Goal: Task Accomplishment & Management: Manage account settings

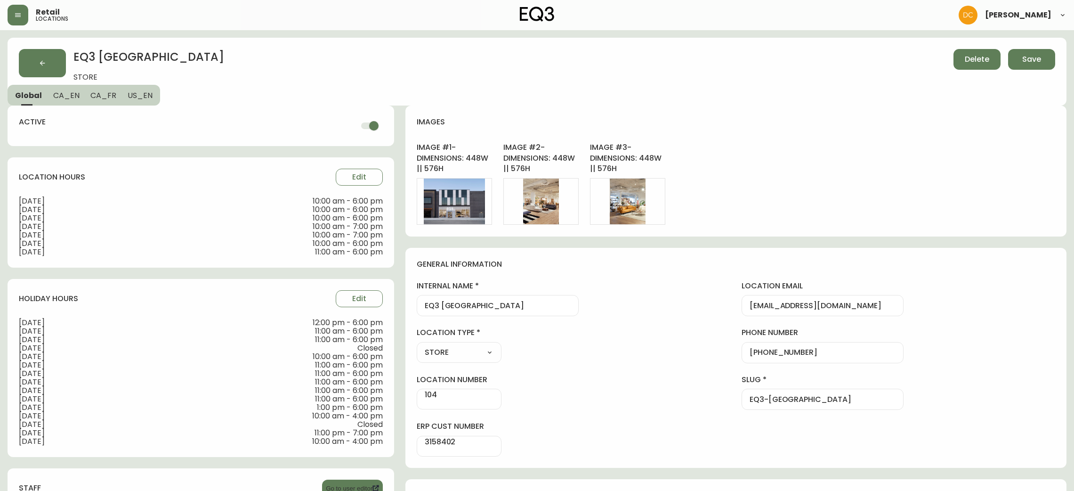
select select "MB"
click at [18, 8] on button "button" at bounding box center [18, 15] width 21 height 21
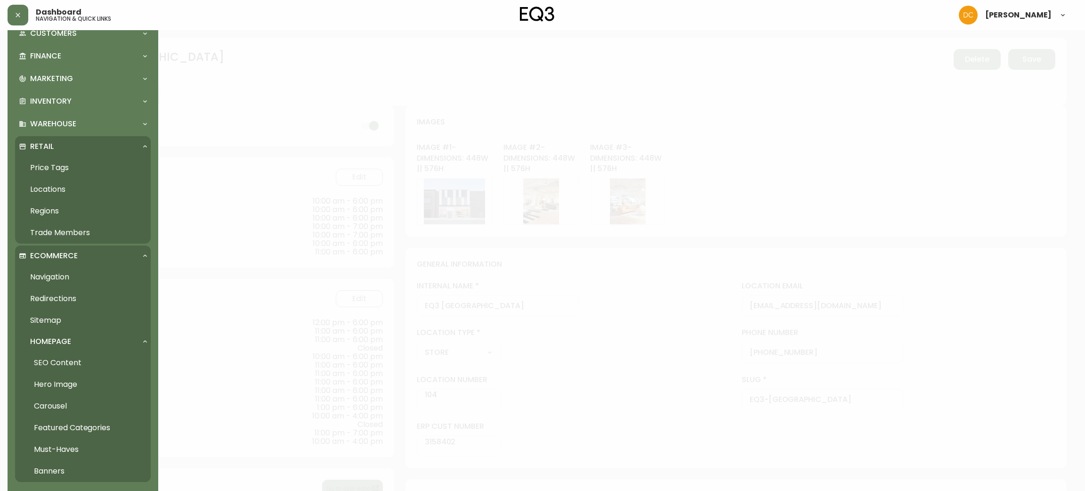
scroll to position [89, 0]
click at [80, 131] on div "Warehouse" at bounding box center [83, 124] width 136 height 21
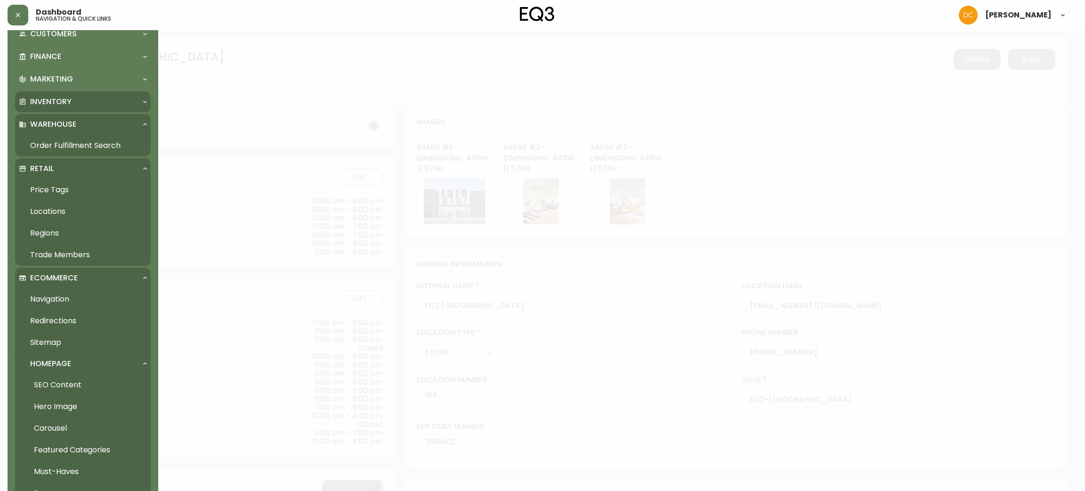
click at [89, 110] on div "Inventory" at bounding box center [83, 101] width 136 height 21
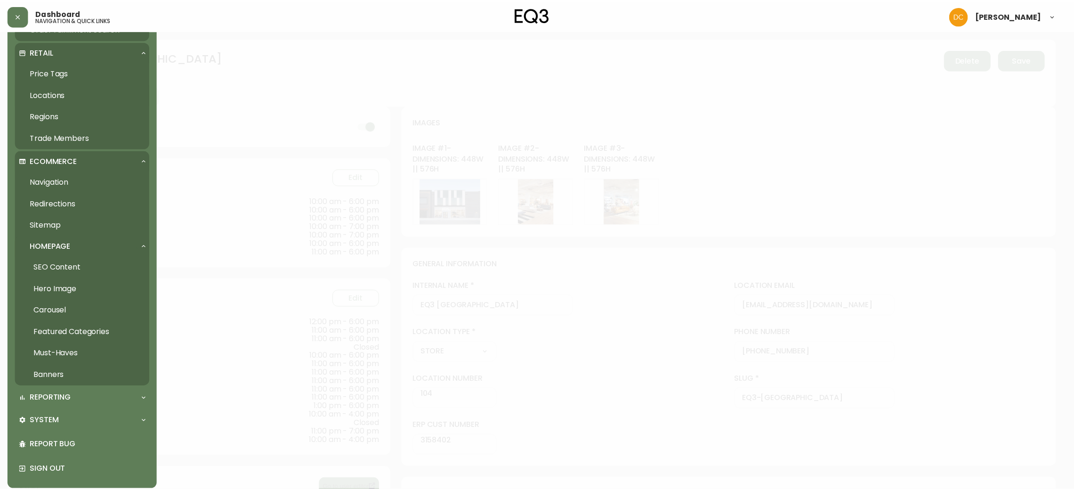
scroll to position [234, 0]
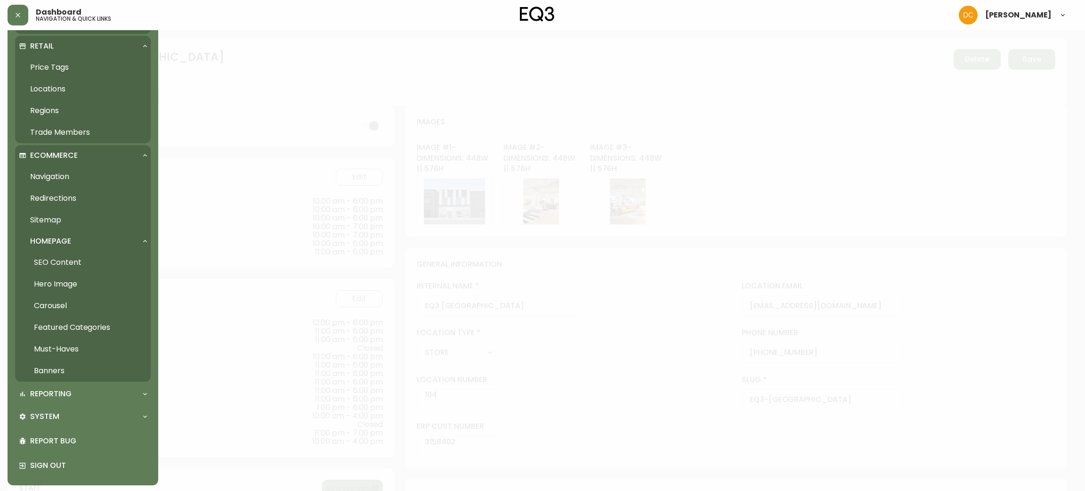
click at [72, 171] on link "Navigation" at bounding box center [83, 177] width 136 height 22
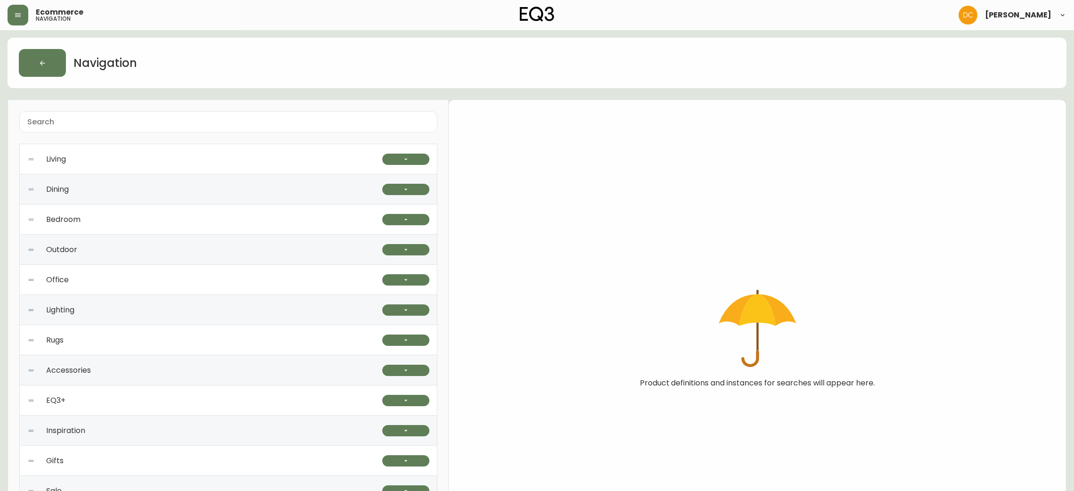
click at [273, 161] on div "Living" at bounding box center [204, 159] width 355 height 30
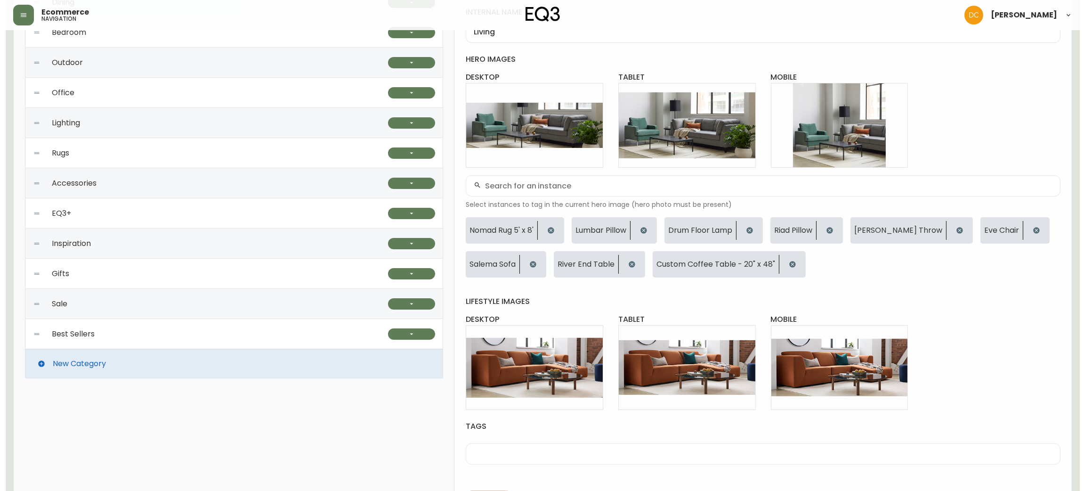
scroll to position [219, 0]
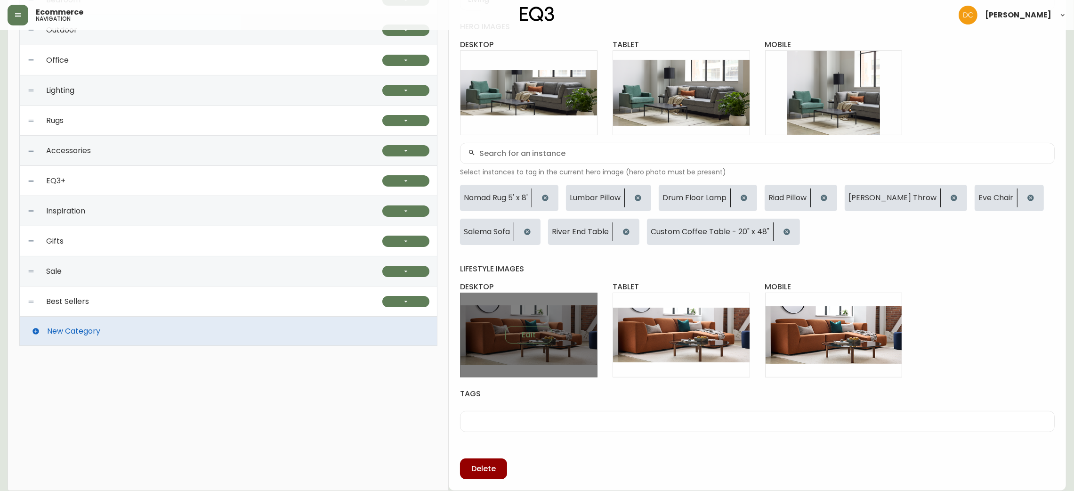
drag, startPoint x: 536, startPoint y: 331, endPoint x: 493, endPoint y: 349, distance: 47.2
click at [493, 349] on div "Edit" at bounding box center [529, 334] width 138 height 85
click at [535, 331] on span "Edit" at bounding box center [529, 335] width 14 height 10
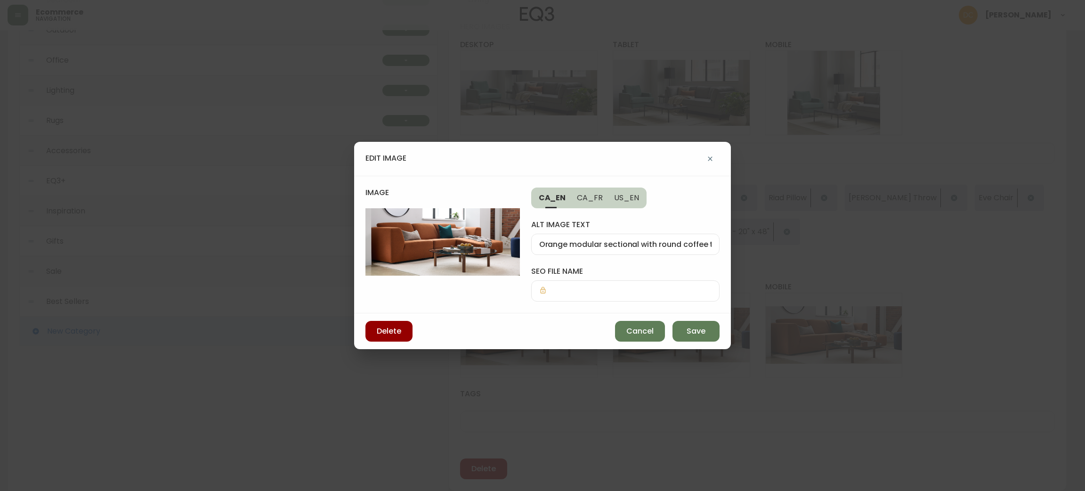
drag, startPoint x: 490, startPoint y: 281, endPoint x: 430, endPoint y: 198, distance: 102.2
click at [430, 198] on h4 "image" at bounding box center [442, 197] width 154 height 21
click at [709, 162] on button "button" at bounding box center [710, 158] width 19 height 19
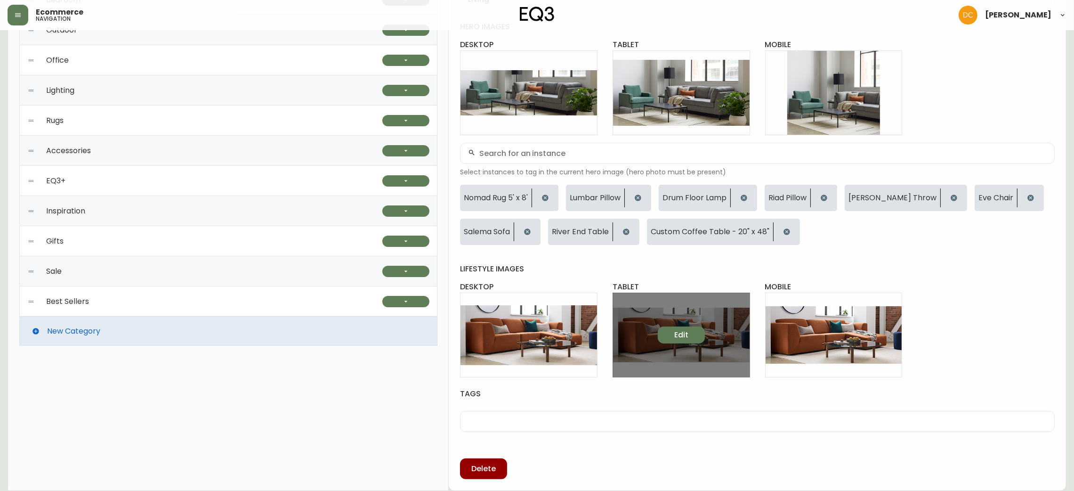
click at [670, 332] on button "Edit" at bounding box center [681, 334] width 47 height 17
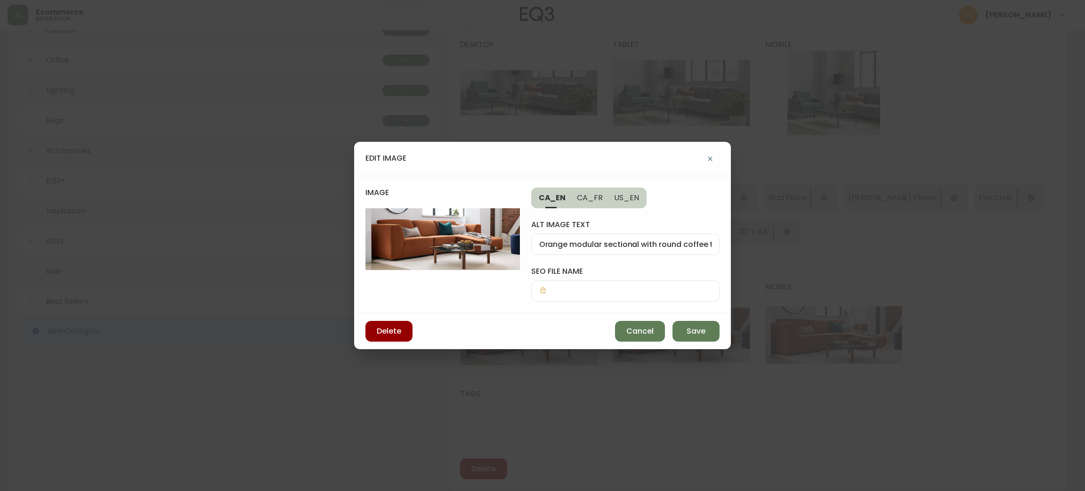
click at [398, 239] on img at bounding box center [442, 239] width 154 height 62
click at [638, 313] on div "image CA_EN CA_FR US_EN alt image text Orange modular sectional with round coff…" at bounding box center [542, 245] width 377 height 138
click at [640, 330] on span "Cancel" at bounding box center [639, 331] width 27 height 10
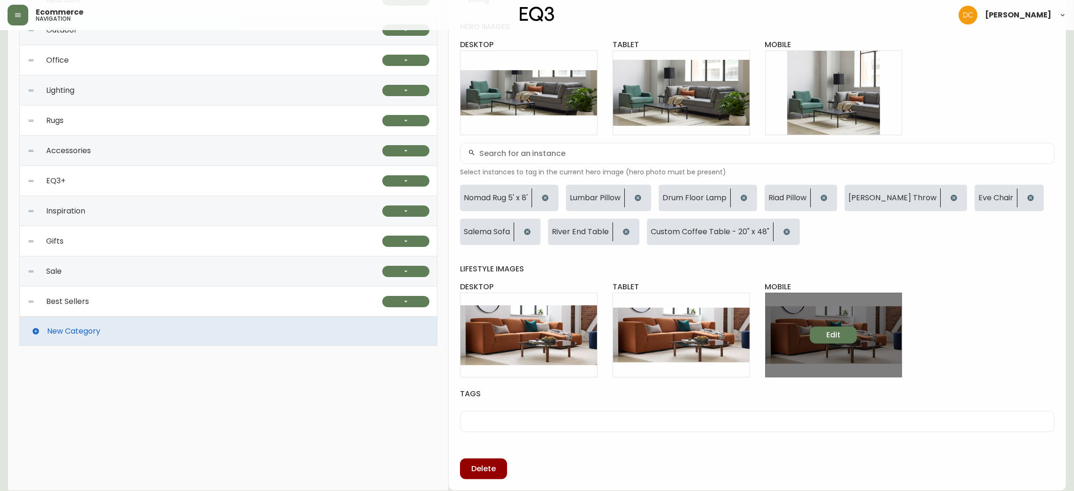
click at [832, 330] on span "Edit" at bounding box center [833, 335] width 14 height 10
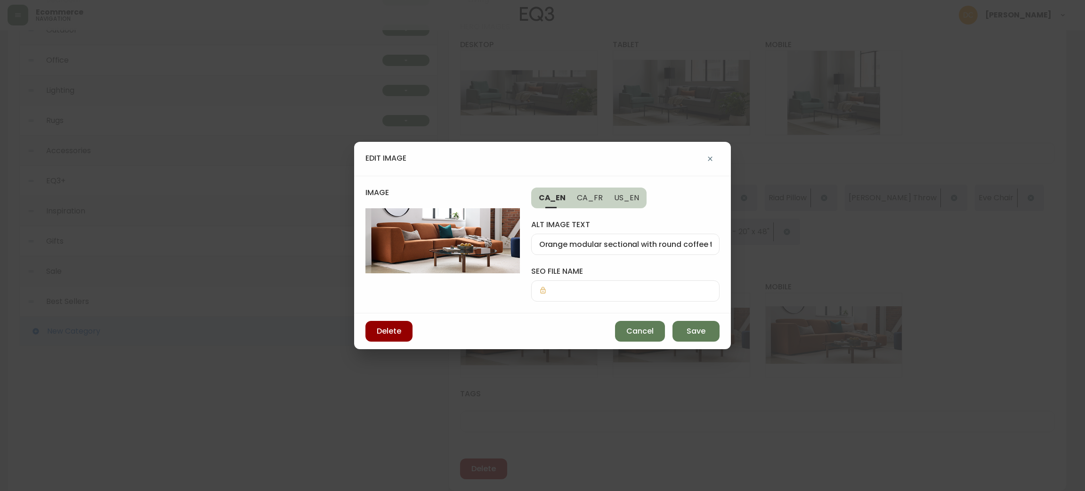
drag, startPoint x: 497, startPoint y: 207, endPoint x: 442, endPoint y: 265, distance: 79.3
click at [442, 265] on img at bounding box center [442, 240] width 154 height 65
click at [187, 81] on div "edit image image CA_EN CA_FR US_EN alt image text Orange modular sectional with…" at bounding box center [542, 245] width 1085 height 491
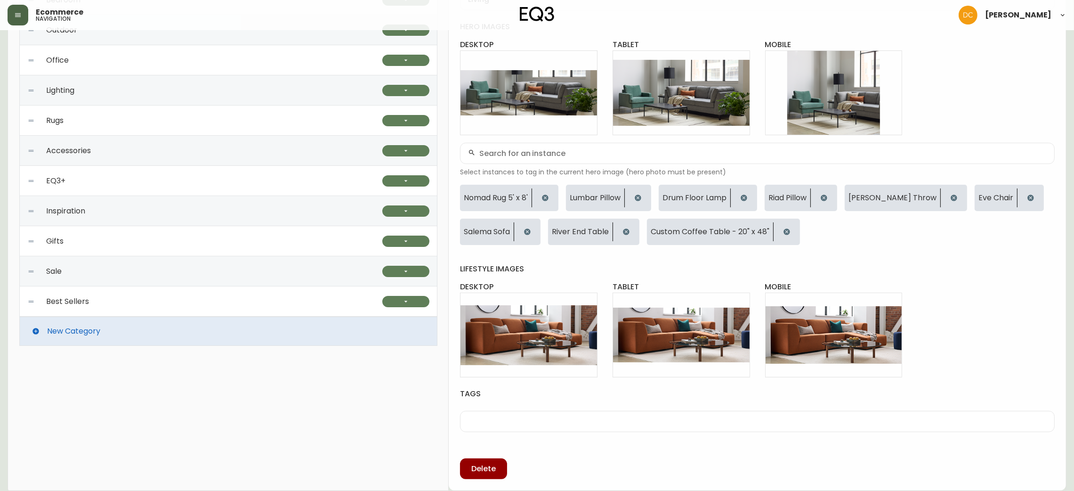
click at [16, 11] on icon "button" at bounding box center [18, 15] width 8 height 8
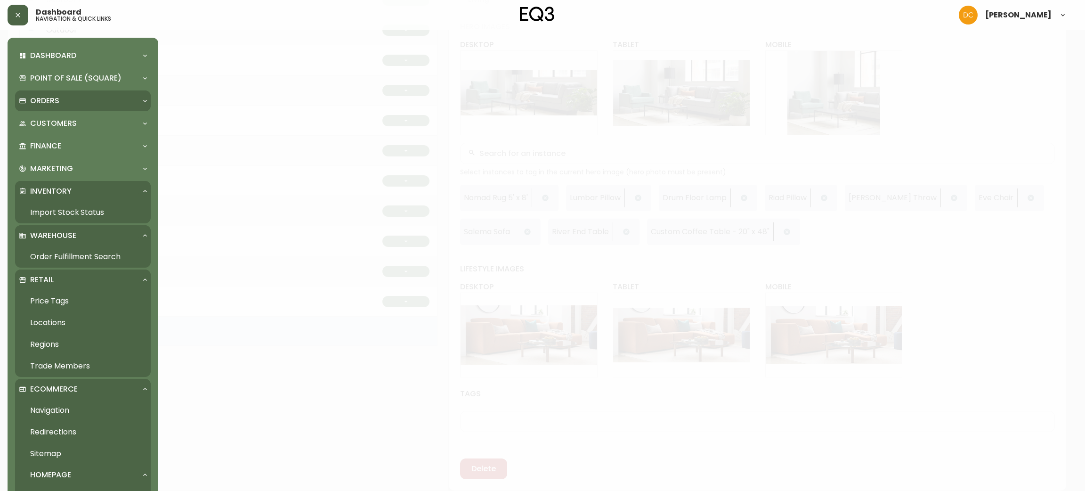
click at [40, 101] on p "Orders" at bounding box center [44, 101] width 29 height 10
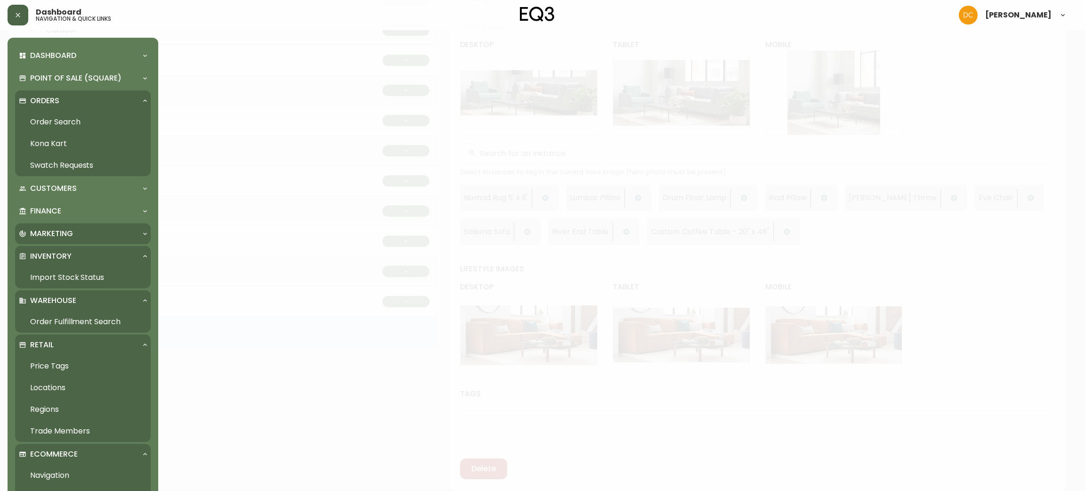
click at [66, 225] on div "Marketing" at bounding box center [83, 233] width 136 height 21
click at [68, 121] on link "Order Search" at bounding box center [83, 122] width 136 height 22
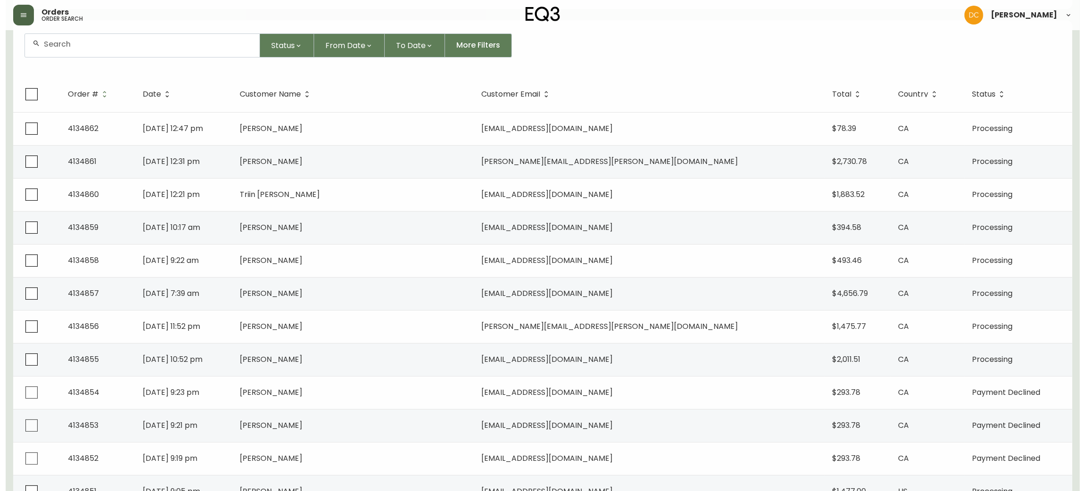
scroll to position [79, 0]
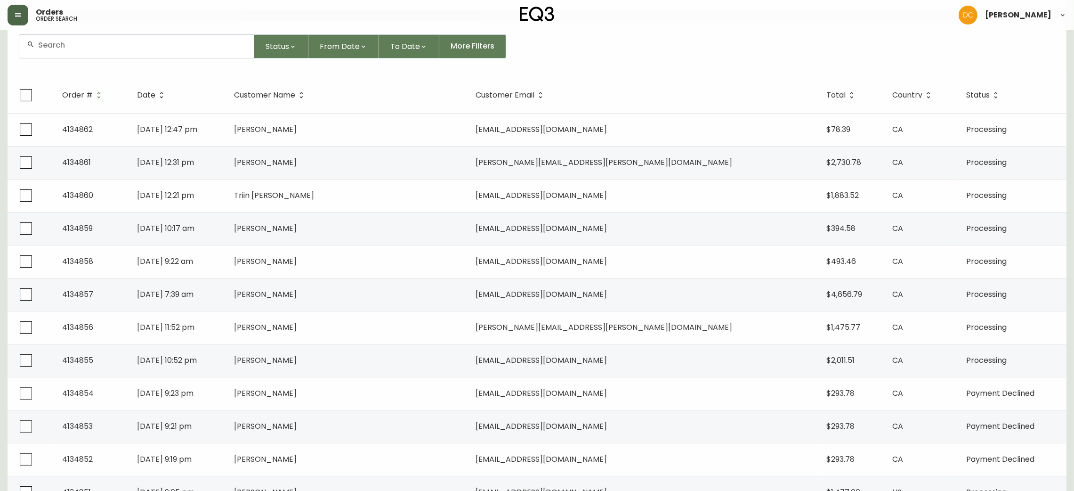
click at [25, 17] on button "button" at bounding box center [18, 15] width 21 height 21
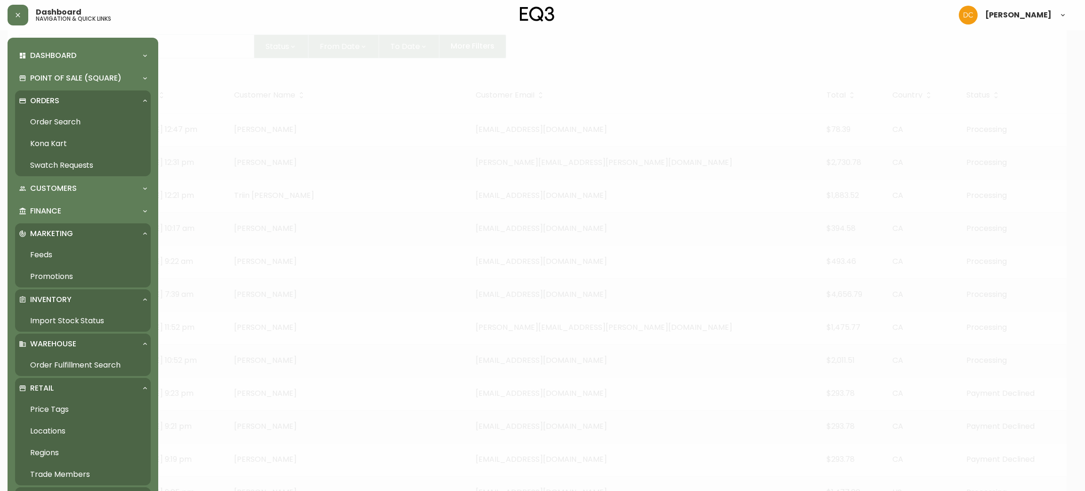
scroll to position [343, 0]
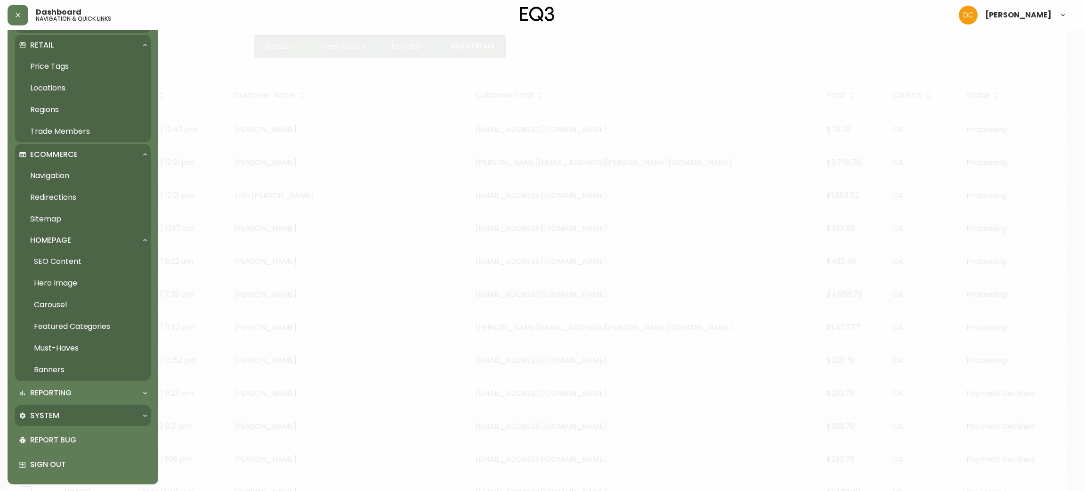
click at [74, 413] on div "System" at bounding box center [78, 415] width 119 height 10
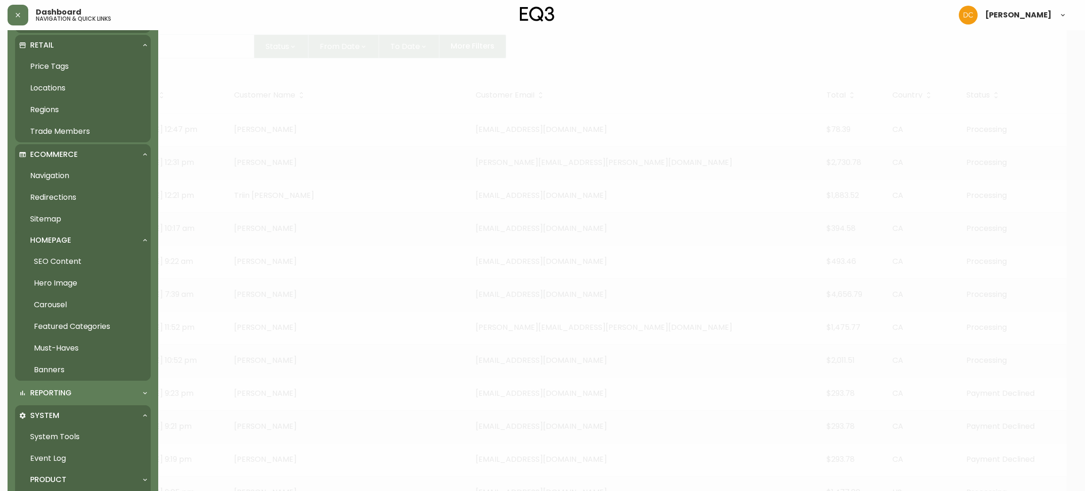
scroll to position [477, 0]
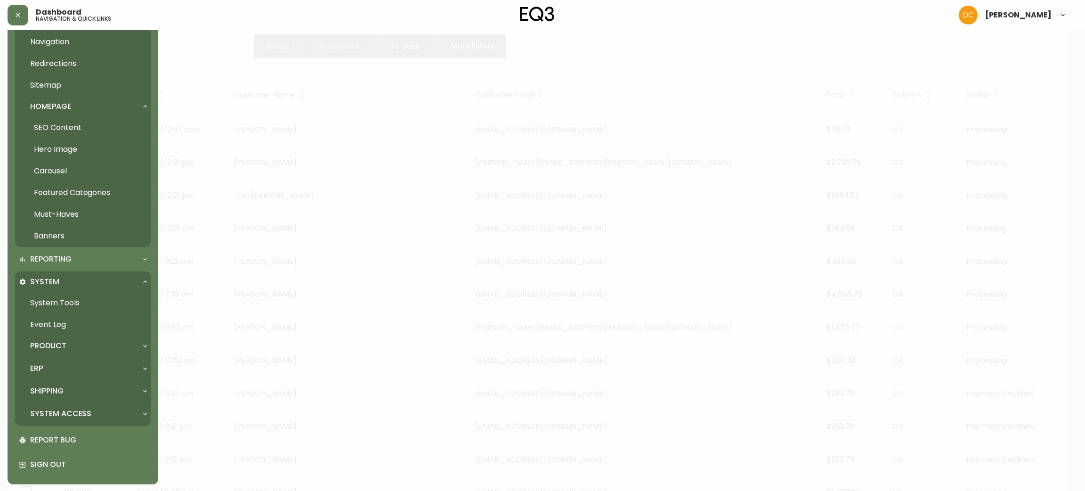
click at [74, 414] on p "System Access" at bounding box center [60, 413] width 61 height 10
click at [77, 429] on link "User Management" at bounding box center [83, 435] width 136 height 22
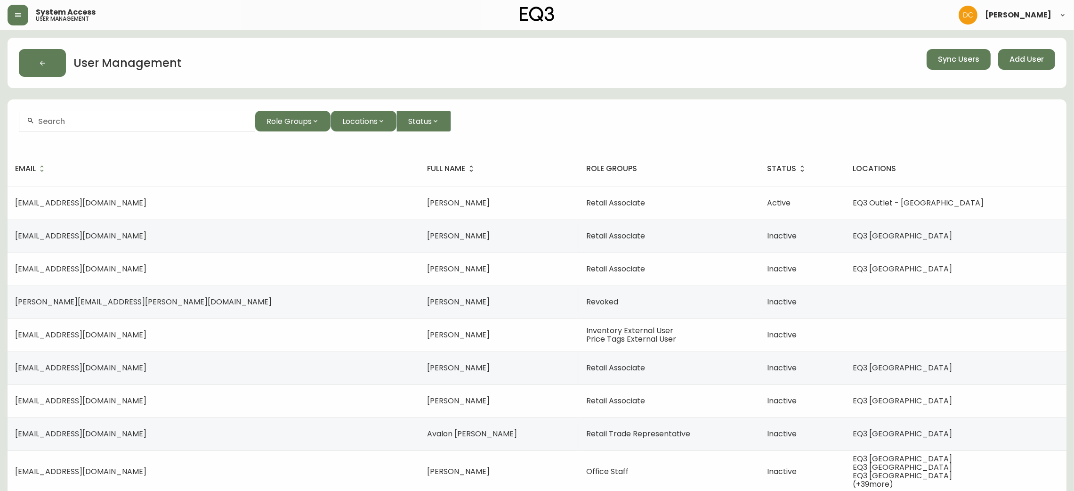
click at [164, 132] on form "Role Groups Locations Status" at bounding box center [537, 124] width 1059 height 51
click at [174, 117] on input "text" at bounding box center [142, 121] width 209 height 9
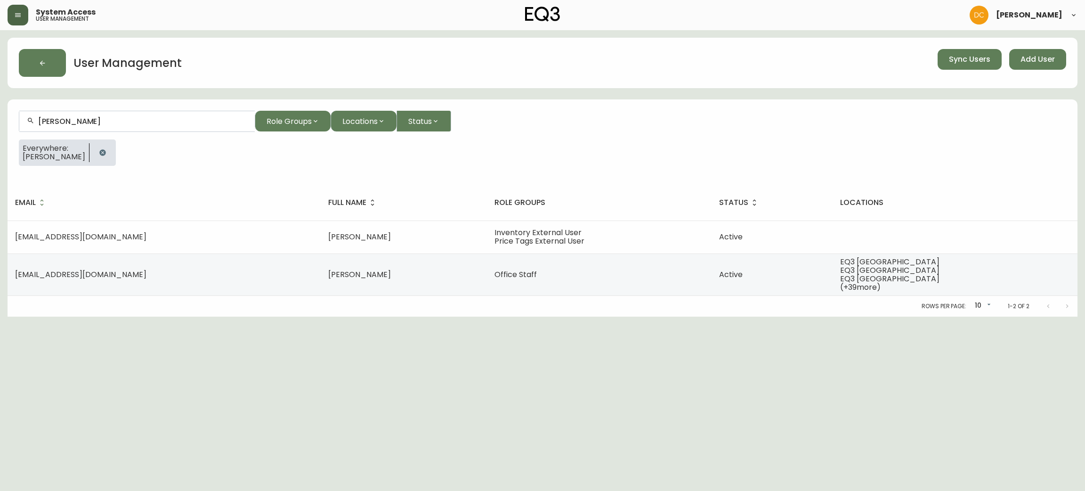
type input "brett"
click at [12, 8] on button "button" at bounding box center [18, 15] width 21 height 21
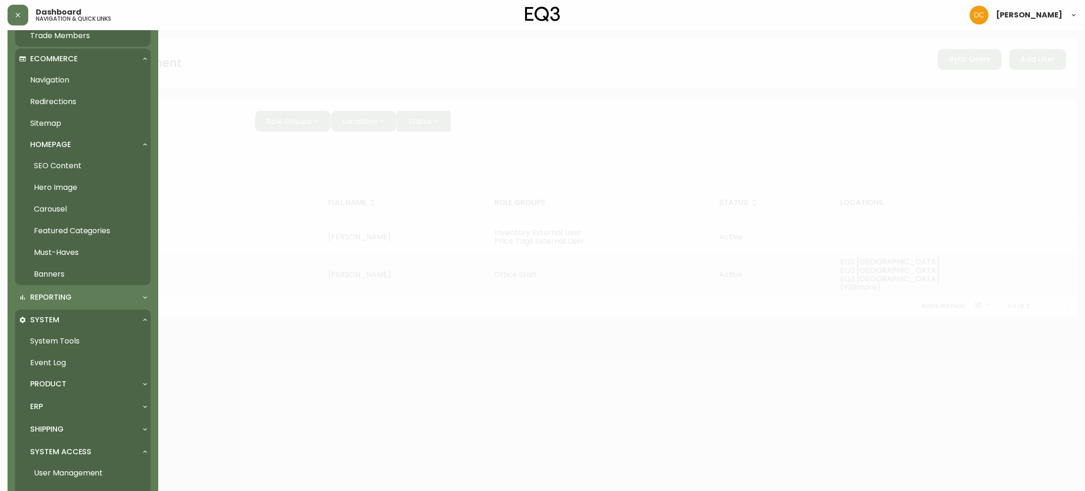
scroll to position [437, 0]
click at [91, 302] on div "Reporting" at bounding box center [78, 298] width 119 height 10
click at [79, 339] on link "Daily Written Sales" at bounding box center [83, 342] width 136 height 22
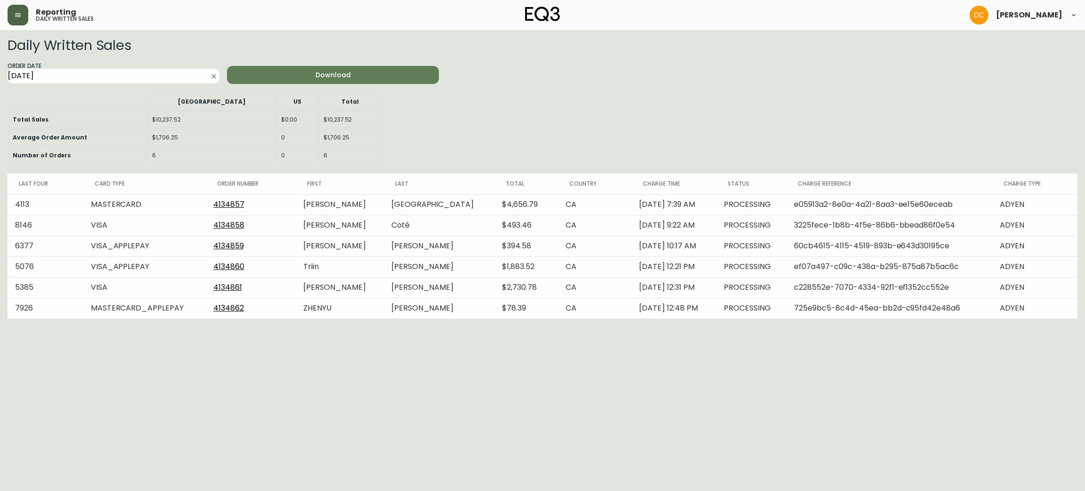
click at [12, 13] on button "button" at bounding box center [18, 15] width 21 height 21
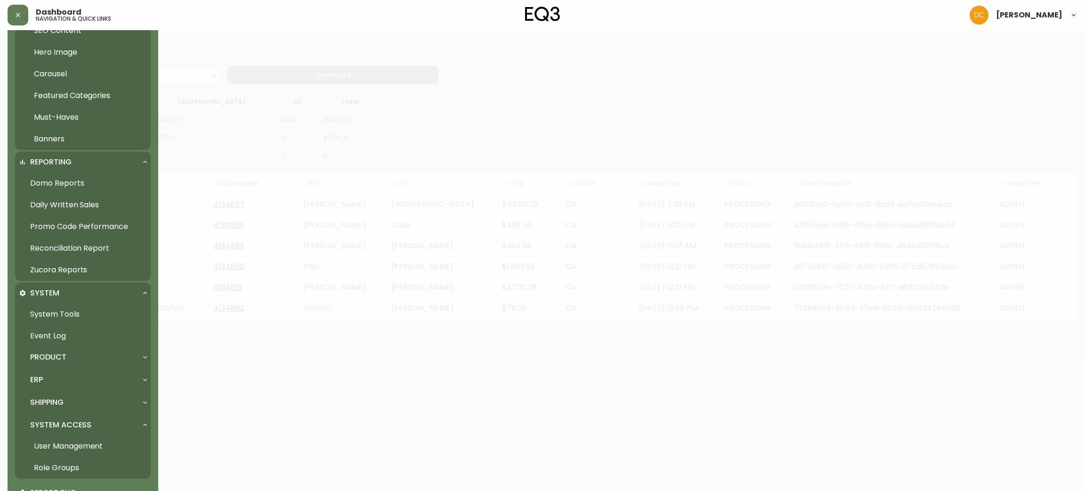
scroll to position [583, 0]
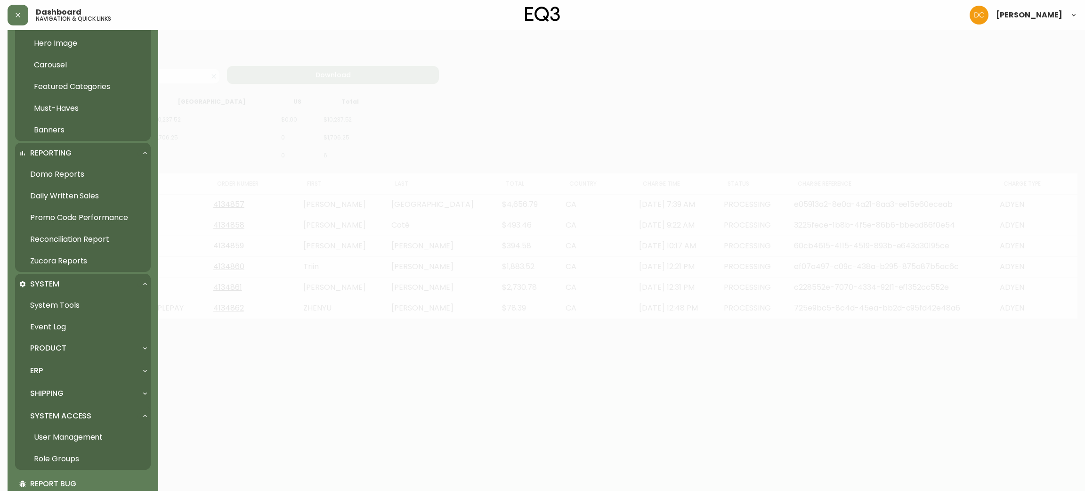
click at [337, 328] on div at bounding box center [542, 245] width 1085 height 491
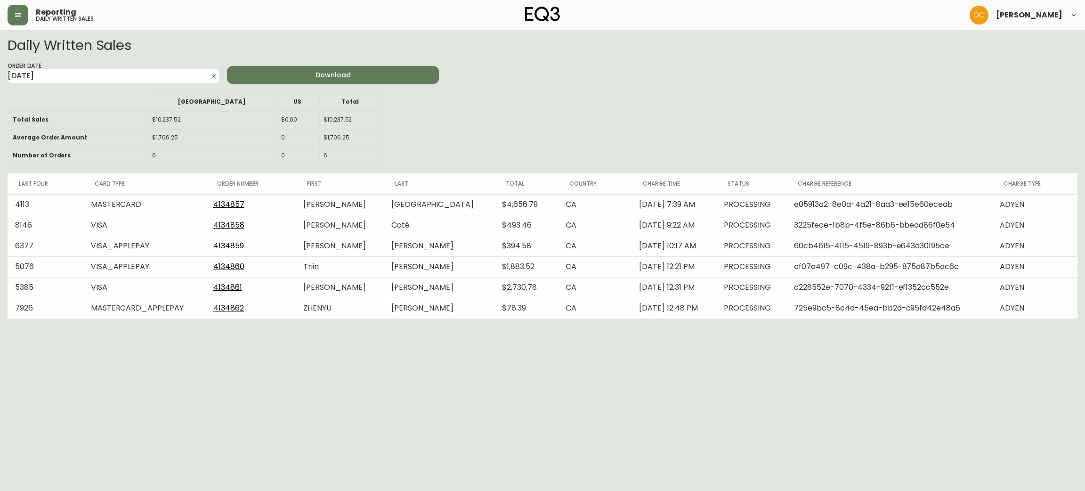
click at [16, 18] on icon "button" at bounding box center [18, 15] width 8 height 8
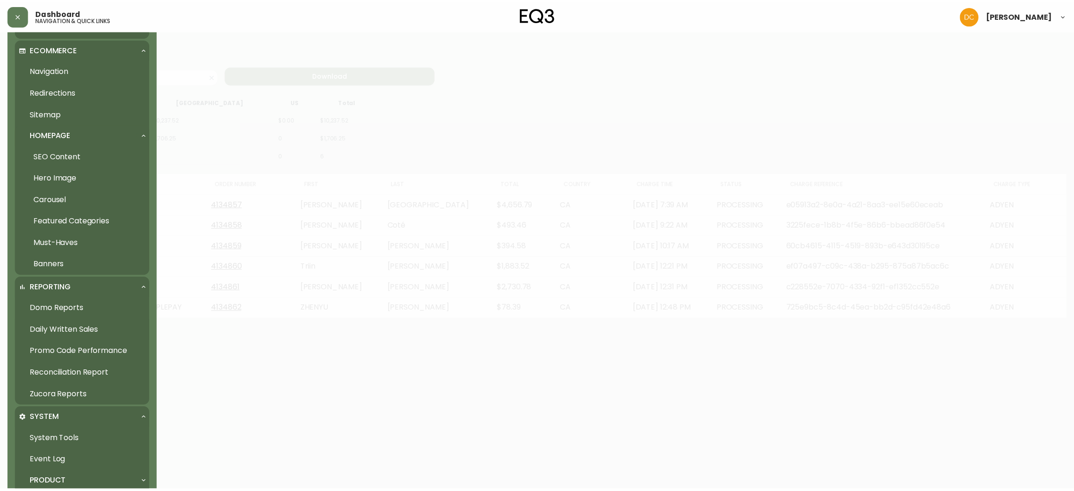
scroll to position [626, 0]
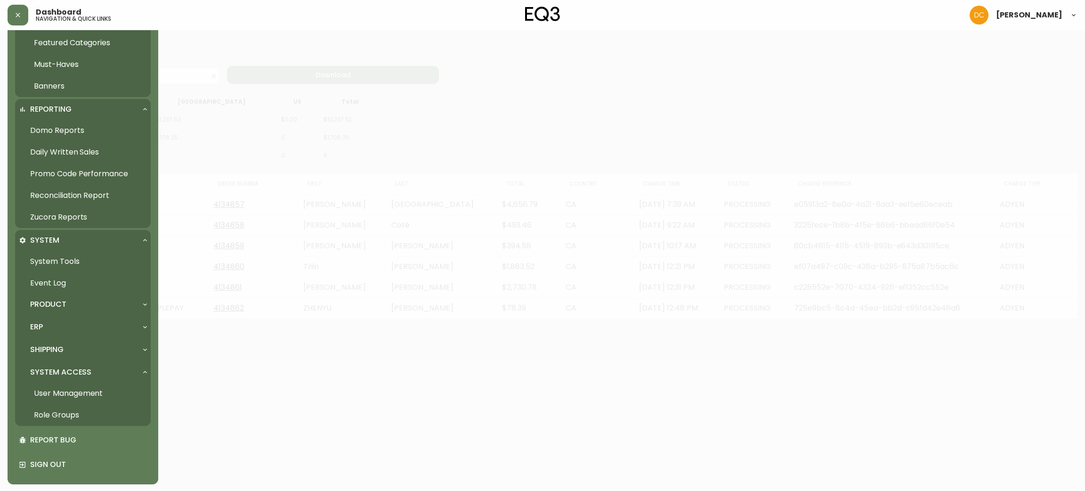
click at [68, 392] on link "User Management" at bounding box center [83, 393] width 136 height 22
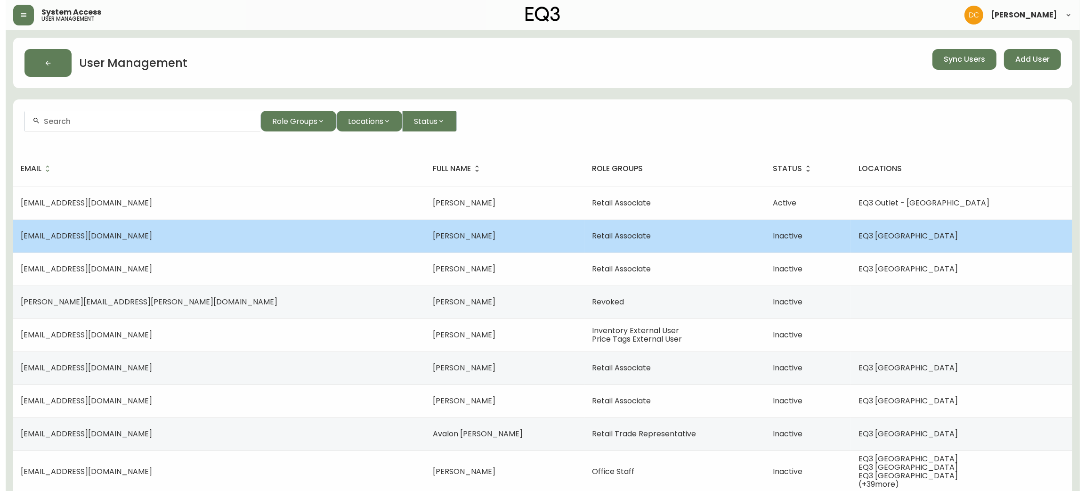
scroll to position [64, 0]
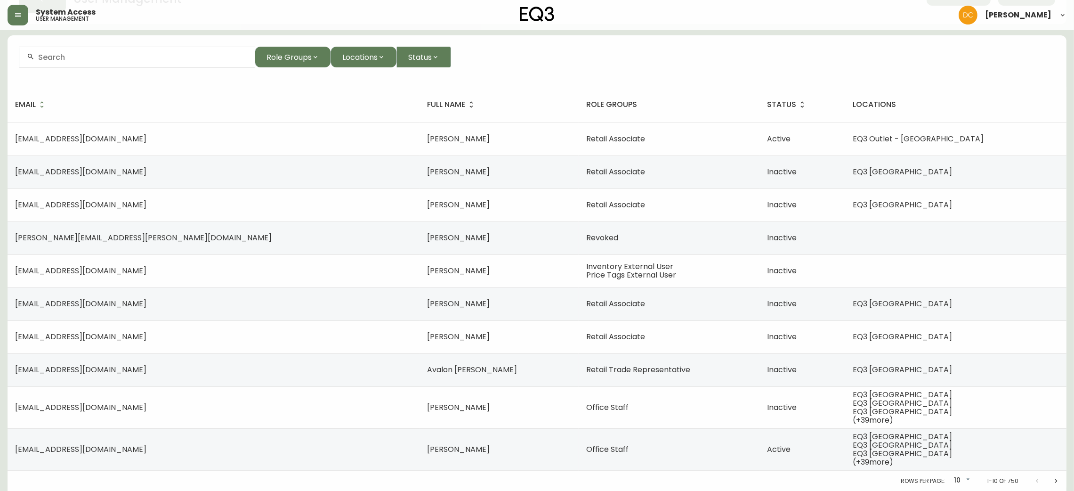
click at [16, 16] on icon "button" at bounding box center [18, 15] width 8 height 8
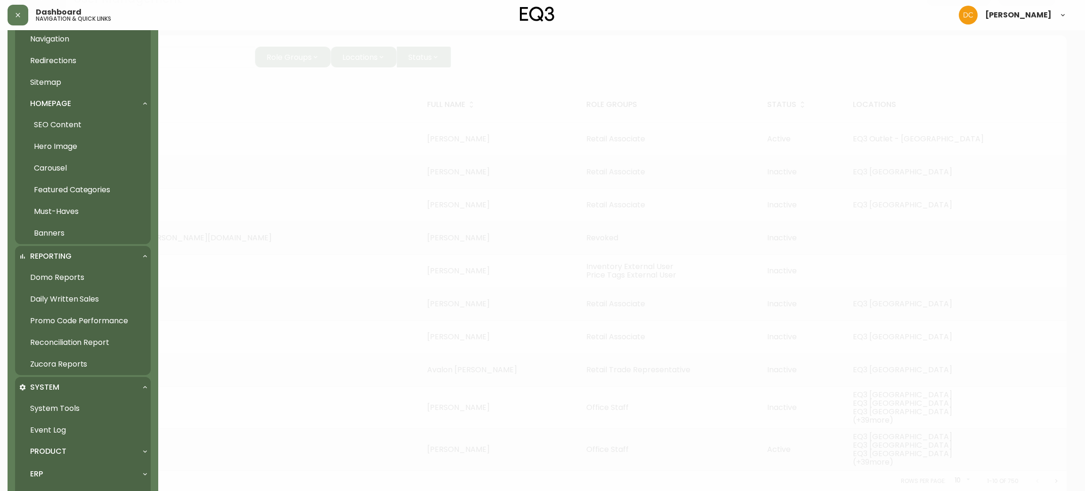
scroll to position [626, 0]
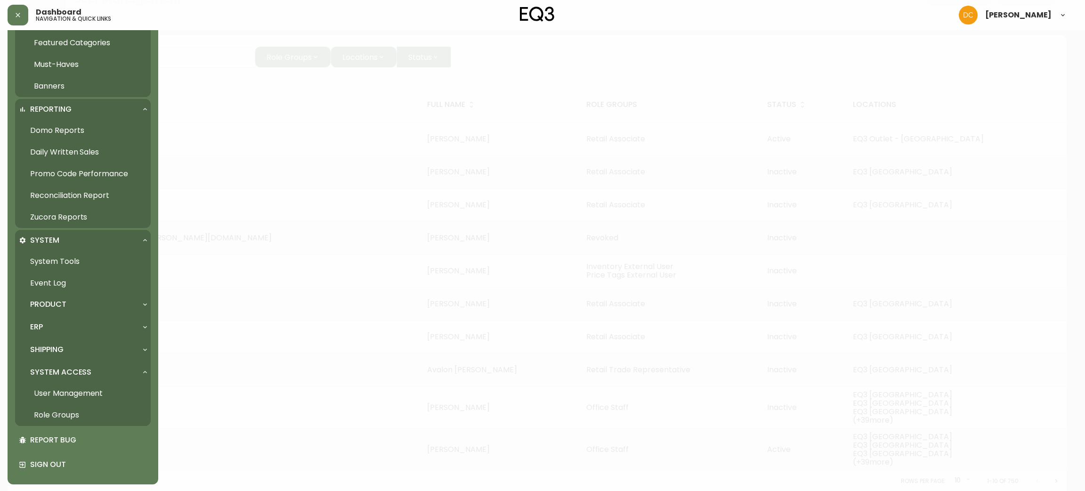
click at [66, 418] on link "Role Groups" at bounding box center [83, 415] width 136 height 22
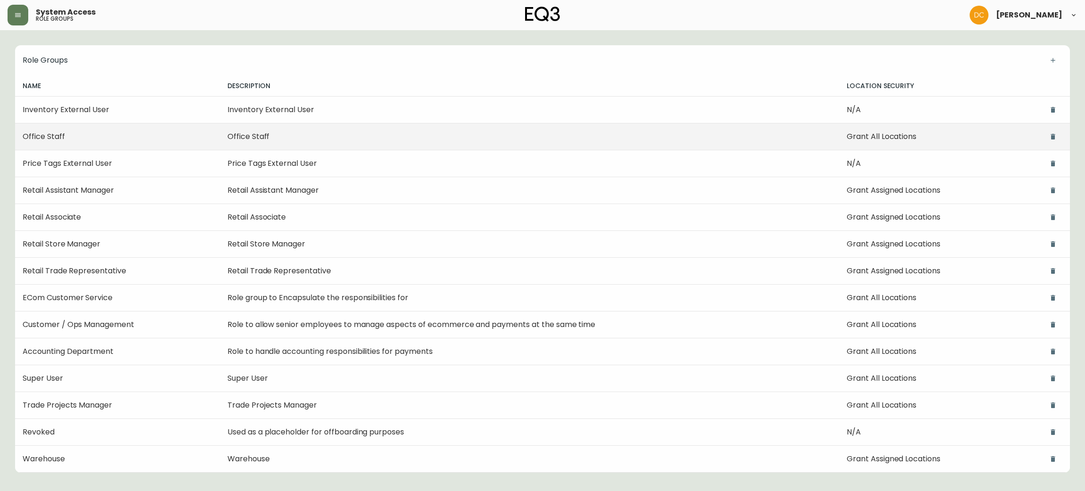
click at [110, 137] on th "Office Staff" at bounding box center [117, 136] width 205 height 27
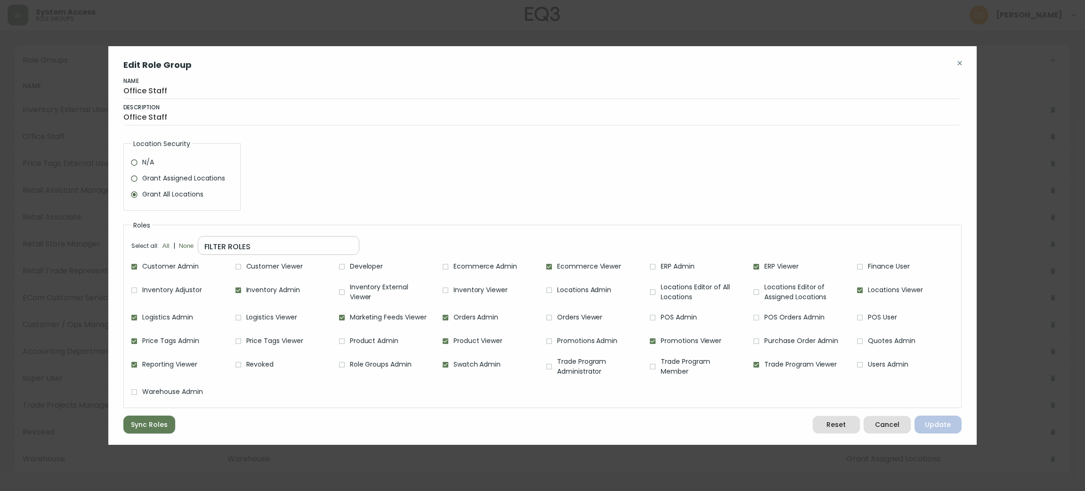
click at [887, 421] on span "Cancel" at bounding box center [887, 425] width 32 height 12
radio input "true"
checkbox input "false"
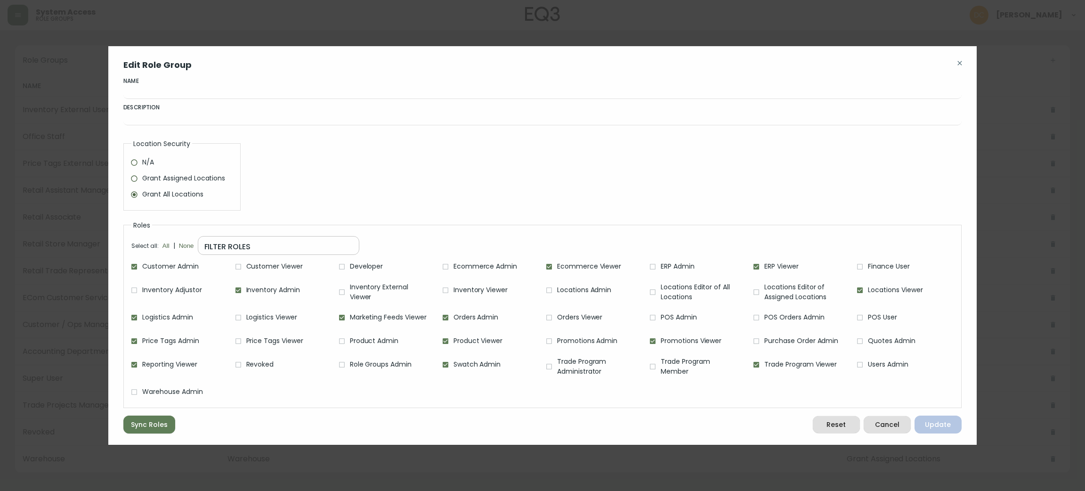
checkbox input "false"
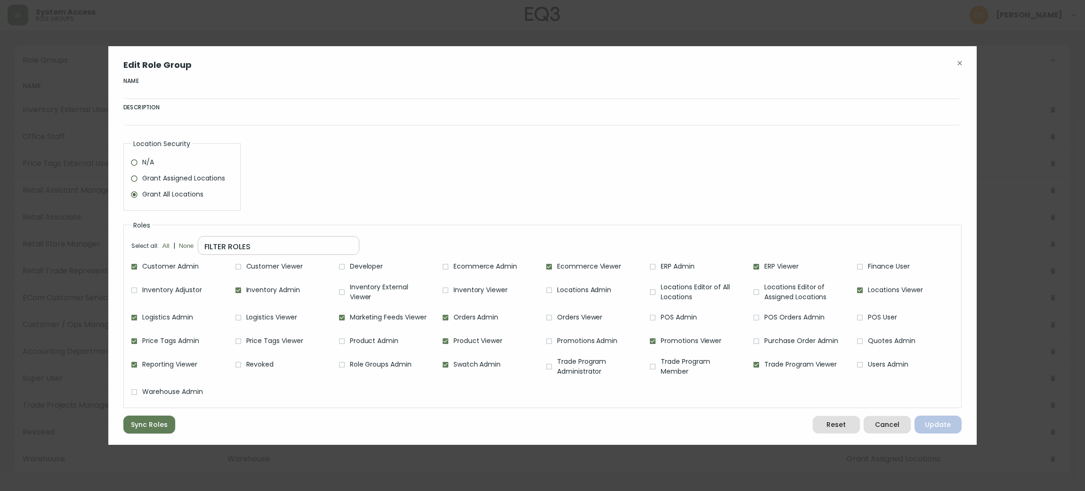
checkbox input "false"
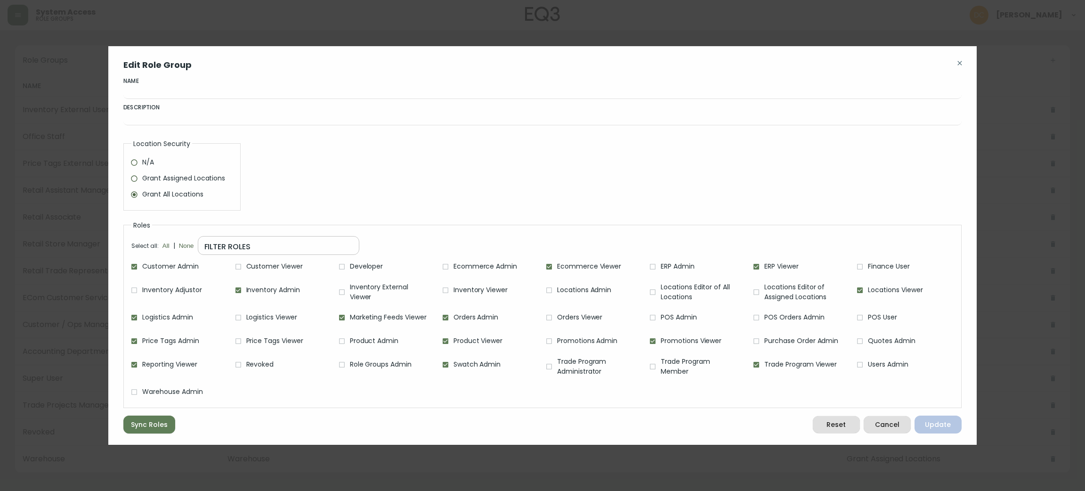
checkbox input "false"
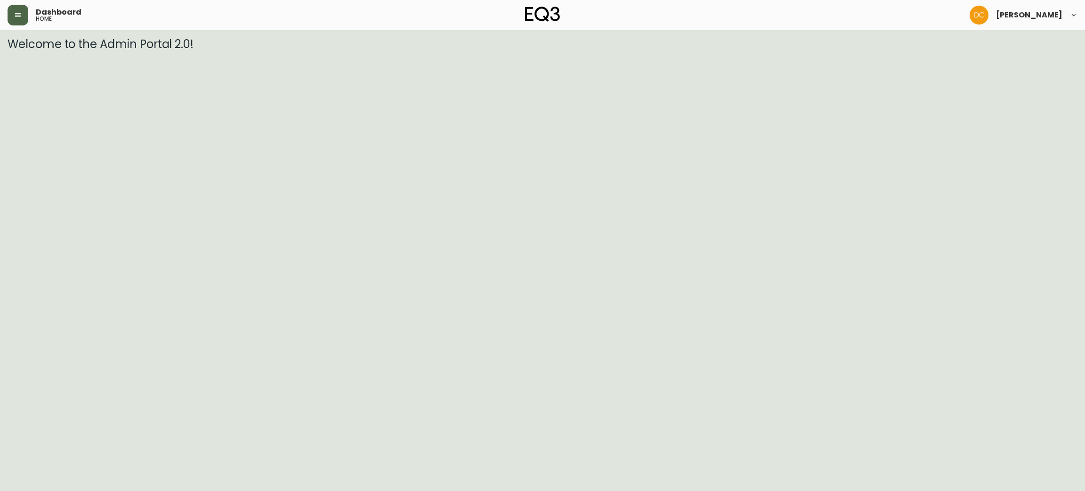
click at [16, 22] on button "button" at bounding box center [18, 15] width 21 height 21
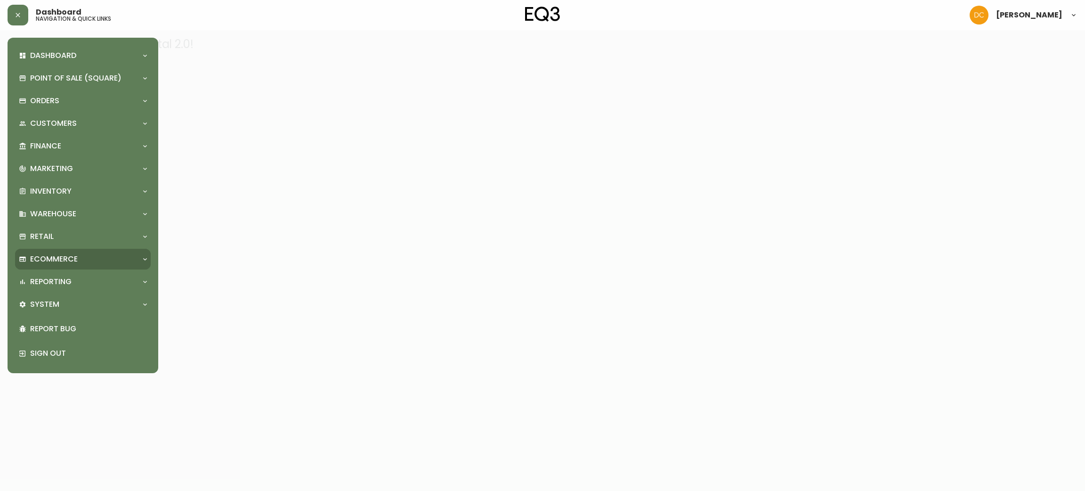
click at [56, 258] on p "Ecommerce" at bounding box center [54, 259] width 48 height 10
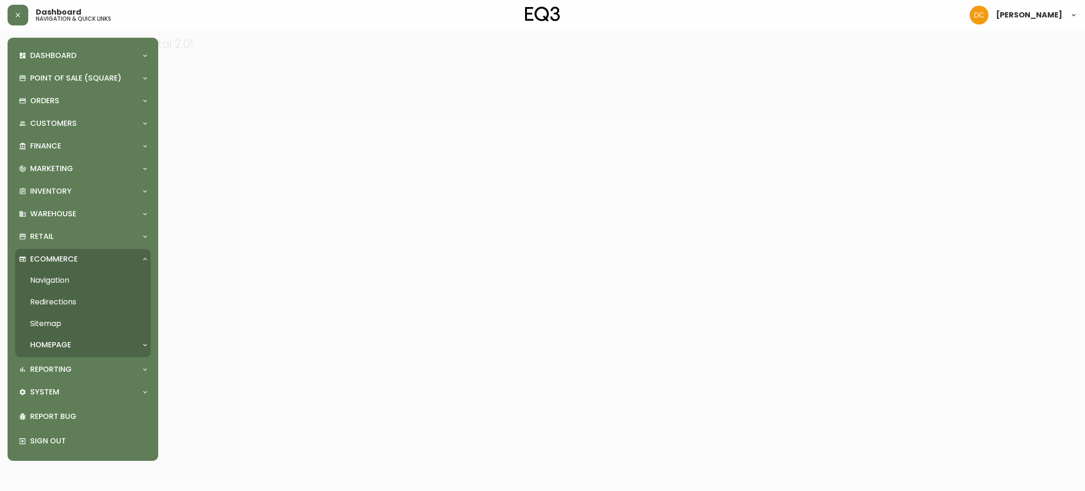
click at [60, 276] on link "Navigation" at bounding box center [83, 280] width 136 height 22
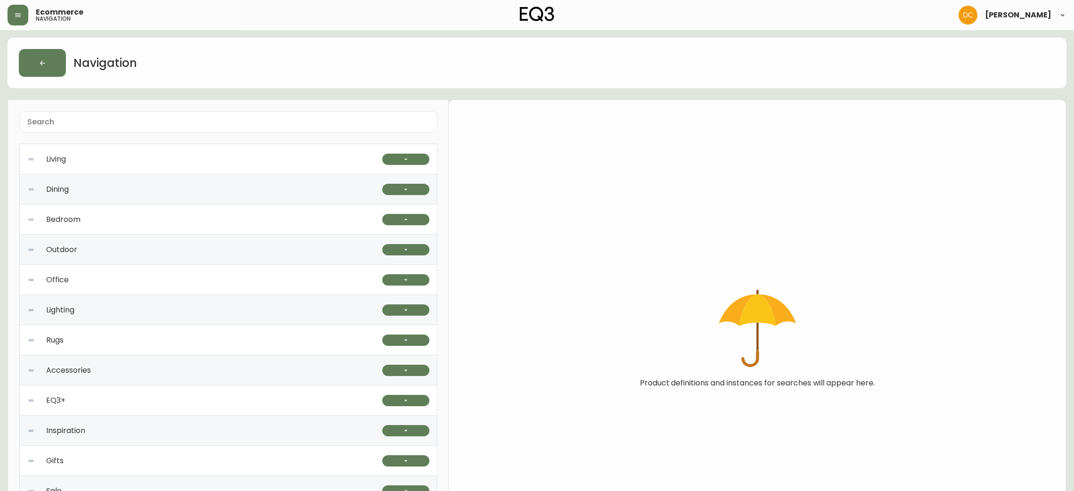
scroll to position [86, 0]
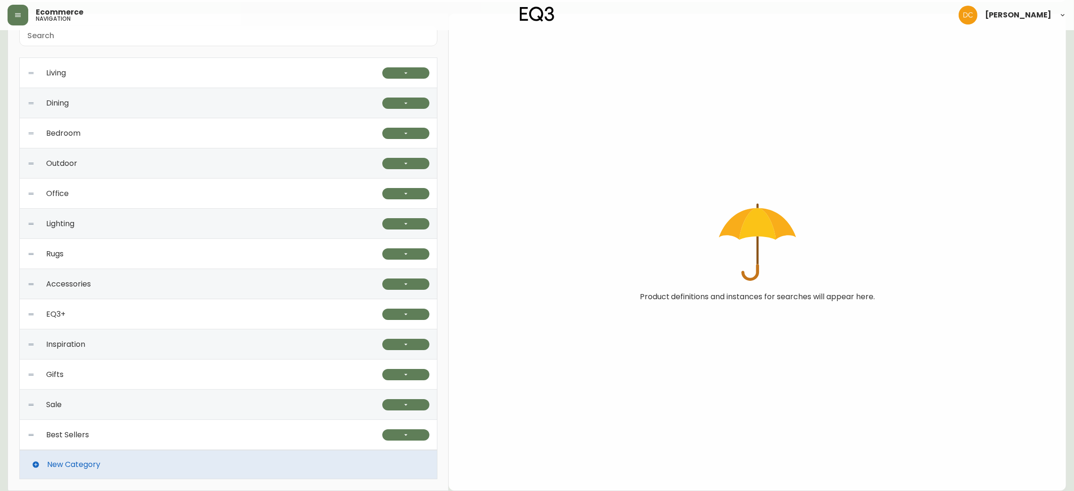
click at [92, 430] on div "Best Sellers" at bounding box center [204, 435] width 355 height 30
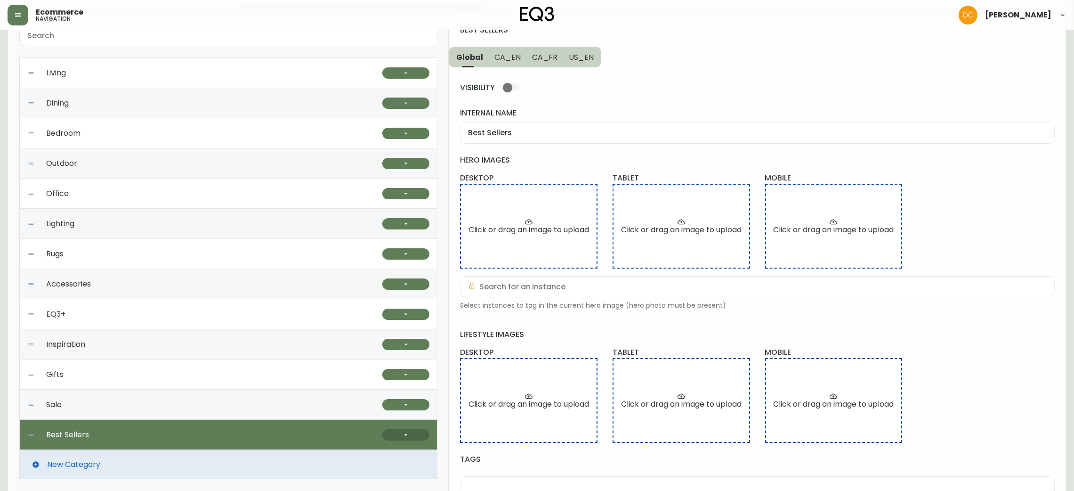
click at [414, 436] on button "button" at bounding box center [405, 434] width 47 height 11
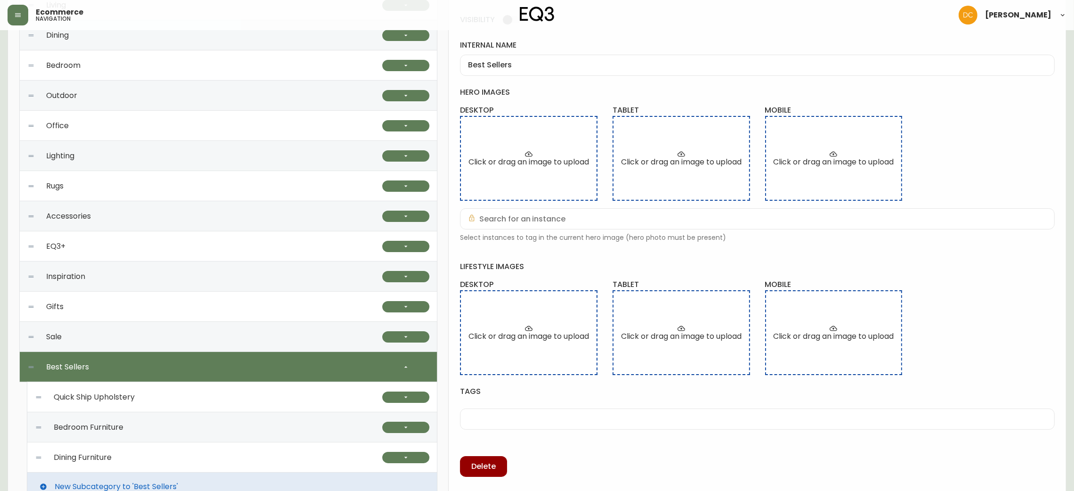
scroll to position [174, 0]
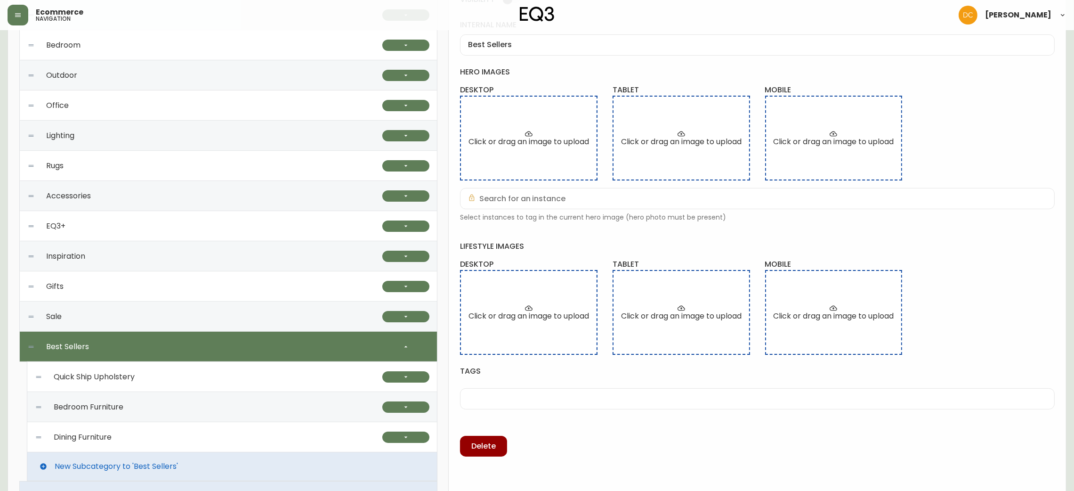
click at [303, 380] on div "Quick Ship Upholstery" at bounding box center [209, 377] width 348 height 30
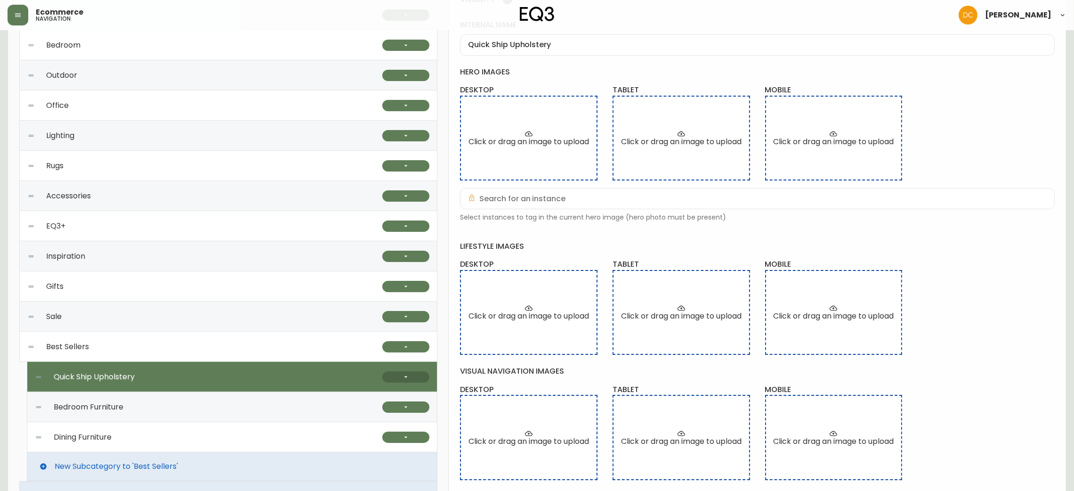
click at [393, 372] on button "button" at bounding box center [405, 376] width 47 height 11
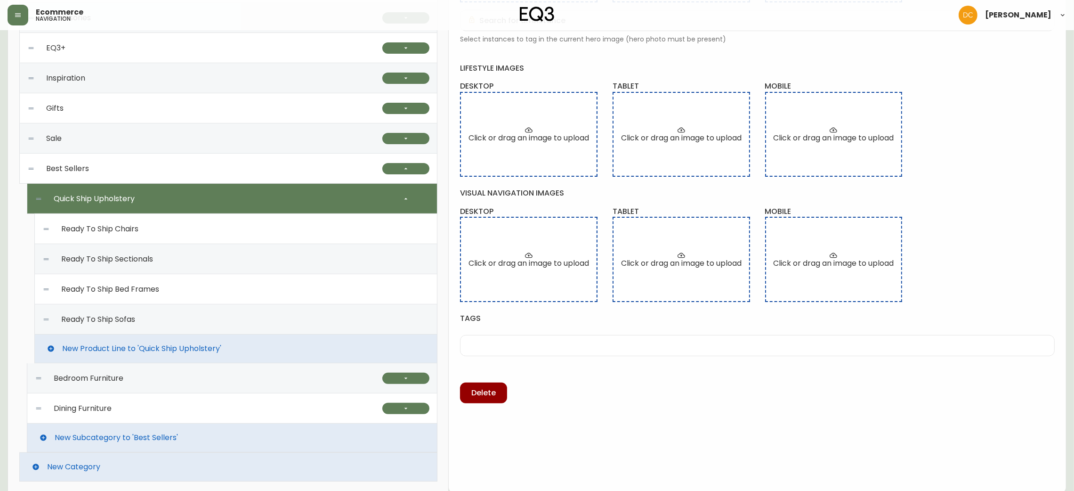
scroll to position [355, 0]
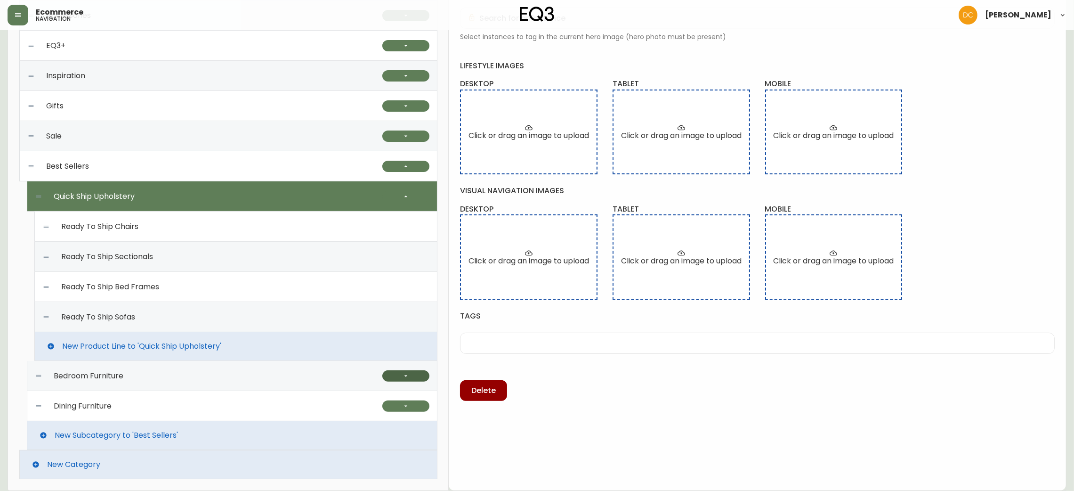
click at [413, 377] on button "button" at bounding box center [405, 375] width 47 height 11
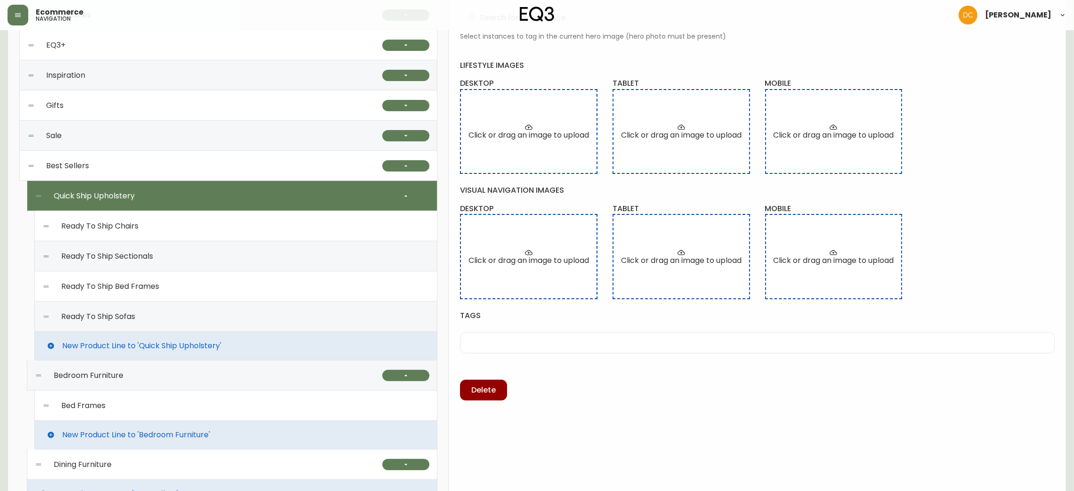
click at [282, 415] on div "Bed Frames" at bounding box center [235, 405] width 387 height 30
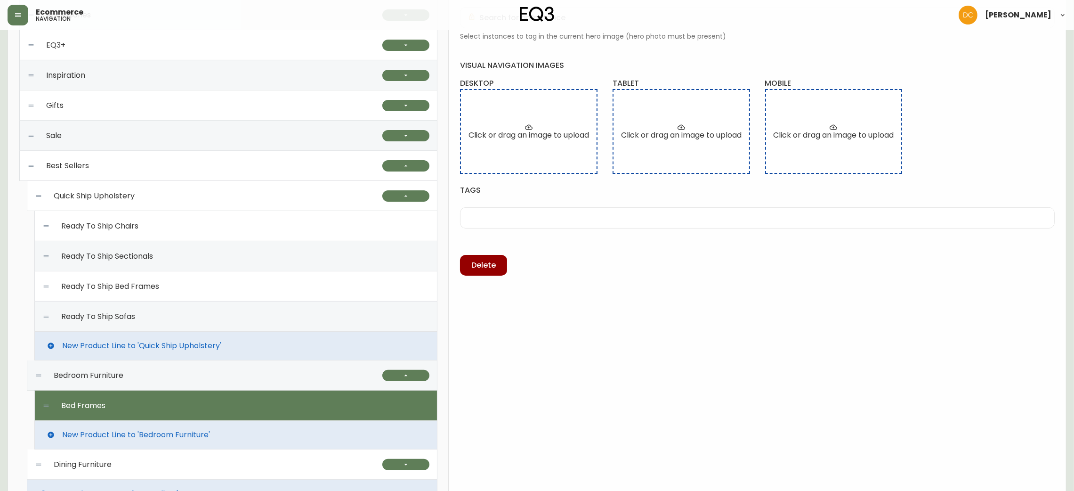
click at [282, 380] on div "Bedroom Furniture" at bounding box center [209, 375] width 348 height 30
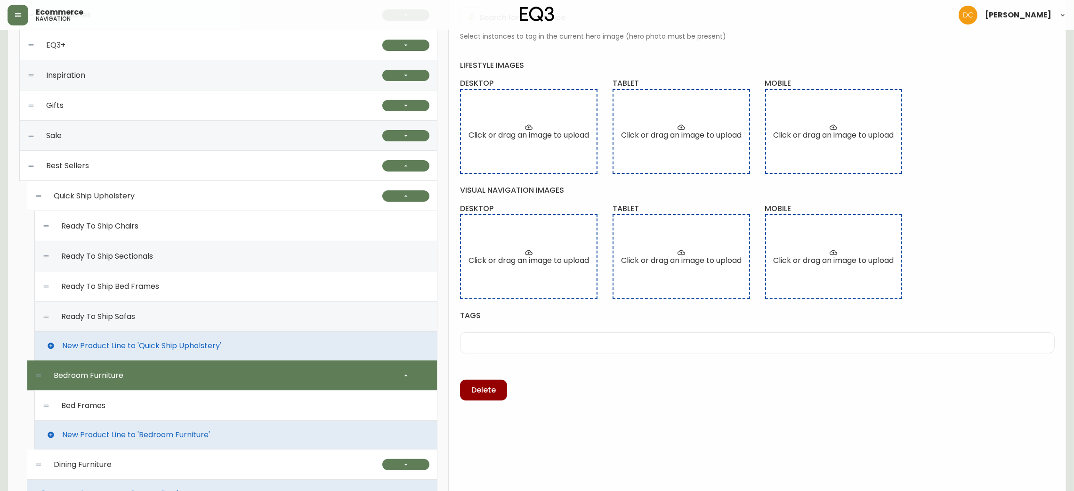
click at [278, 398] on div "Bed Frames" at bounding box center [235, 405] width 387 height 30
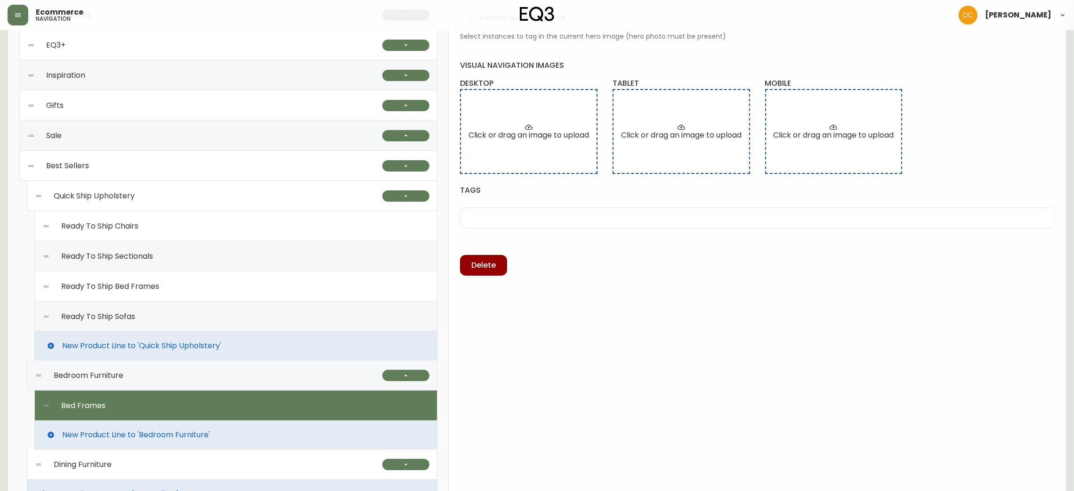
click at [276, 377] on div "Bedroom Furniture" at bounding box center [209, 375] width 348 height 30
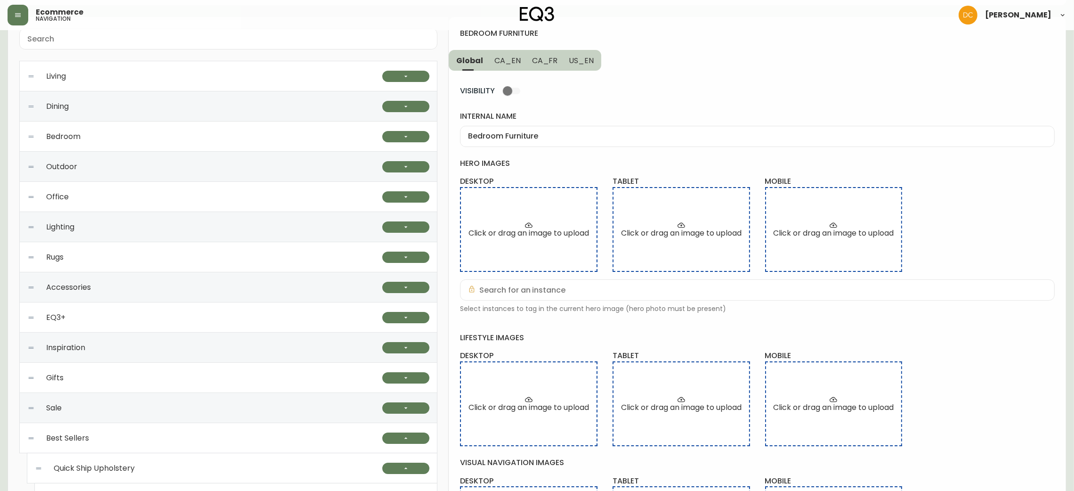
scroll to position [73, 0]
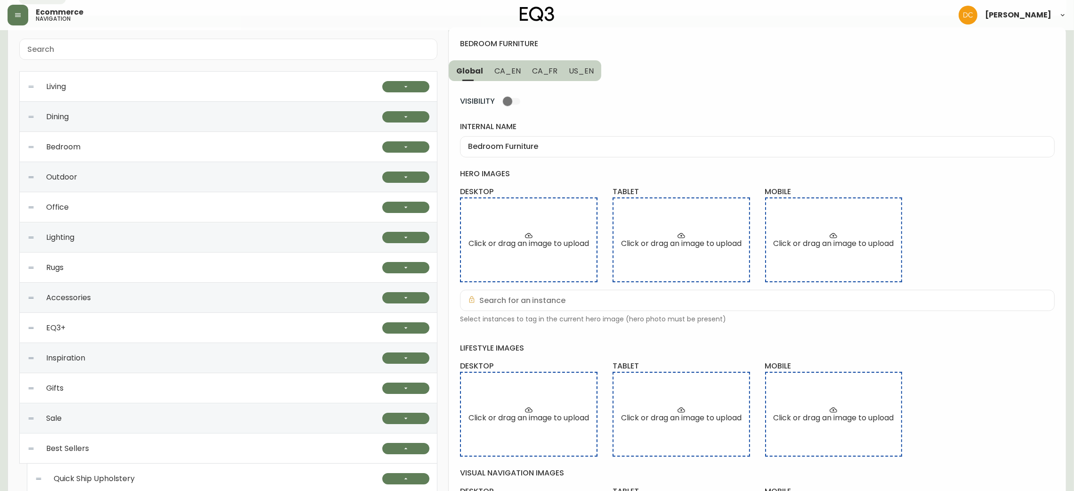
click at [125, 118] on div "Dining" at bounding box center [204, 117] width 355 height 30
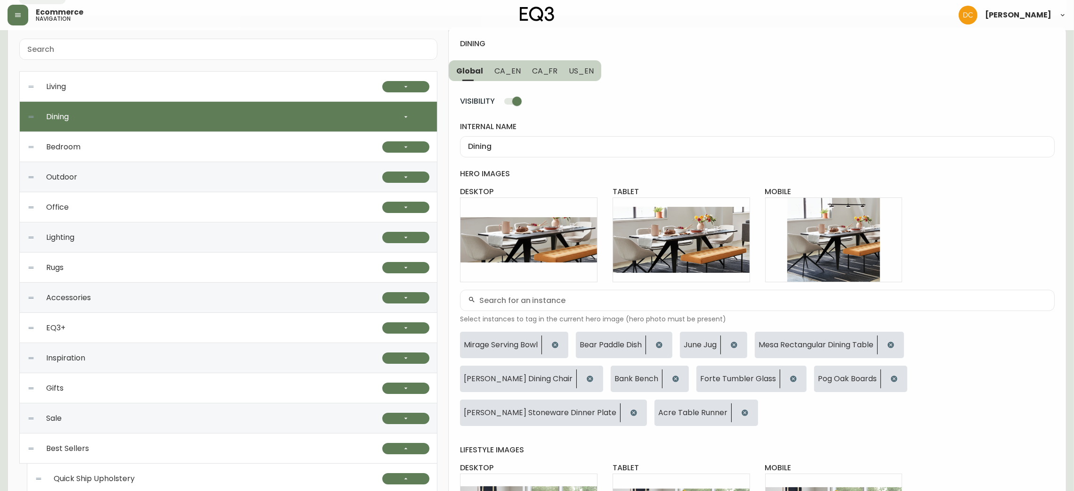
click at [340, 83] on div "Living" at bounding box center [204, 87] width 355 height 30
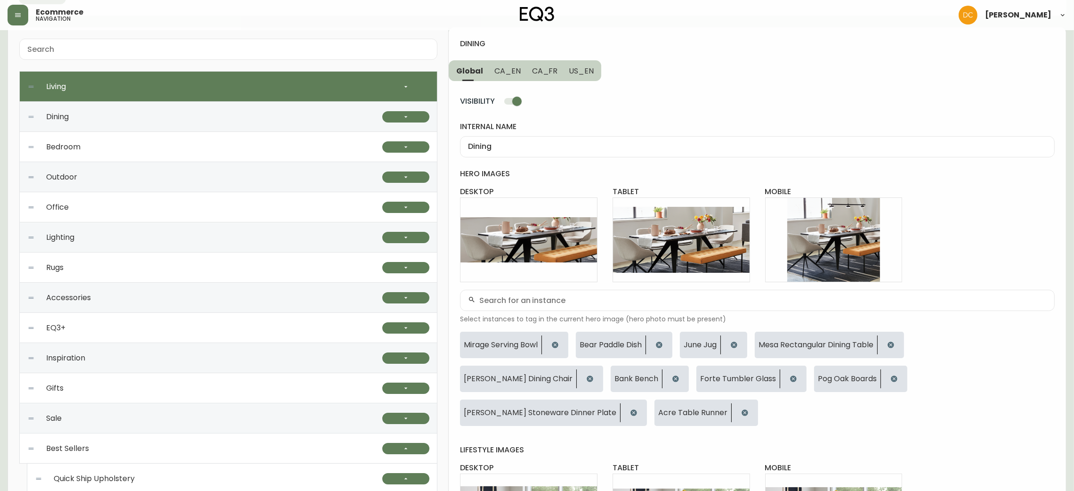
type input "Living"
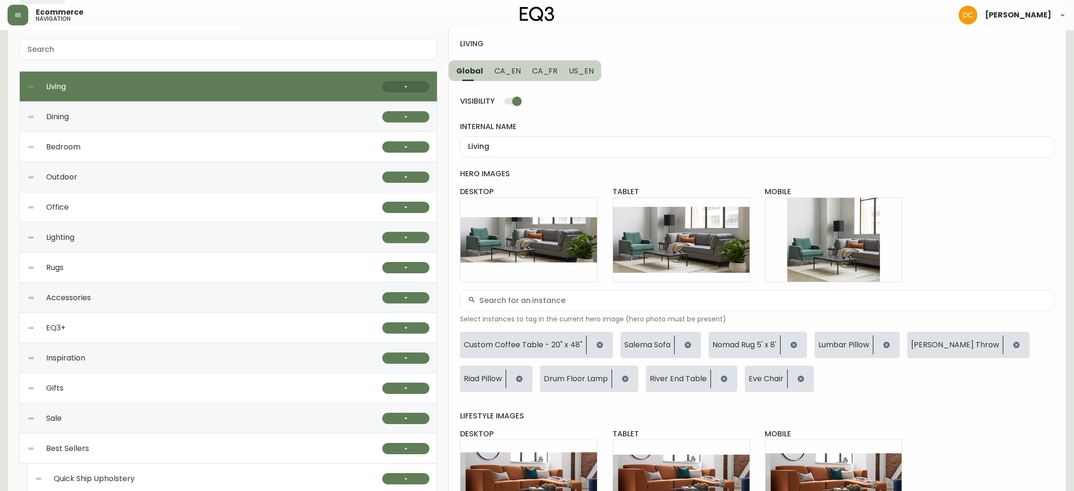
click at [417, 86] on button "button" at bounding box center [405, 86] width 47 height 11
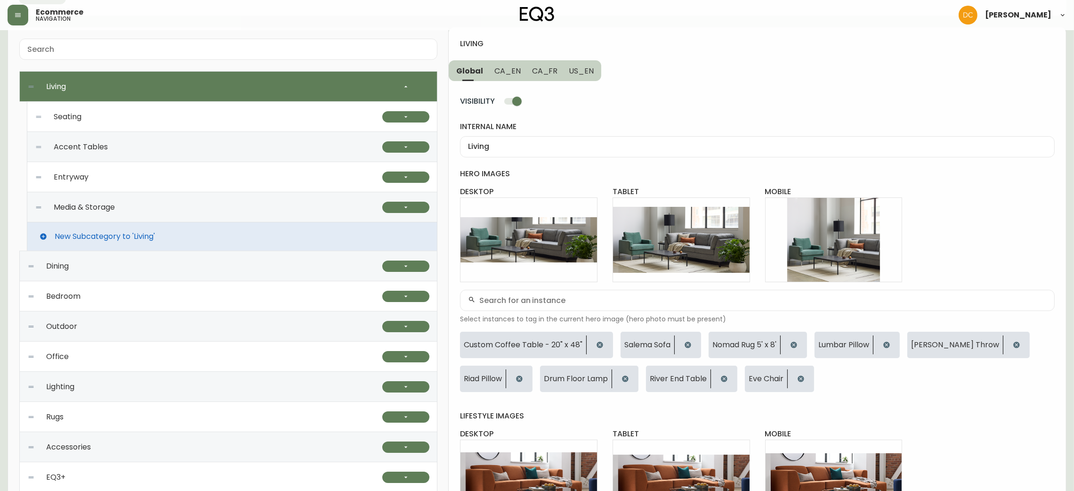
click at [310, 116] on div "Seating" at bounding box center [209, 117] width 348 height 30
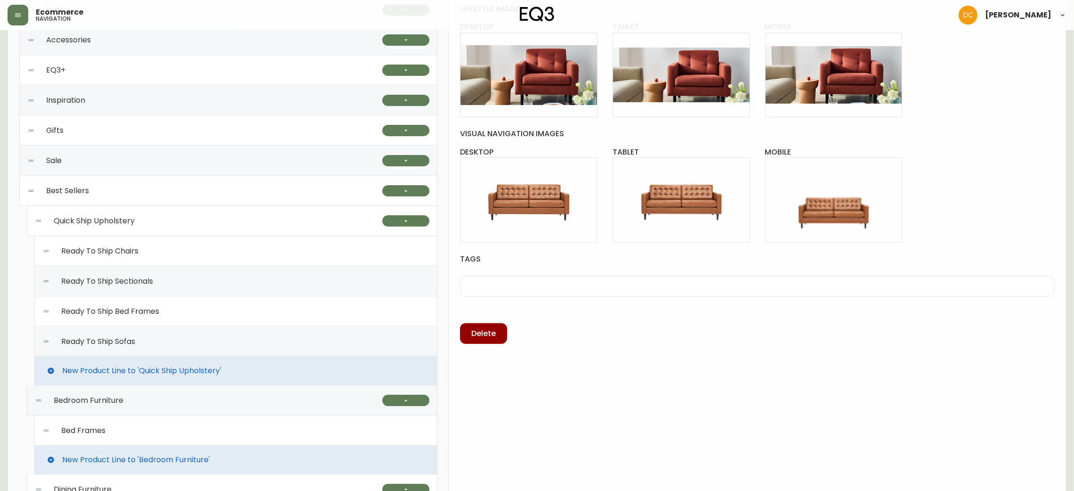
scroll to position [481, 0]
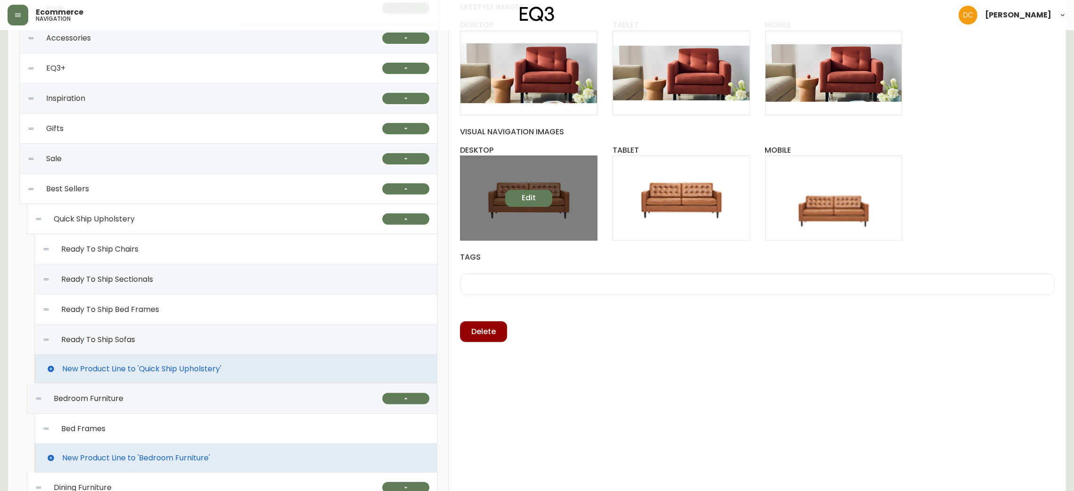
click at [539, 201] on button "Edit" at bounding box center [528, 198] width 47 height 17
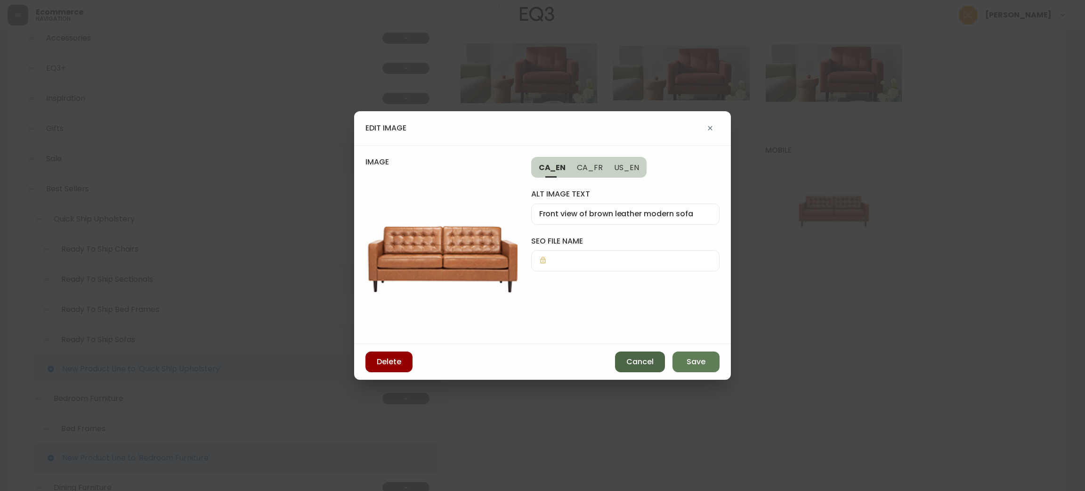
click at [625, 359] on button "Cancel" at bounding box center [640, 361] width 50 height 21
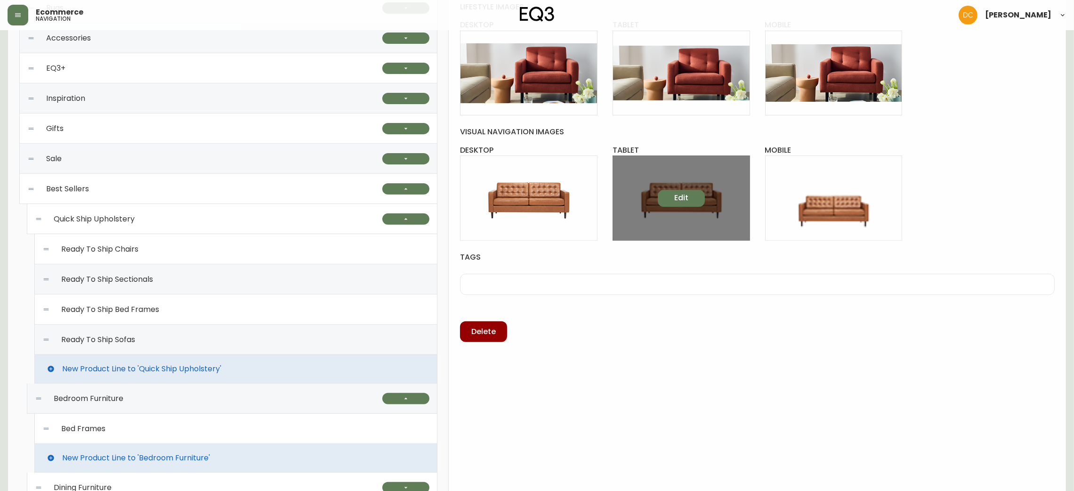
click at [686, 197] on span "Edit" at bounding box center [681, 198] width 14 height 10
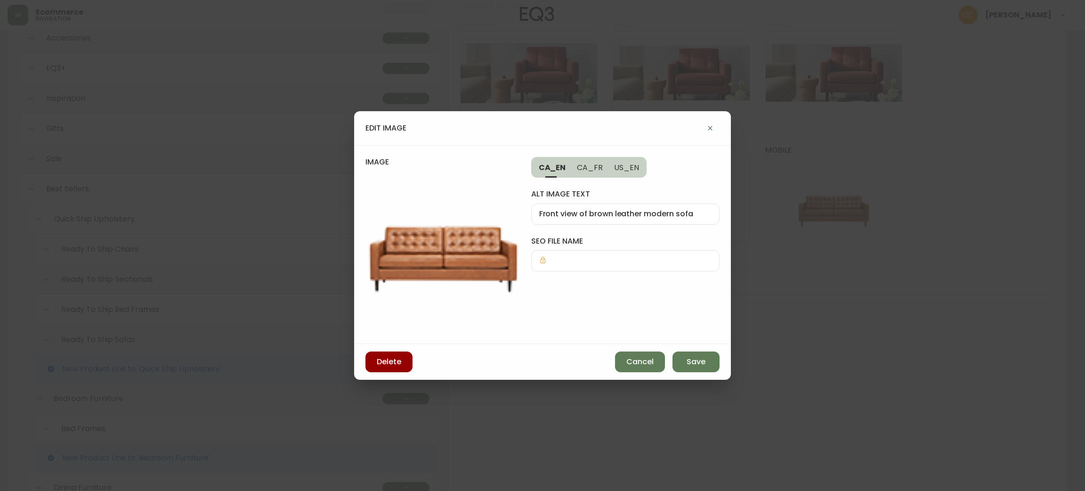
click at [462, 214] on img at bounding box center [442, 255] width 154 height 154
click at [623, 360] on button "Cancel" at bounding box center [640, 361] width 50 height 21
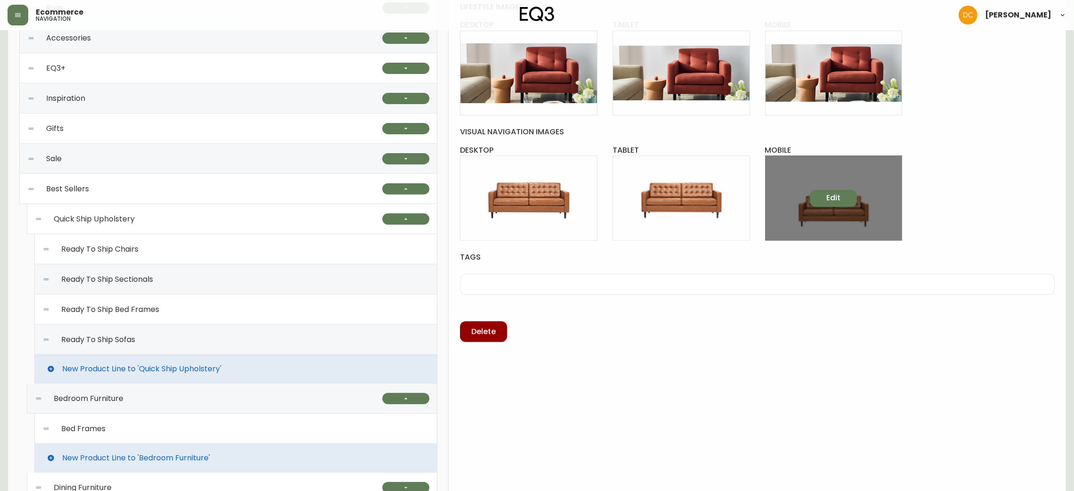
click at [826, 196] on span "Edit" at bounding box center [833, 198] width 14 height 10
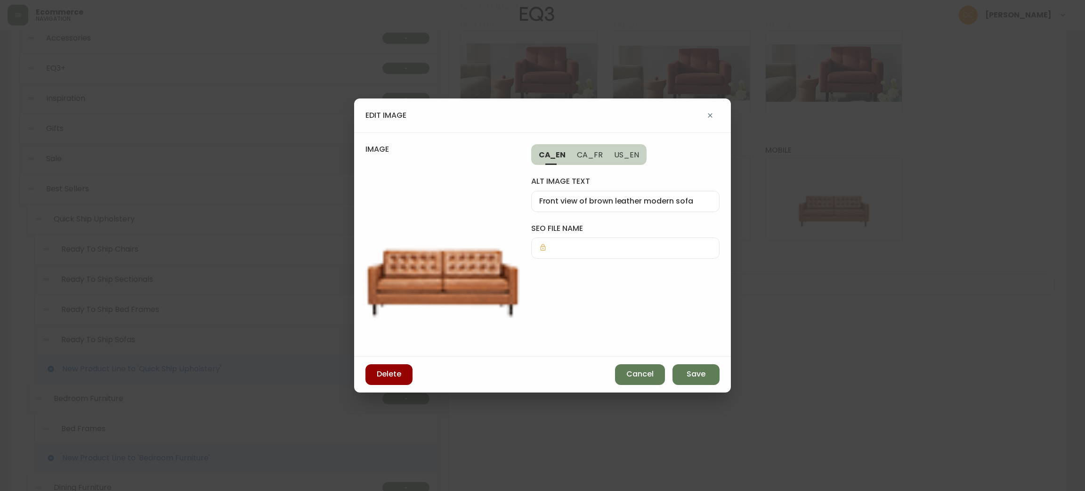
click at [644, 363] on div "Delete Cancel Save" at bounding box center [542, 374] width 377 height 36
click at [638, 374] on span "Cancel" at bounding box center [639, 374] width 27 height 10
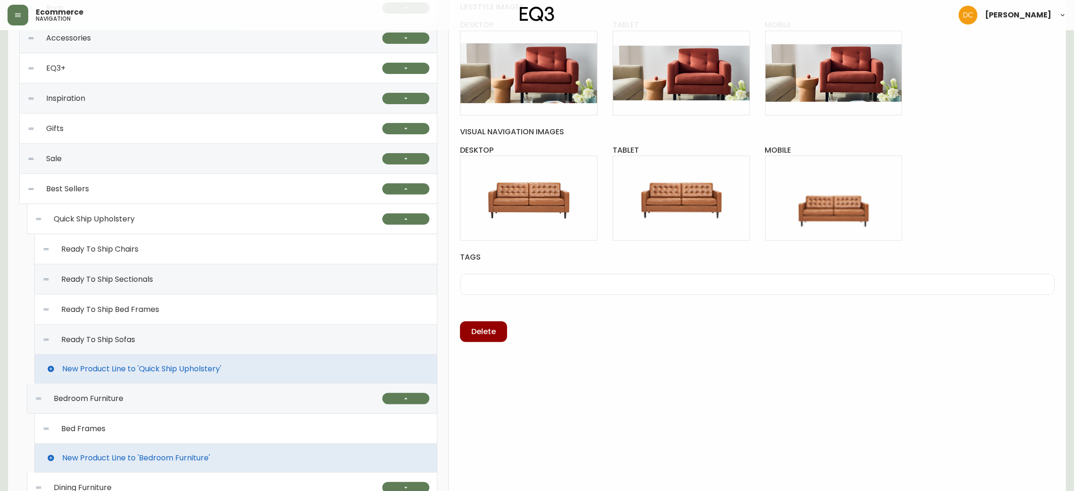
click at [160, 242] on div "Ready To Ship Chairs" at bounding box center [235, 249] width 387 height 30
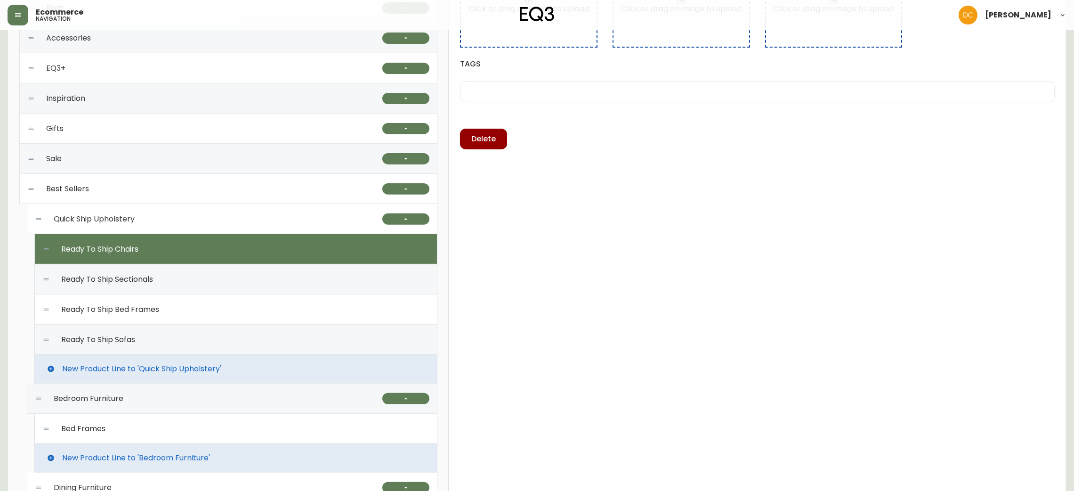
click at [187, 163] on div "Sale" at bounding box center [204, 159] width 355 height 30
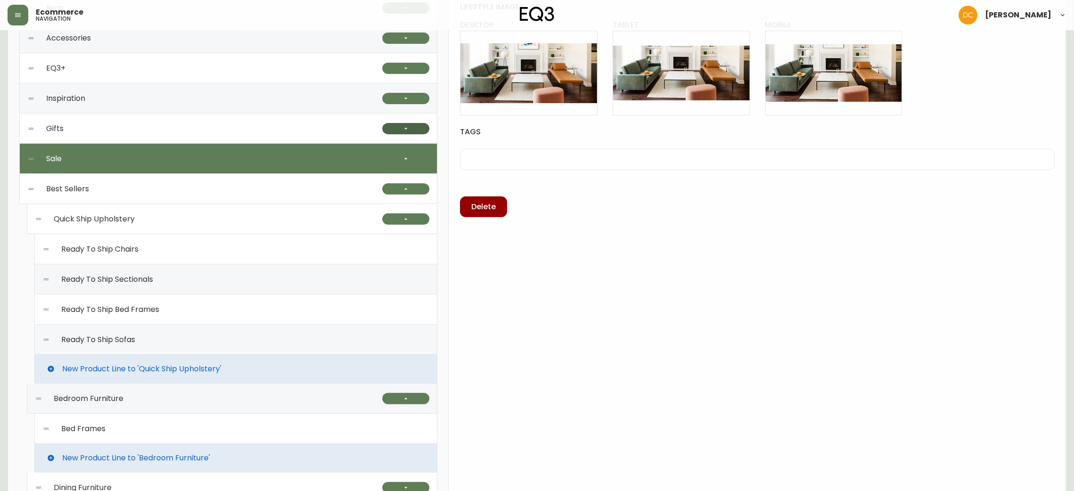
click at [393, 127] on button "button" at bounding box center [405, 128] width 47 height 11
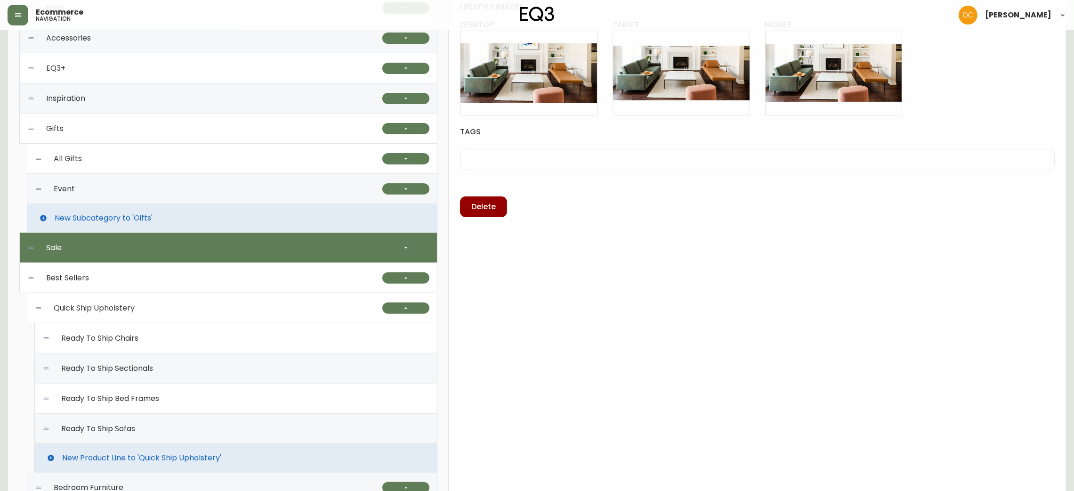
click at [398, 59] on div at bounding box center [405, 68] width 47 height 30
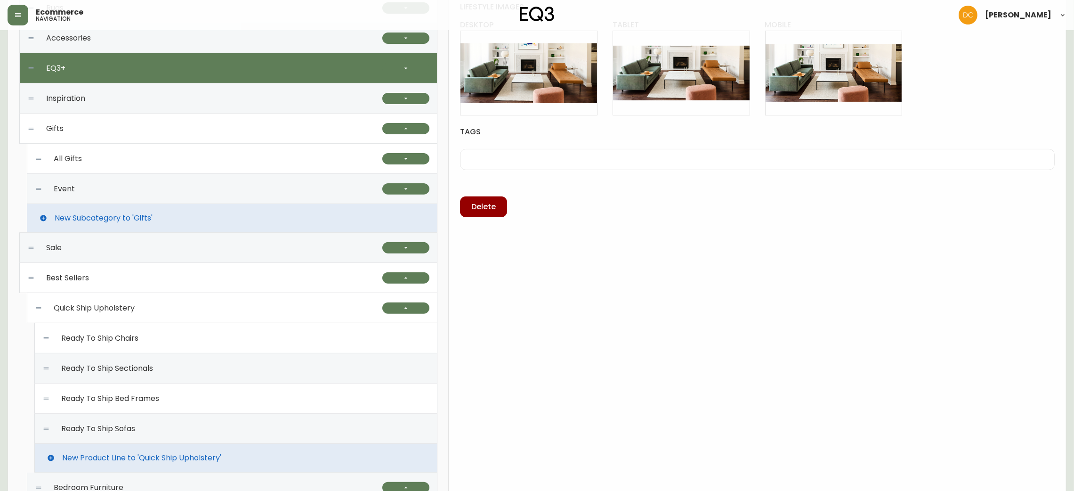
type input "EQ3+"
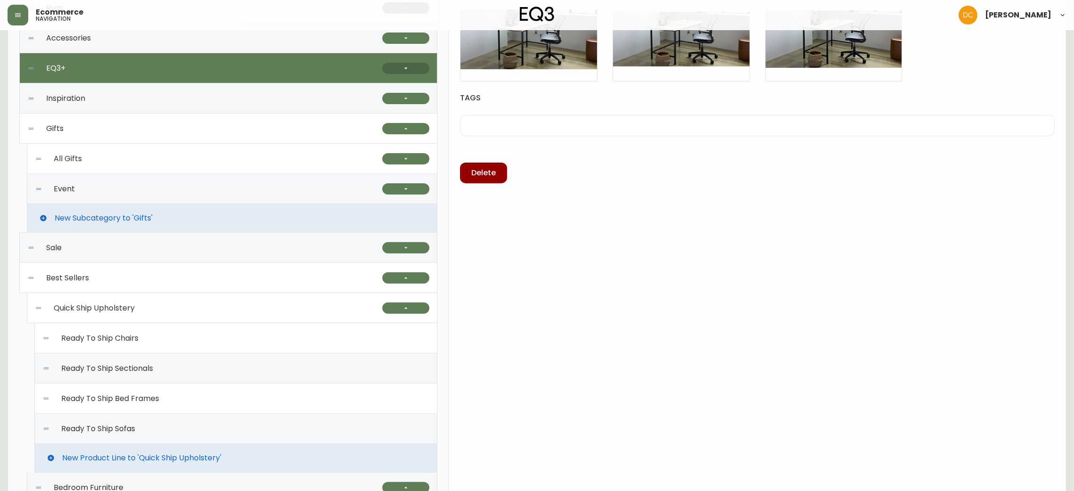
click at [394, 67] on button "button" at bounding box center [405, 68] width 47 height 11
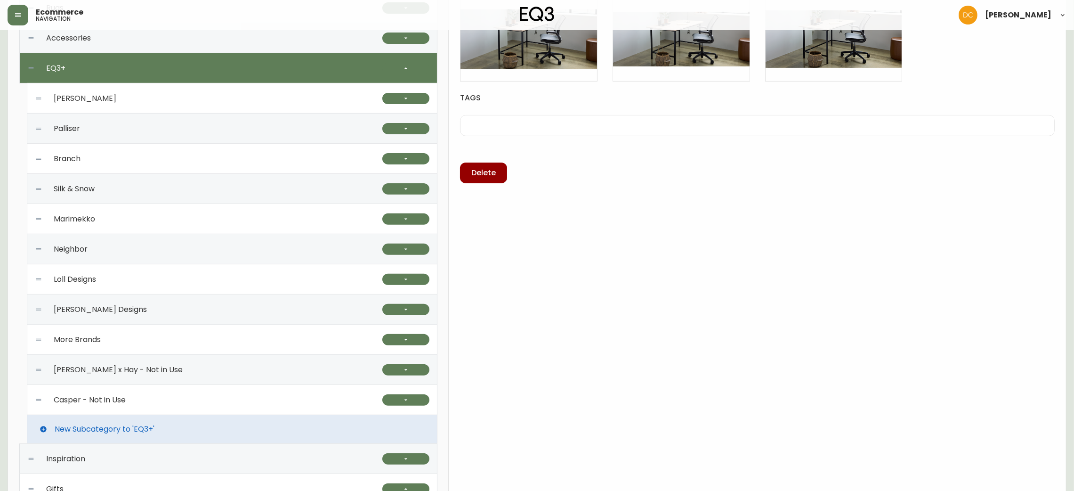
click at [326, 99] on div "Herman Miller" at bounding box center [209, 98] width 348 height 30
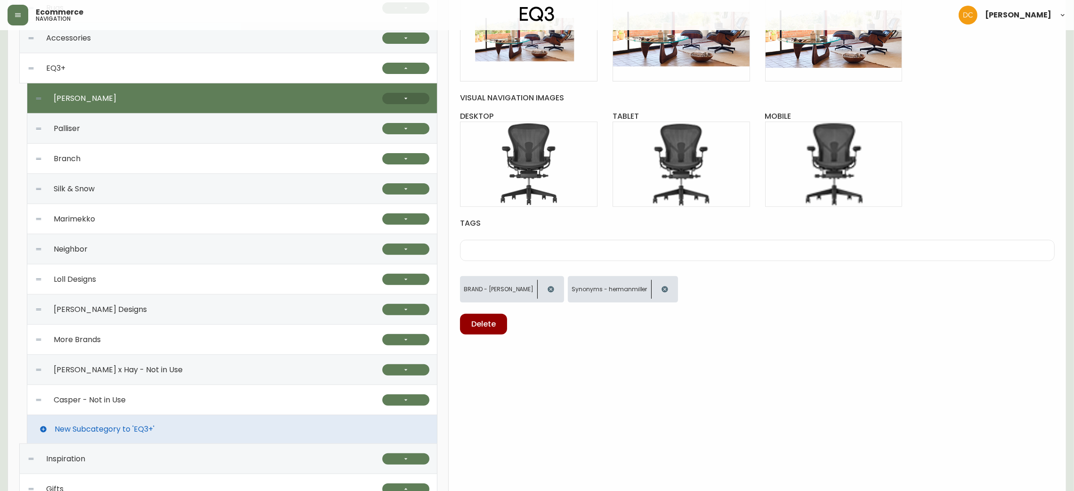
click at [389, 100] on button "button" at bounding box center [405, 98] width 47 height 11
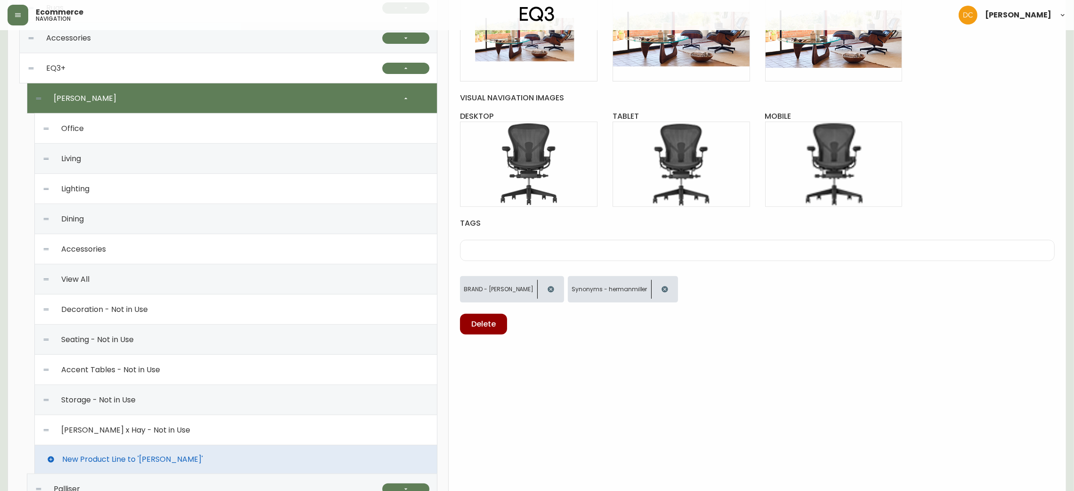
click at [322, 136] on div "Office" at bounding box center [235, 128] width 387 height 30
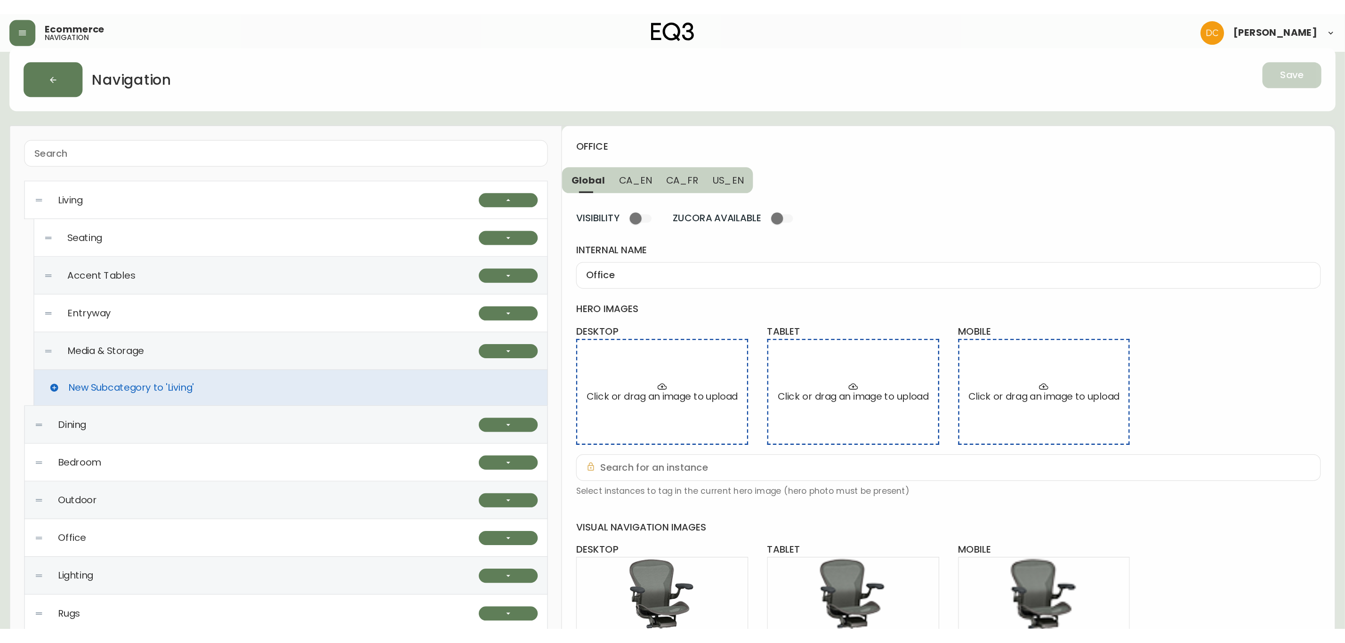
scroll to position [0, 0]
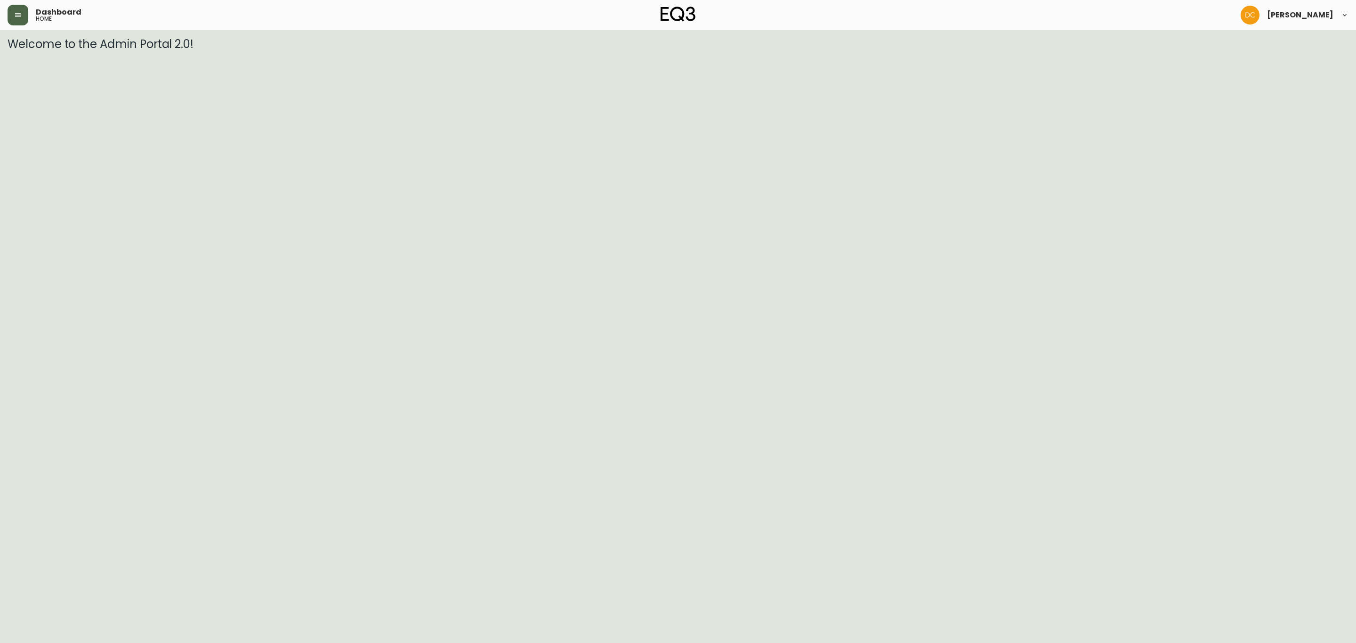
click at [11, 8] on button "button" at bounding box center [18, 15] width 21 height 21
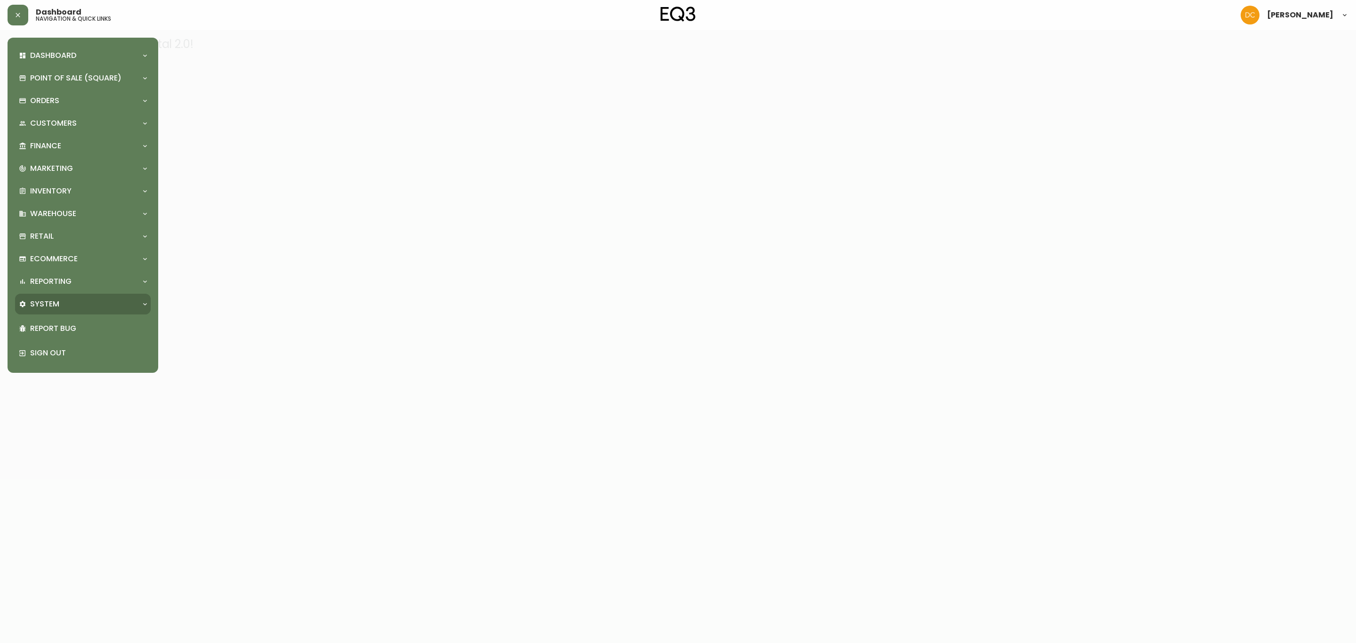
click at [85, 303] on div "System" at bounding box center [78, 304] width 119 height 10
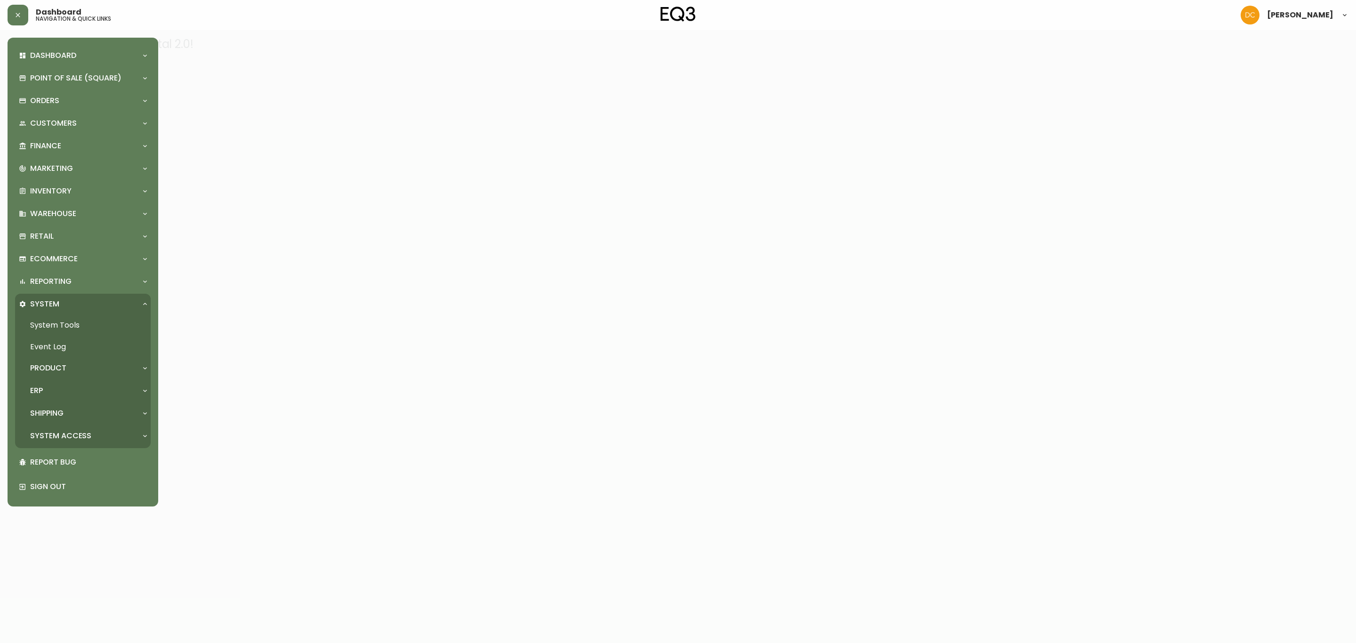
click at [79, 355] on link "Event Log" at bounding box center [83, 347] width 136 height 22
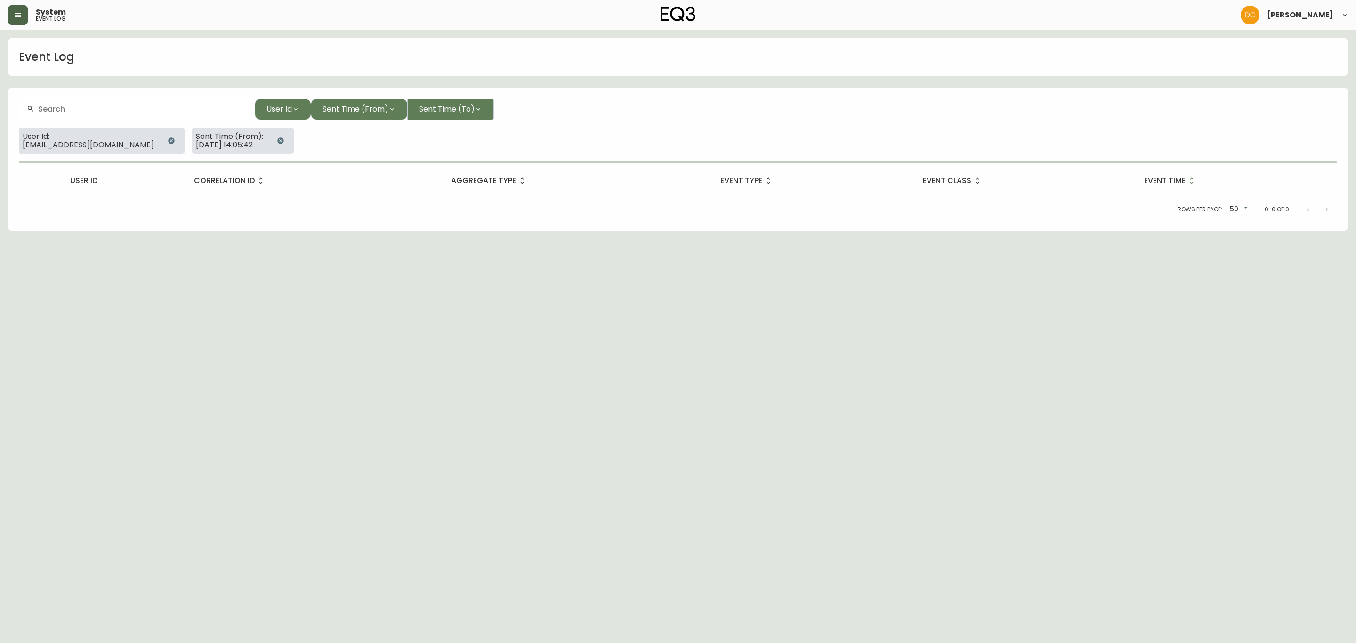
click at [16, 16] on icon "button" at bounding box center [18, 15] width 8 height 8
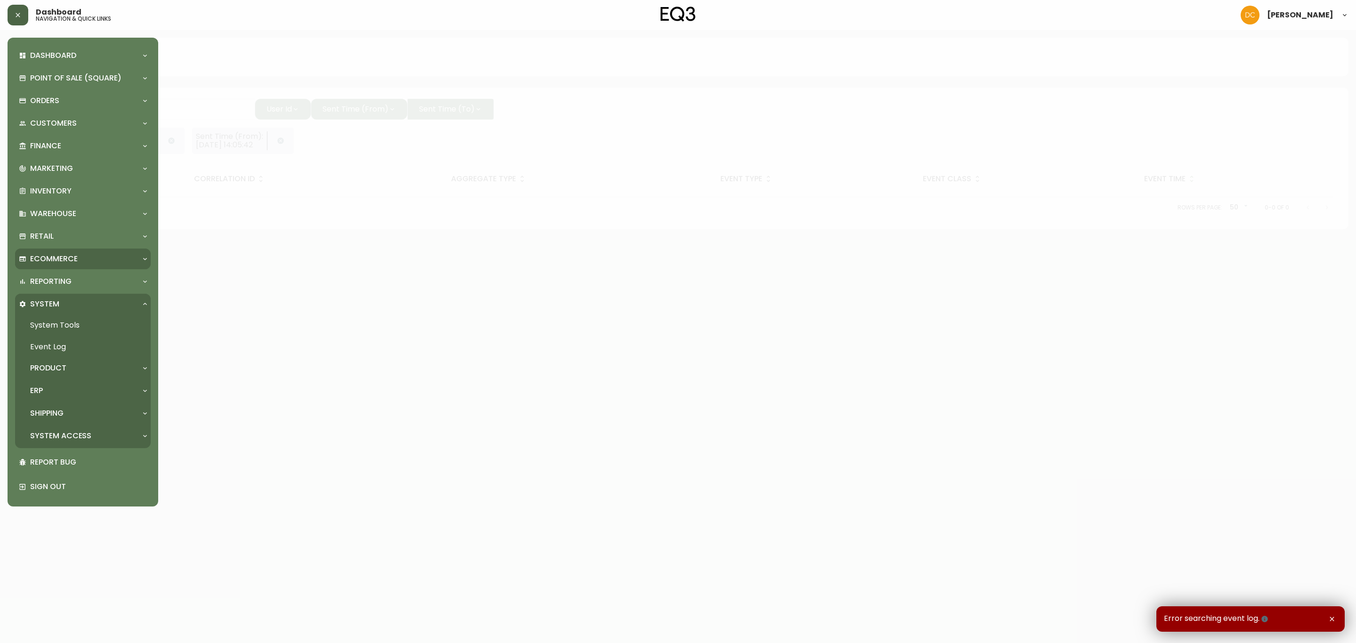
click at [75, 254] on p "Ecommerce" at bounding box center [54, 259] width 48 height 10
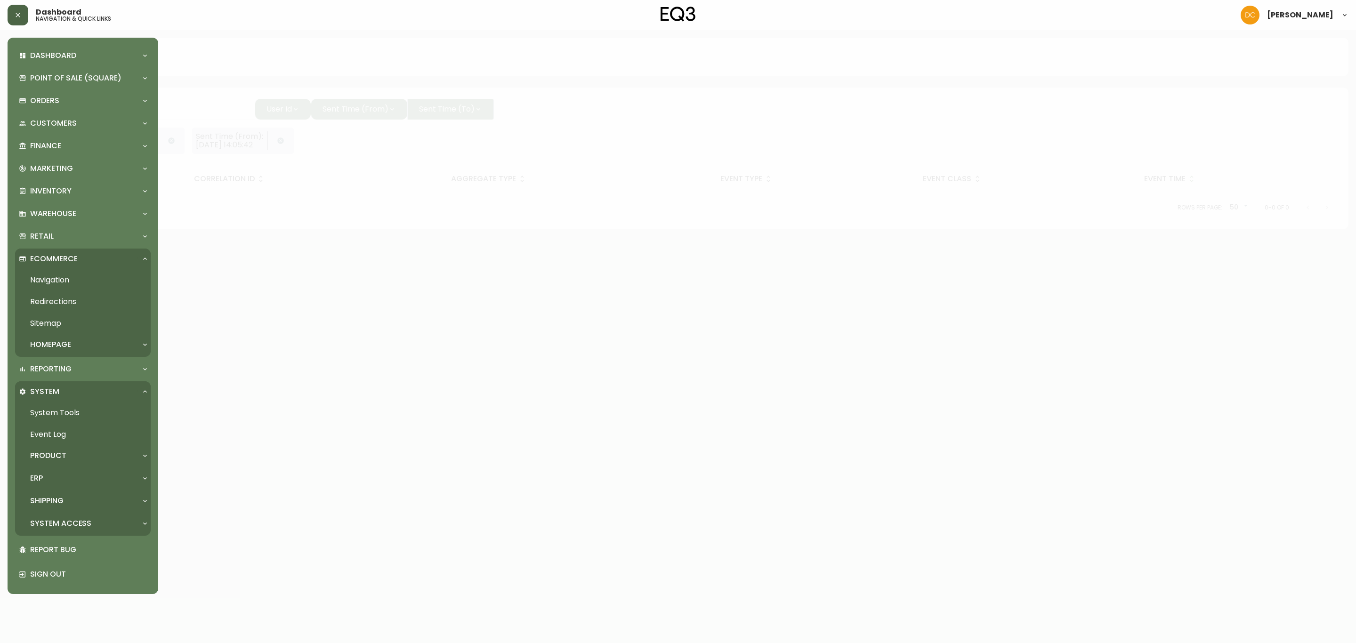
click at [75, 278] on link "Navigation" at bounding box center [83, 280] width 136 height 22
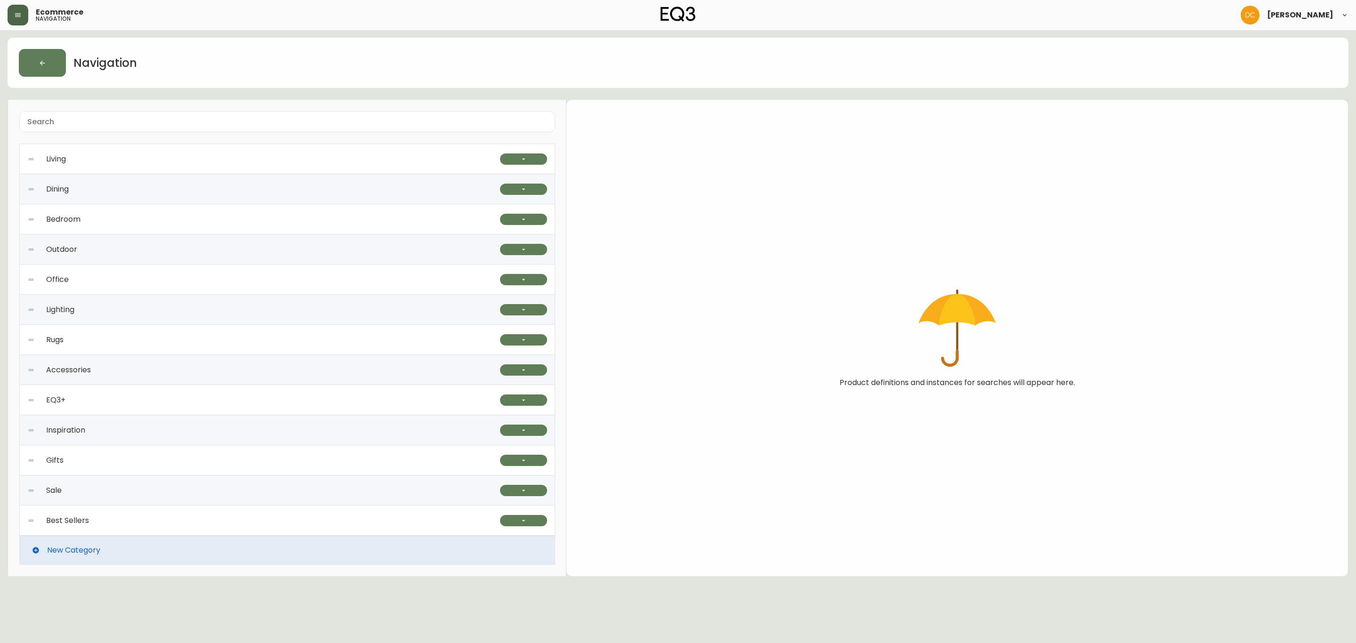
click at [17, 17] on icon "button" at bounding box center [18, 15] width 8 height 8
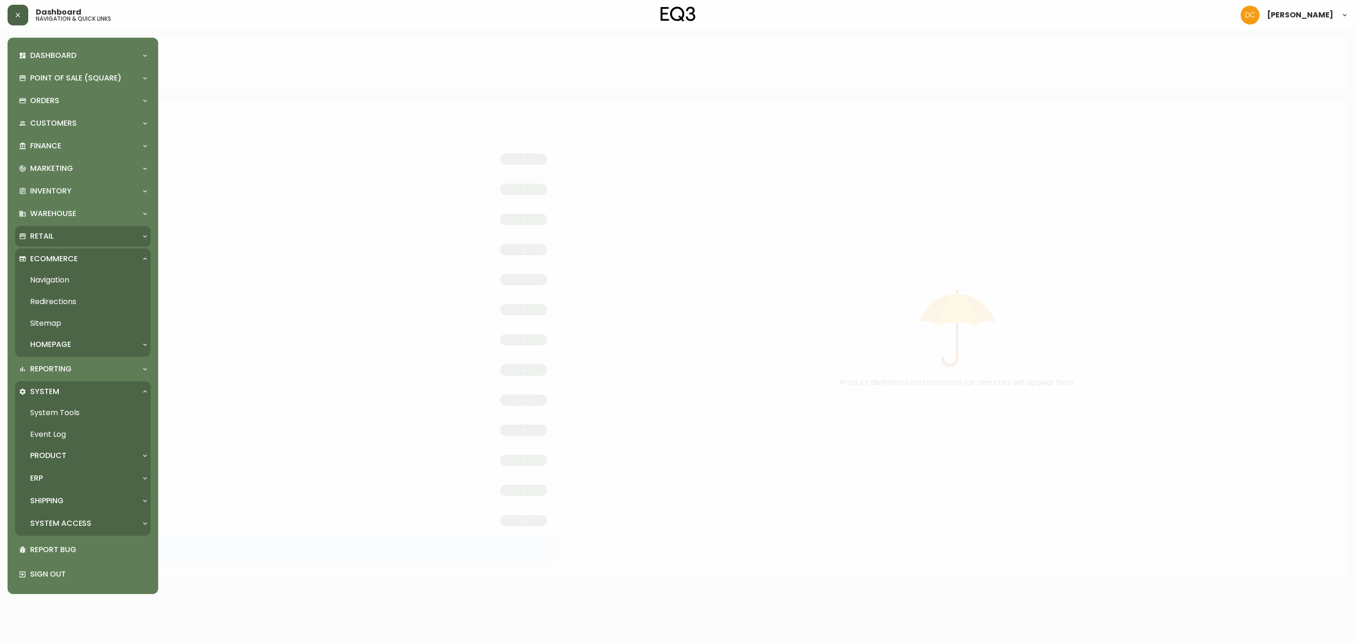
click at [77, 226] on div "Retail" at bounding box center [83, 236] width 136 height 21
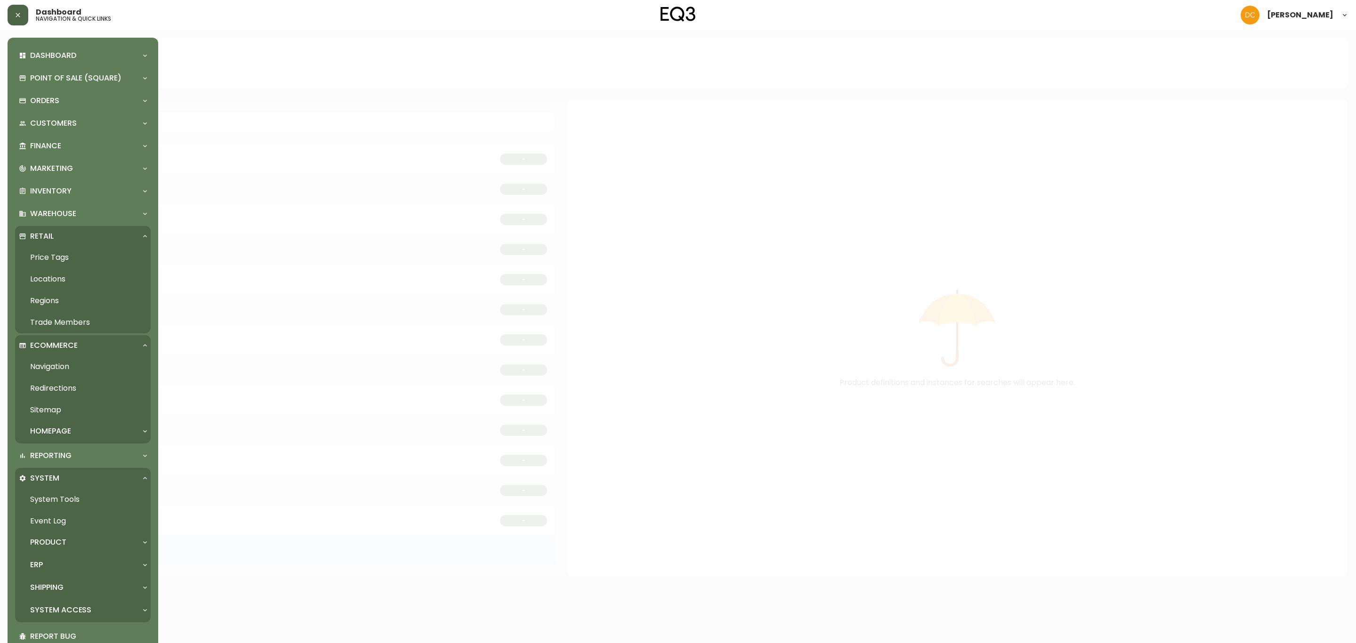
click at [76, 274] on link "Locations" at bounding box center [83, 279] width 136 height 22
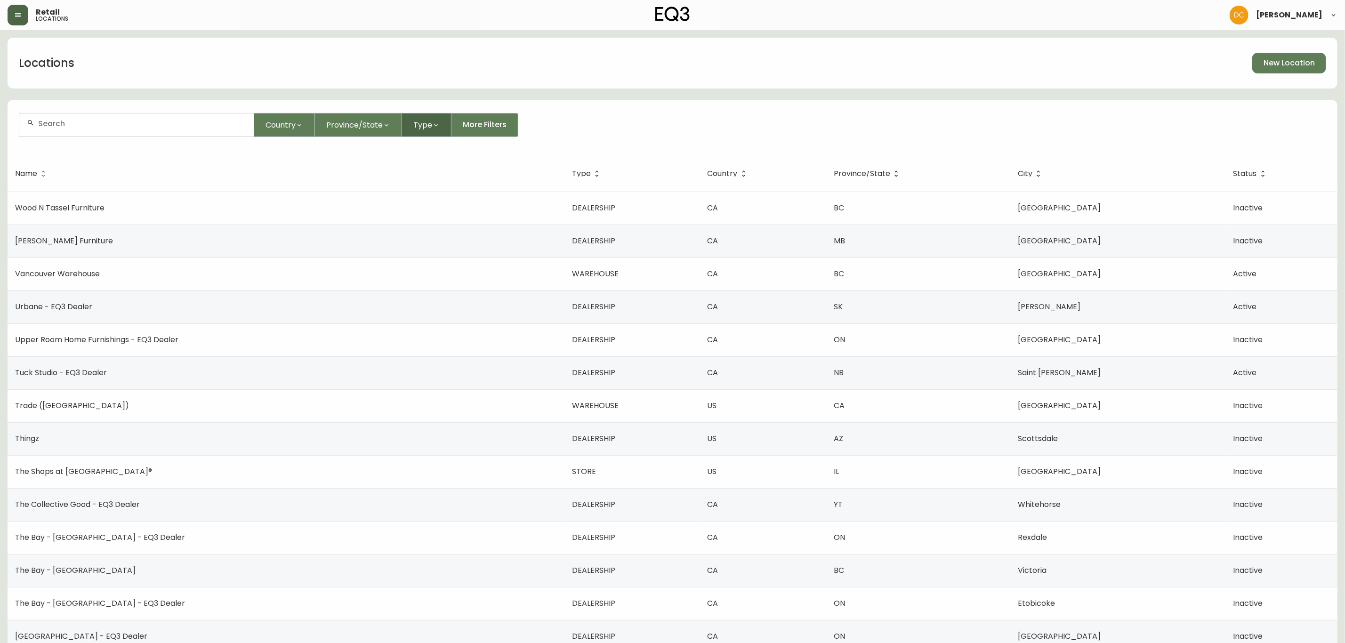
click at [424, 126] on span "Type" at bounding box center [422, 125] width 19 height 12
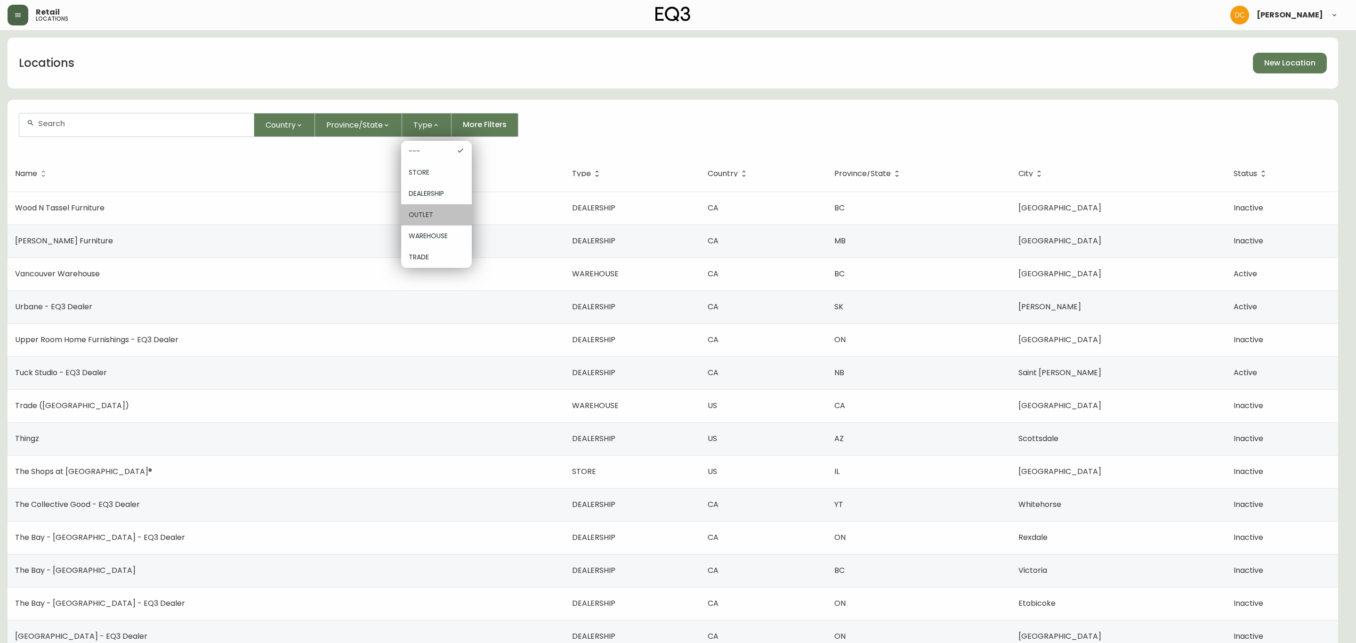
click at [444, 216] on span "OUTLET" at bounding box center [437, 215] width 56 height 10
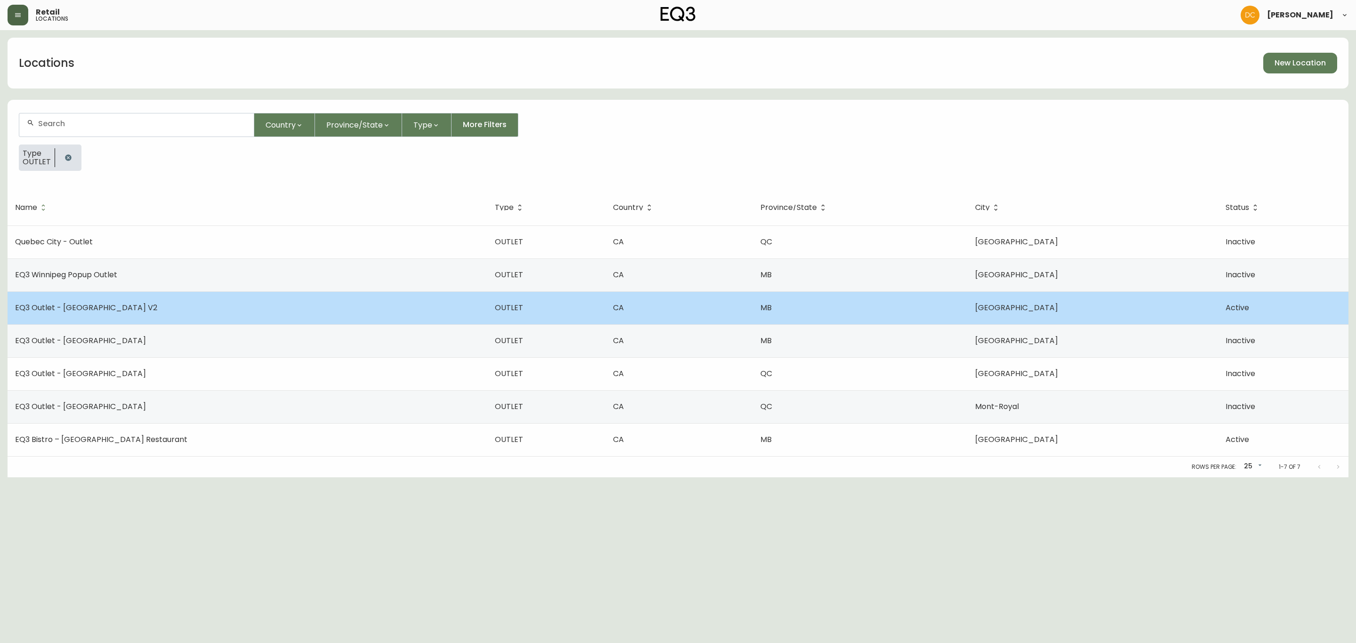
click at [205, 313] on td "EQ3 Outlet - Winnipeg V2" at bounding box center [248, 307] width 480 height 33
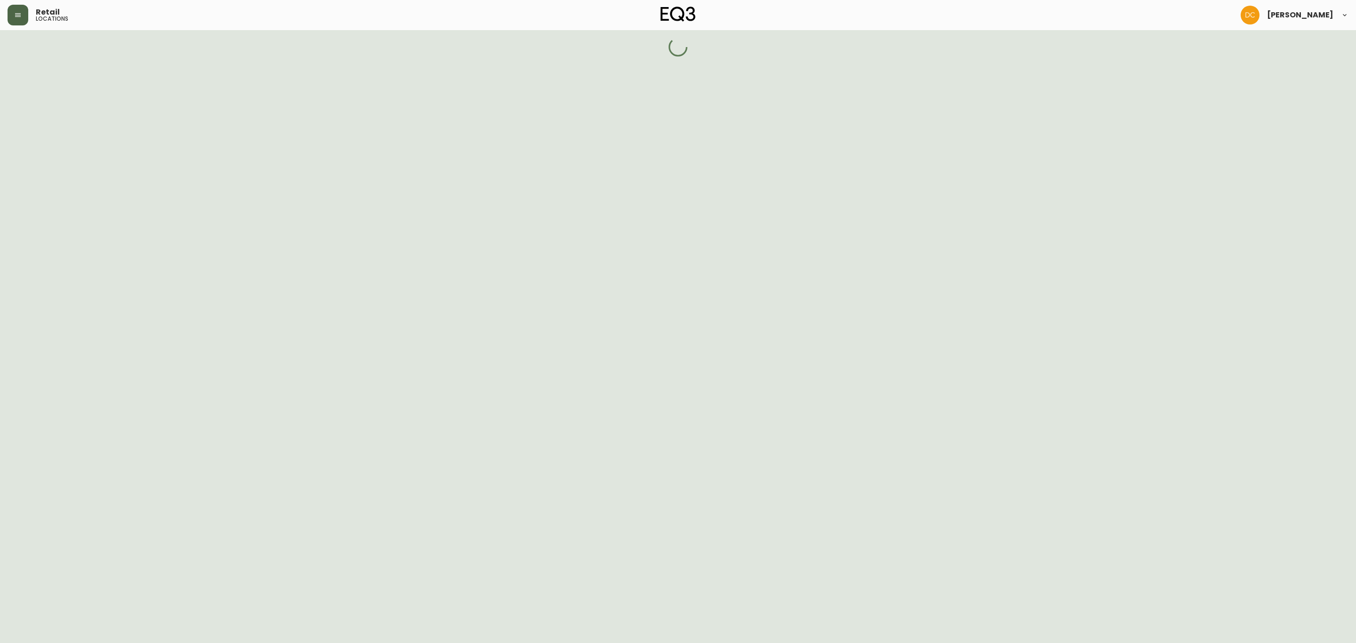
select select "OUTLET"
select select "MB"
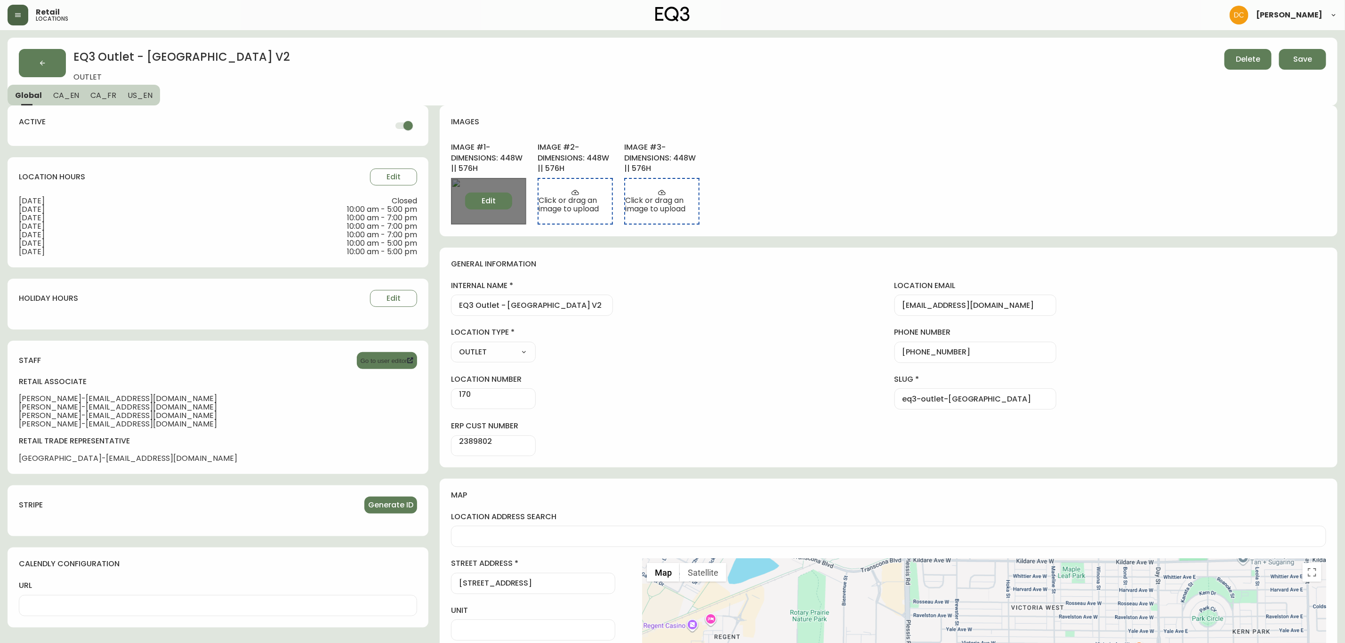
click at [483, 203] on button "Edit" at bounding box center [488, 201] width 47 height 17
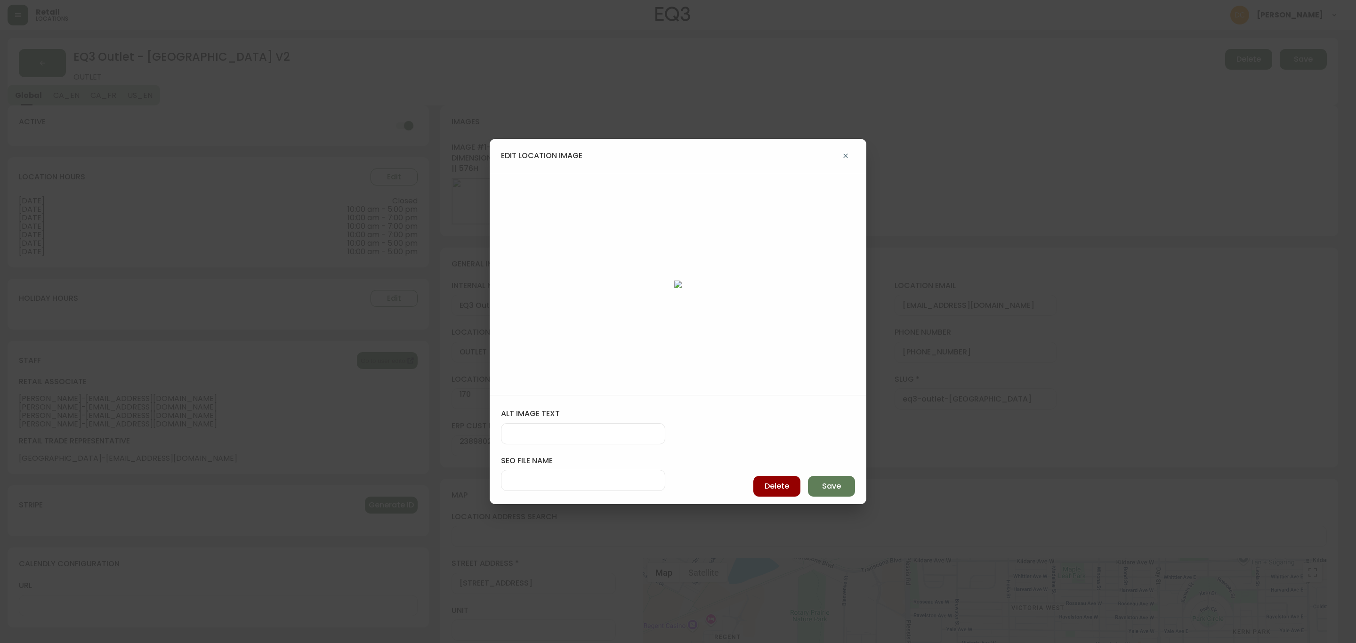
click at [574, 437] on input "alt image text" at bounding box center [583, 433] width 148 height 9
type input "p"
type input "facade of the eq3 palliser outlet building"
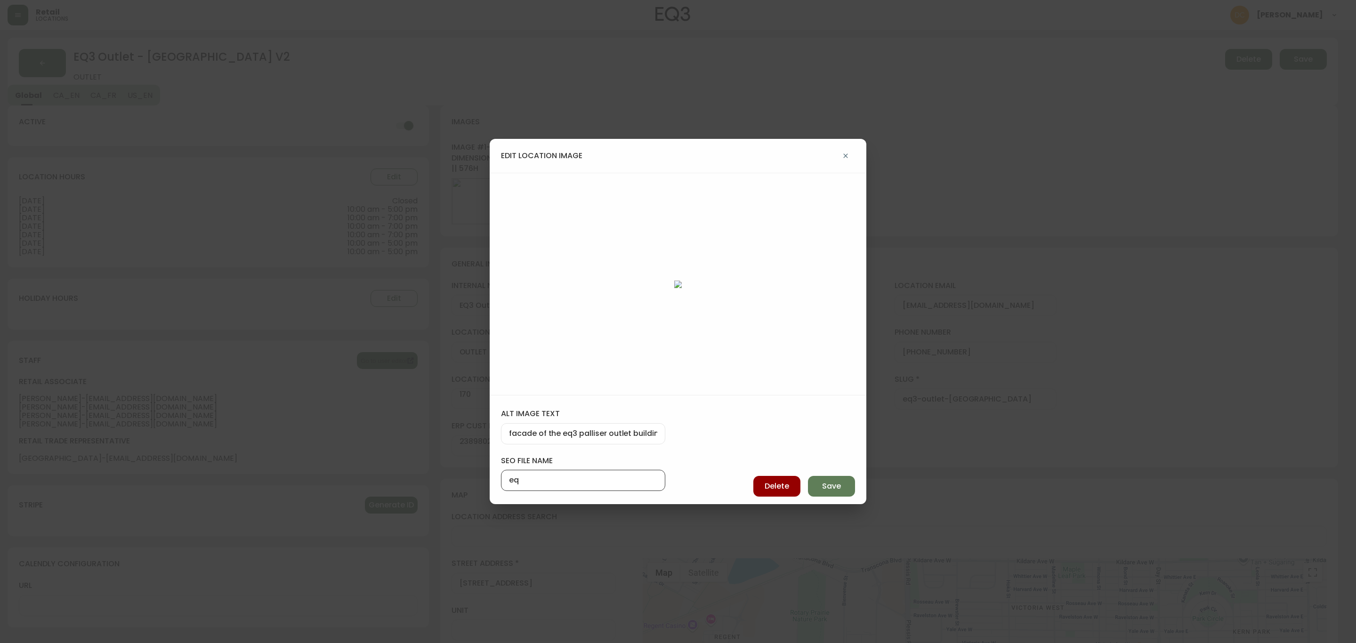
type input "e"
type input "palliser-eq3-outlet-store-front"
click at [828, 478] on button "Save" at bounding box center [831, 486] width 47 height 21
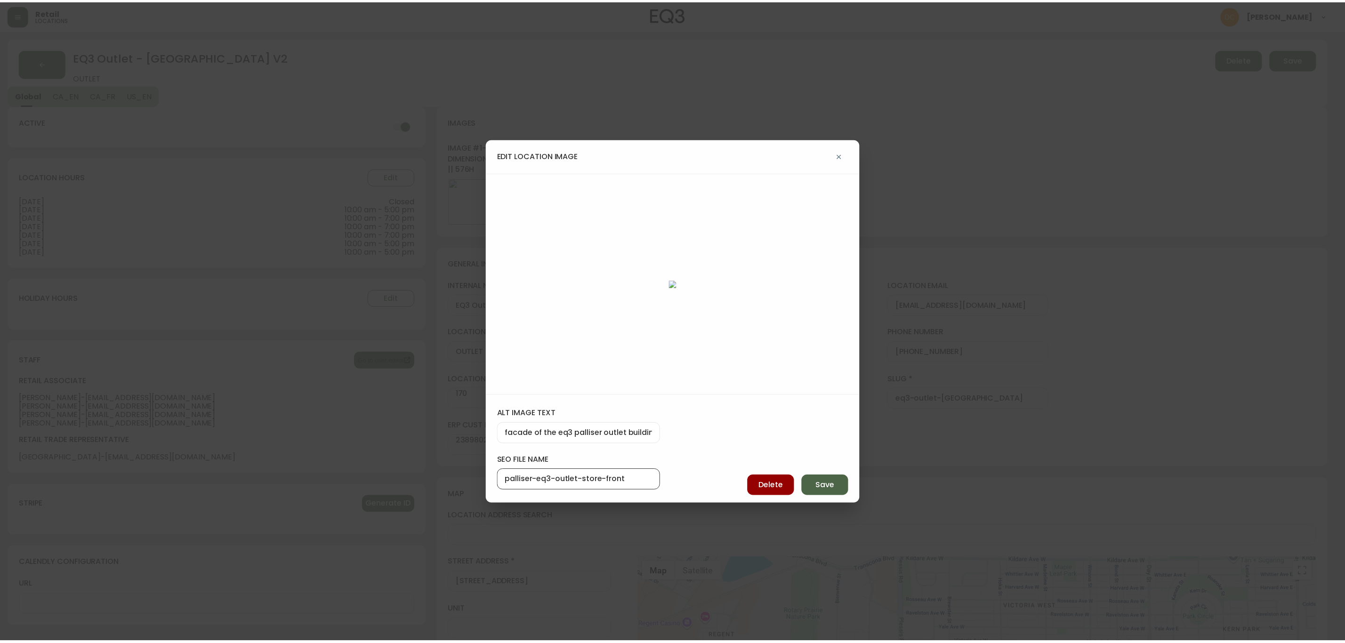
scroll to position [0, 0]
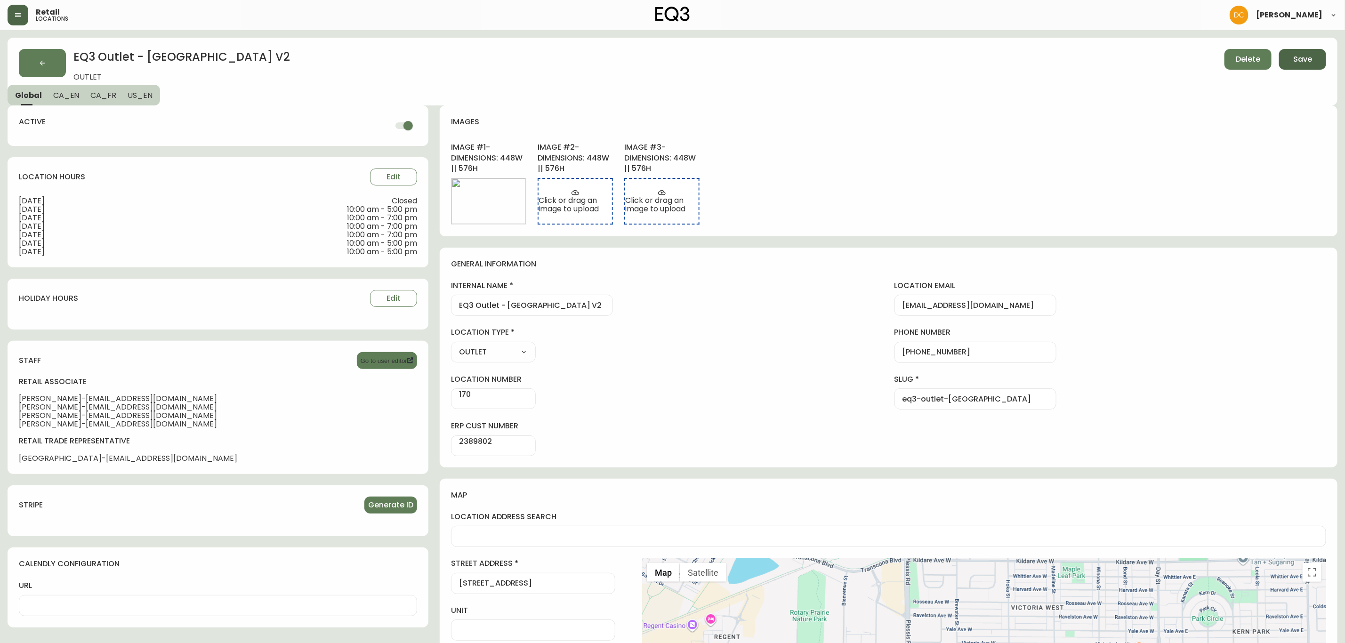
click at [1318, 68] on button "Save" at bounding box center [1302, 59] width 47 height 21
click at [34, 57] on button "button" at bounding box center [42, 63] width 47 height 28
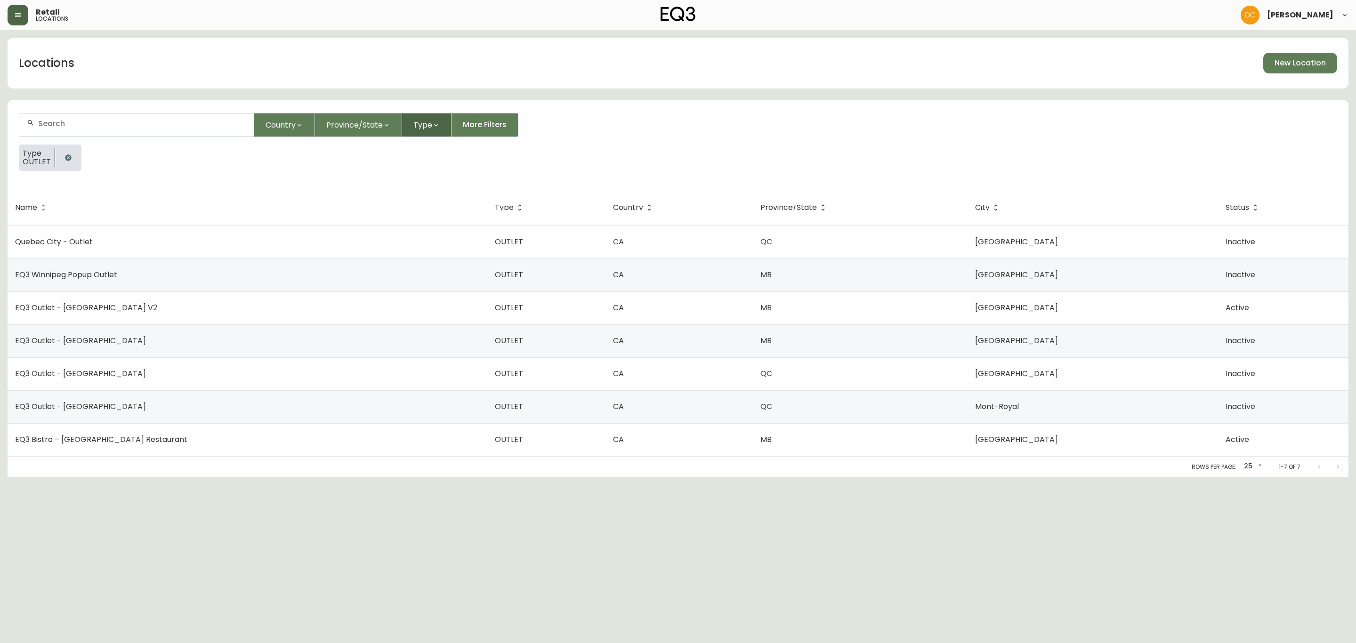
click at [426, 125] on span "Type" at bounding box center [422, 125] width 19 height 12
click at [441, 169] on span "STORE" at bounding box center [437, 173] width 56 height 10
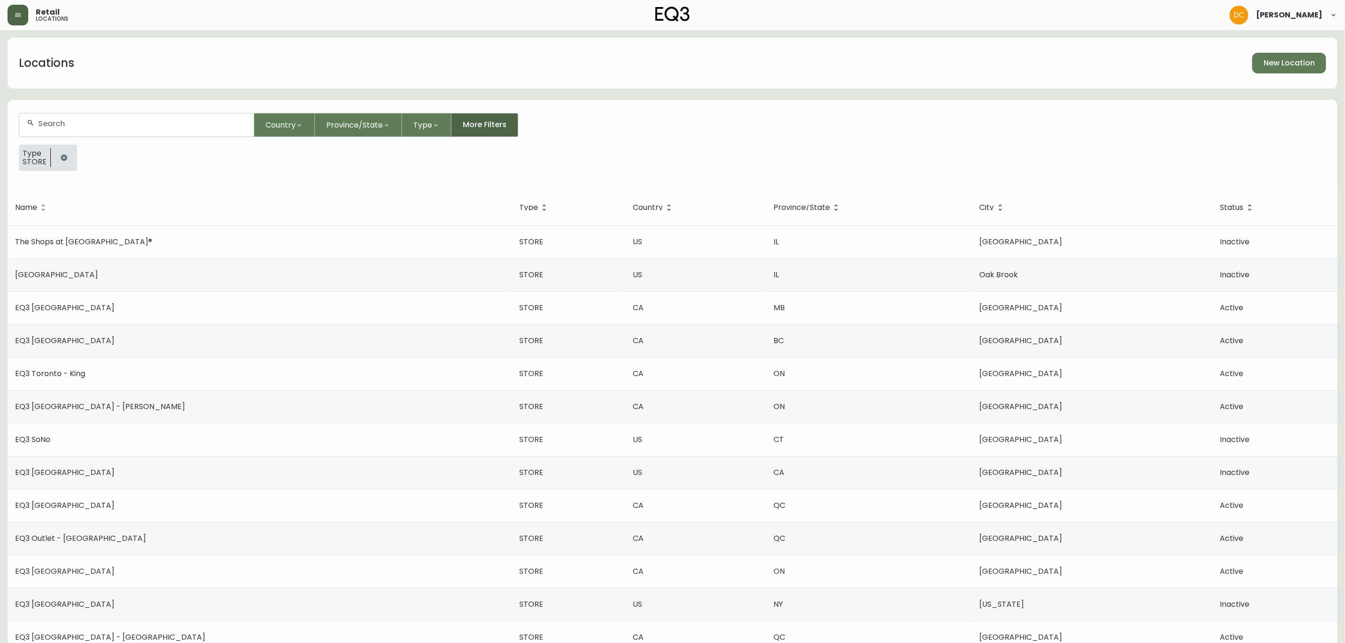
click at [496, 120] on span "More Filters" at bounding box center [485, 125] width 44 height 10
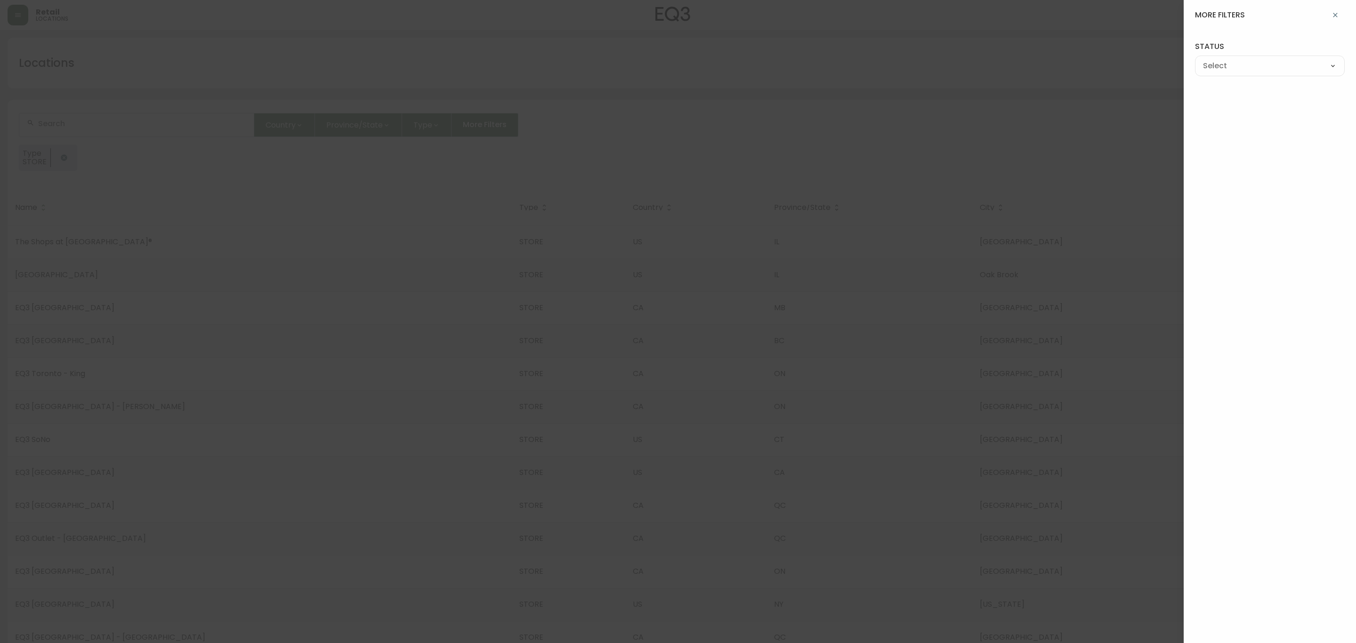
click at [1291, 68] on select "--- ACTIVE INACTIVE" at bounding box center [1270, 66] width 150 height 14
select select "TRUE"
click at [1195, 59] on select "--- ACTIVE INACTIVE" at bounding box center [1270, 66] width 150 height 14
type input "ACTIVE"
click at [848, 136] on div at bounding box center [678, 321] width 1356 height 643
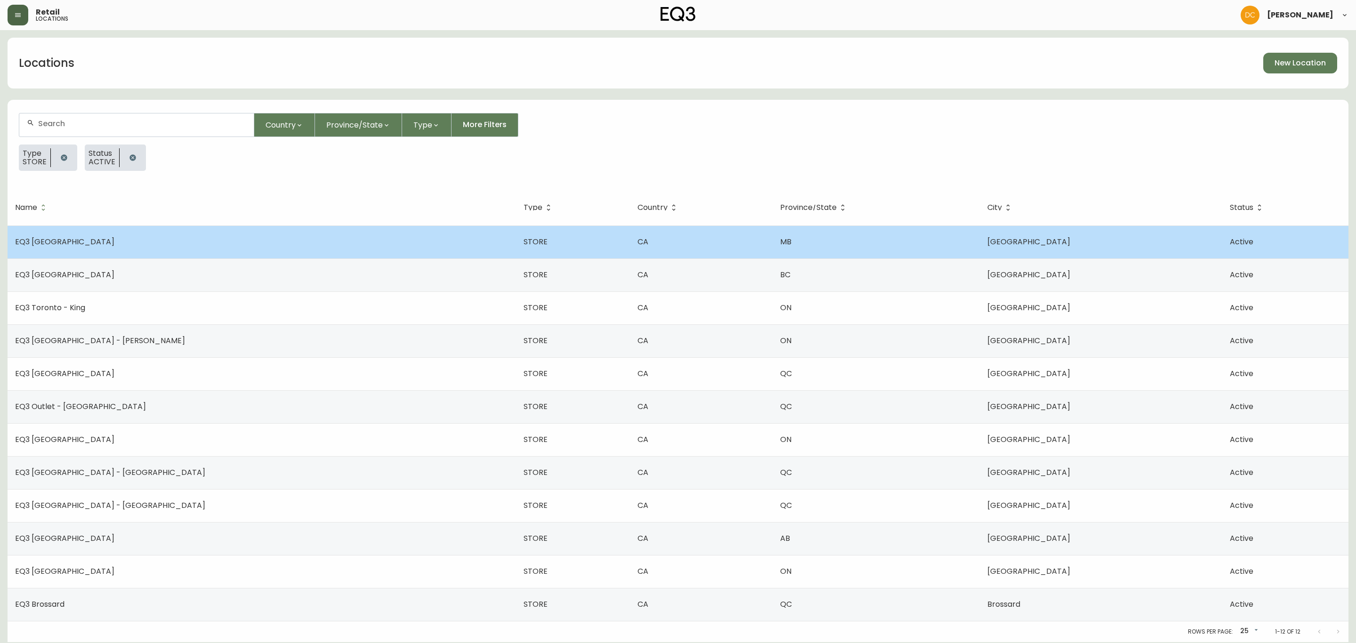
click at [189, 239] on td "EQ3 Winnipeg" at bounding box center [262, 242] width 509 height 33
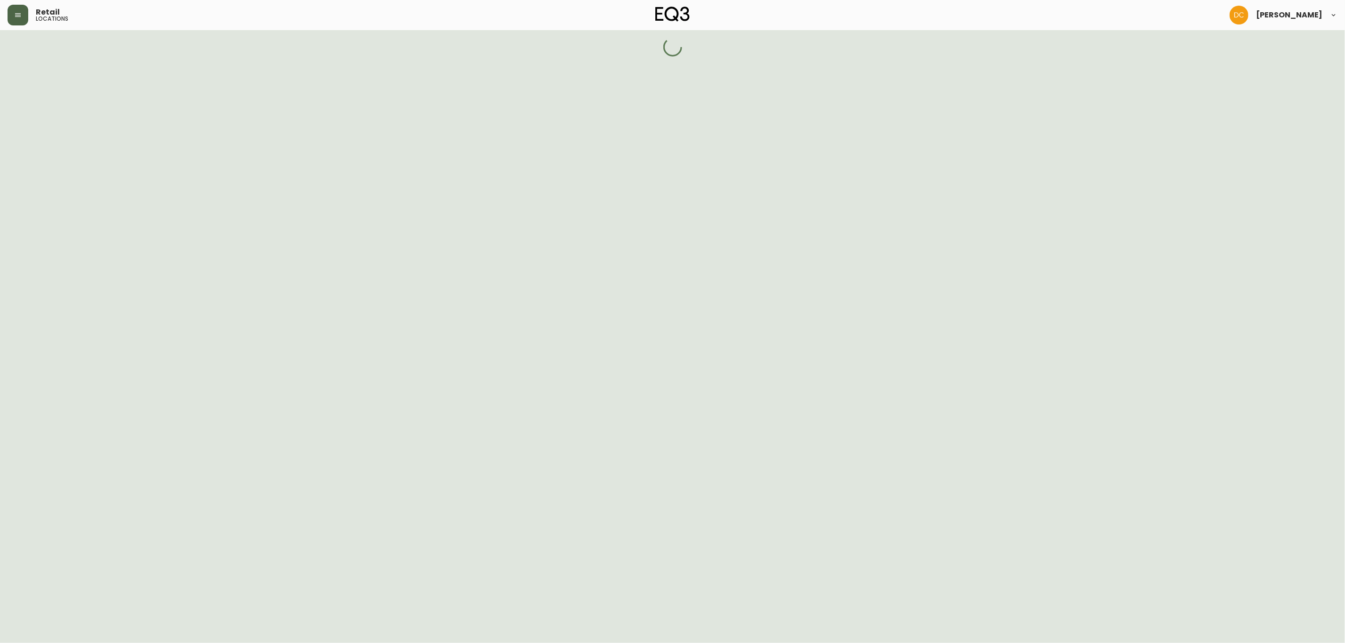
select select "MB"
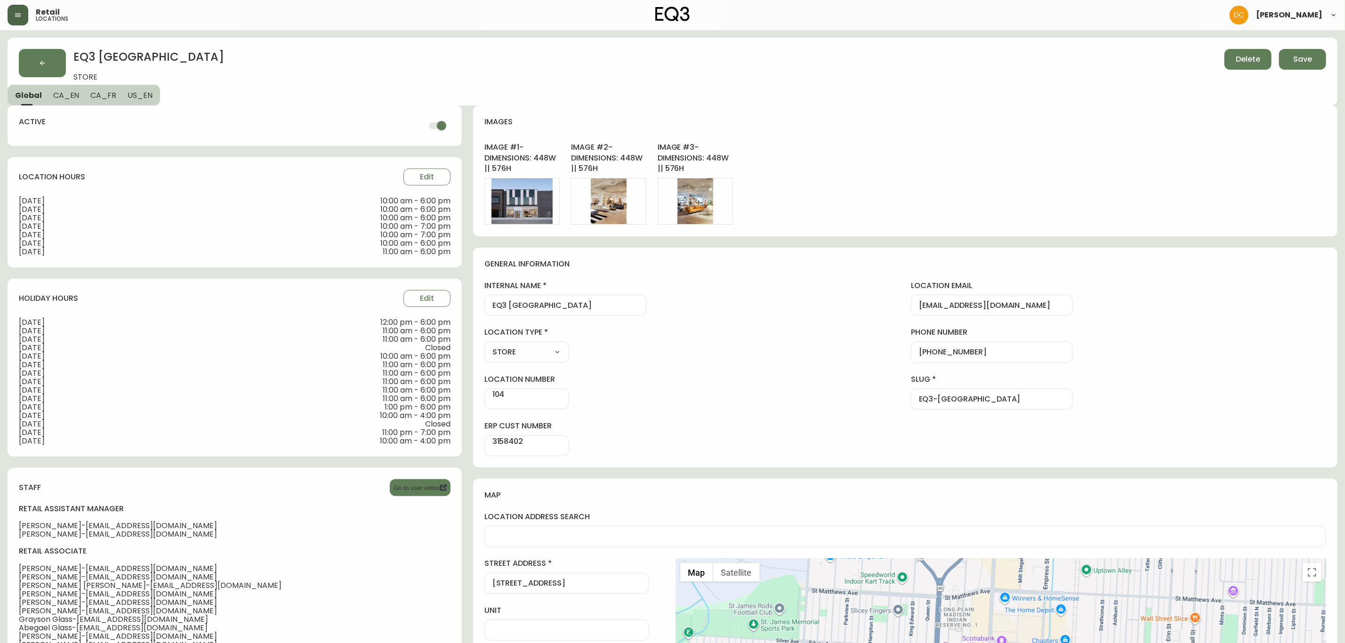
click at [56, 95] on span "CA_EN" at bounding box center [66, 95] width 26 height 10
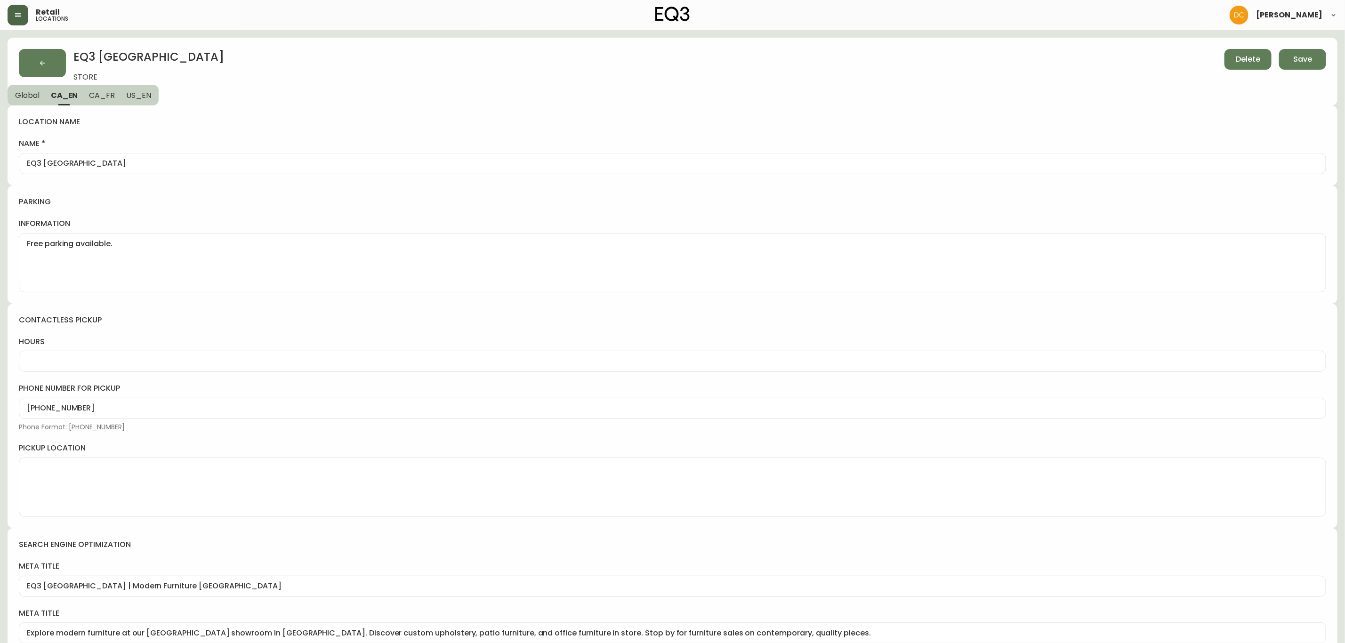
click at [140, 165] on input "EQ3 Winnipeg - Polo Park" at bounding box center [673, 163] width 1292 height 9
click at [212, 165] on input "EQ3 Winnipeg - Polo Park, featuring" at bounding box center [673, 163] width 1292 height 9
drag, startPoint x: 122, startPoint y: 162, endPoint x: 243, endPoint y: 155, distance: 121.7
click at [243, 155] on div "EQ3 Winnipeg - Polo Park, featuring Palliser Studios" at bounding box center [673, 163] width 1308 height 21
click at [1307, 57] on span "Save" at bounding box center [1303, 59] width 19 height 10
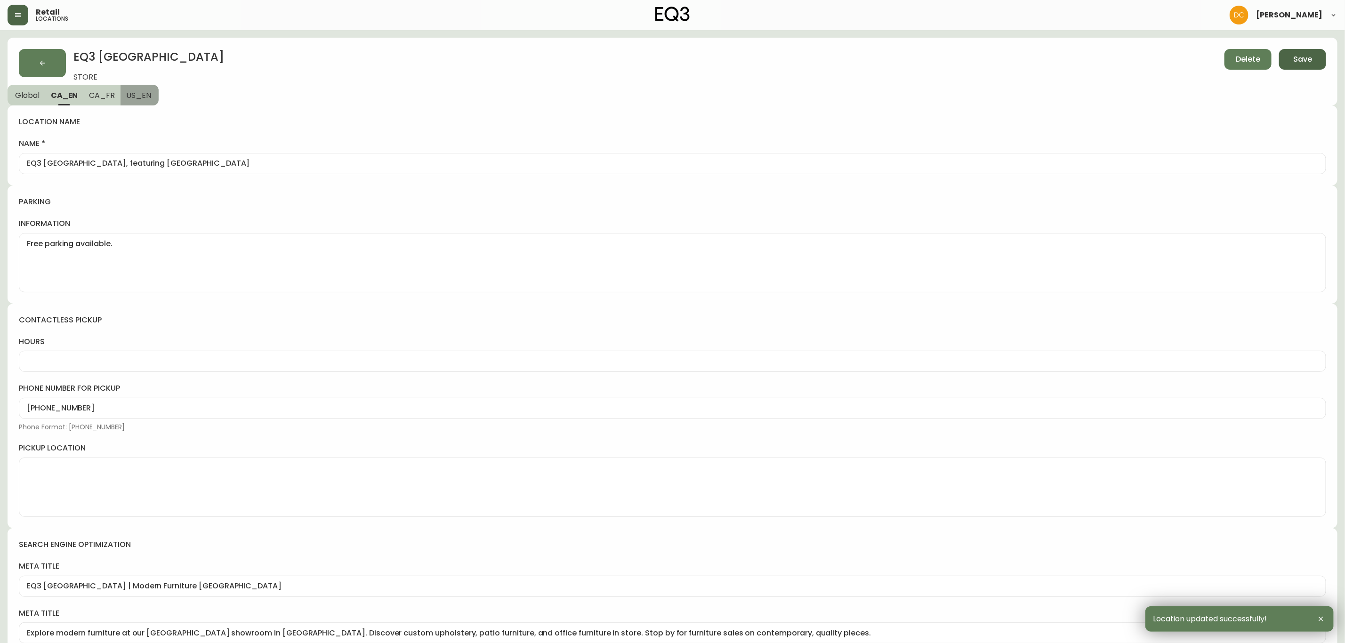
click at [127, 90] on span "US_EN" at bounding box center [138, 95] width 25 height 10
type input "EQ3 Winnipeg"
type input "EQ3 Winnipeg | Furniture Store Manitoba"
type input "Discover modern furniture at our EQ3 Winnipeg location in Manitoba. Explore cus…"
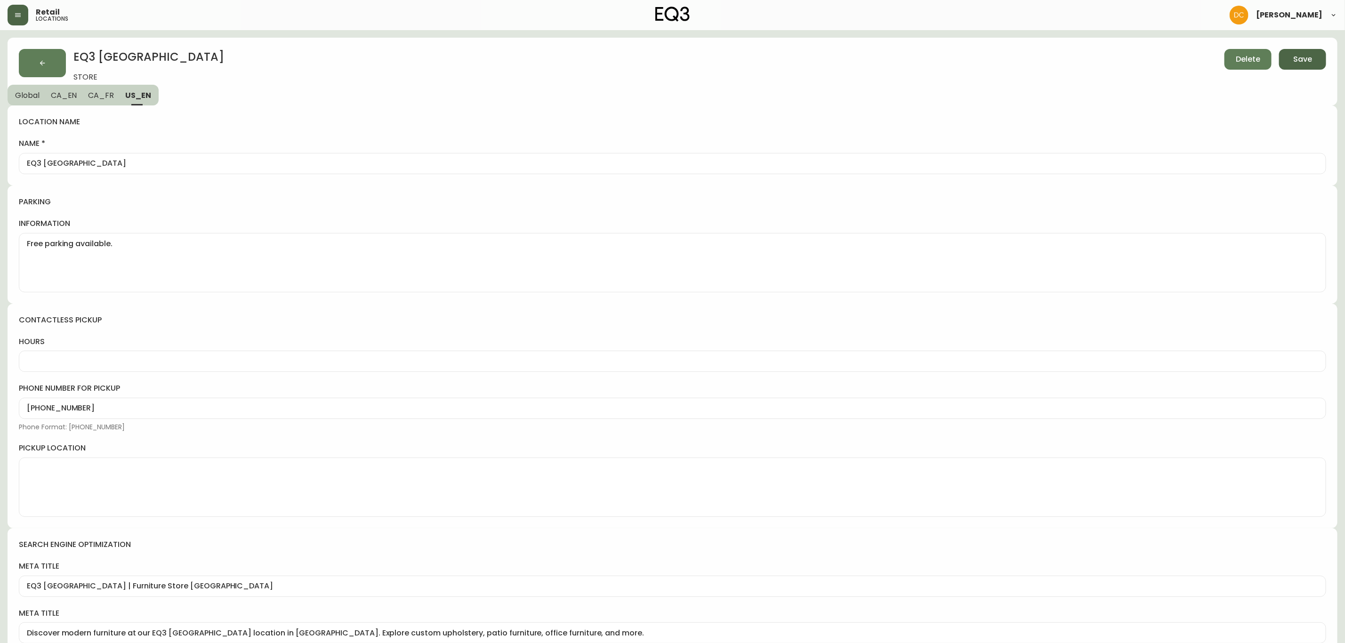
click at [51, 94] on span "CA_EN" at bounding box center [64, 95] width 26 height 10
type input "EQ3 Winnipeg - Polo Park, featuring Palliser Studios"
type input "EQ3 Polo Park | Modern Furniture Winnipeg"
type input "Explore modern furniture at our EQ3 Polo Park showroom in Winnipeg. Discover cu…"
click at [131, 93] on span "US_EN" at bounding box center [138, 95] width 25 height 10
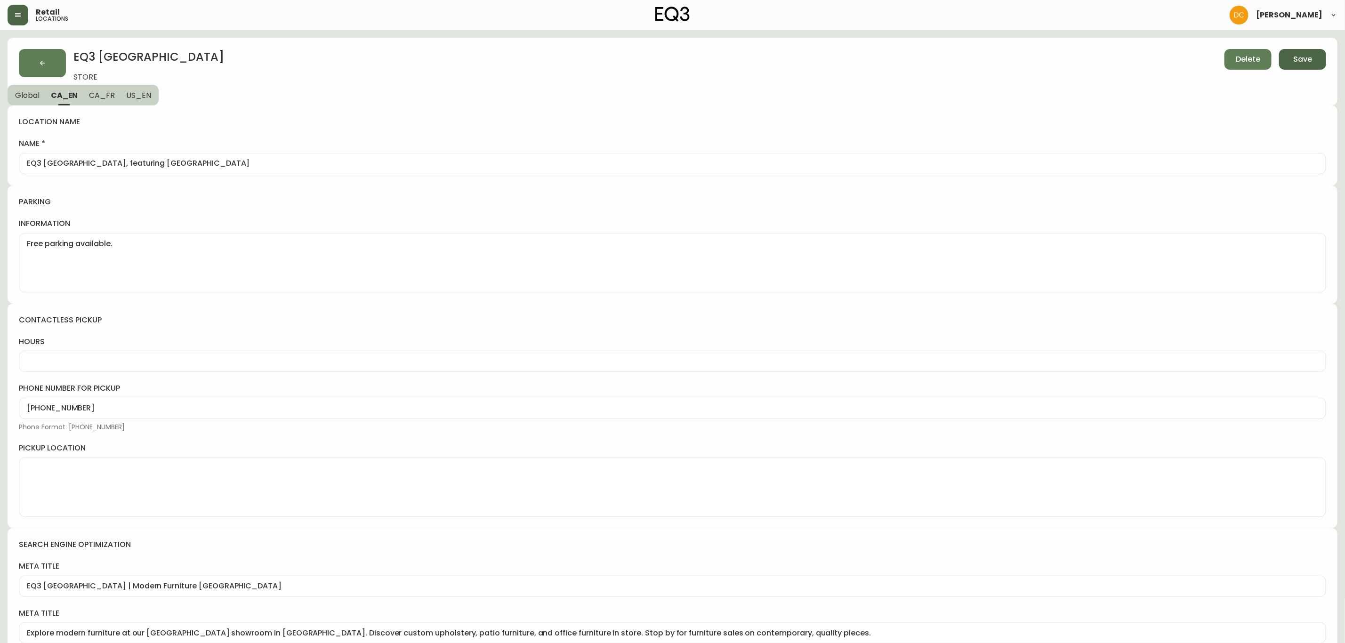
type input "EQ3 Winnipeg"
type input "EQ3 Winnipeg | Furniture Store Manitoba"
type input "Discover modern furniture at our EQ3 Winnipeg location in Manitoba. Explore cus…"
click at [102, 162] on input "EQ3 Winnipeg" at bounding box center [673, 163] width 1292 height 9
click at [99, 95] on span "CA_FR" at bounding box center [101, 95] width 26 height 10
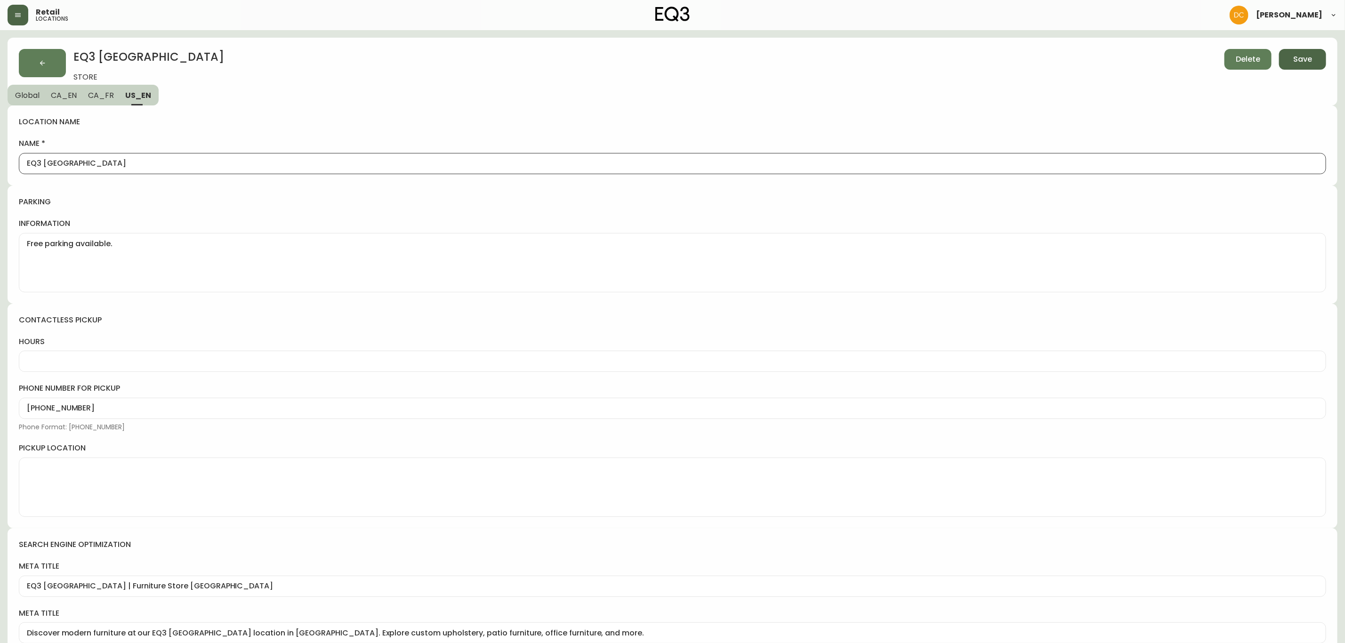
type textarea "Stationnement gratuit disponible."
type input "Meubles modernes à Winnipeg"
type input "Meubles modernes à Winnipeg | Magasin EQ3 de Polo Park"
click at [44, 59] on icon "button" at bounding box center [43, 63] width 8 height 8
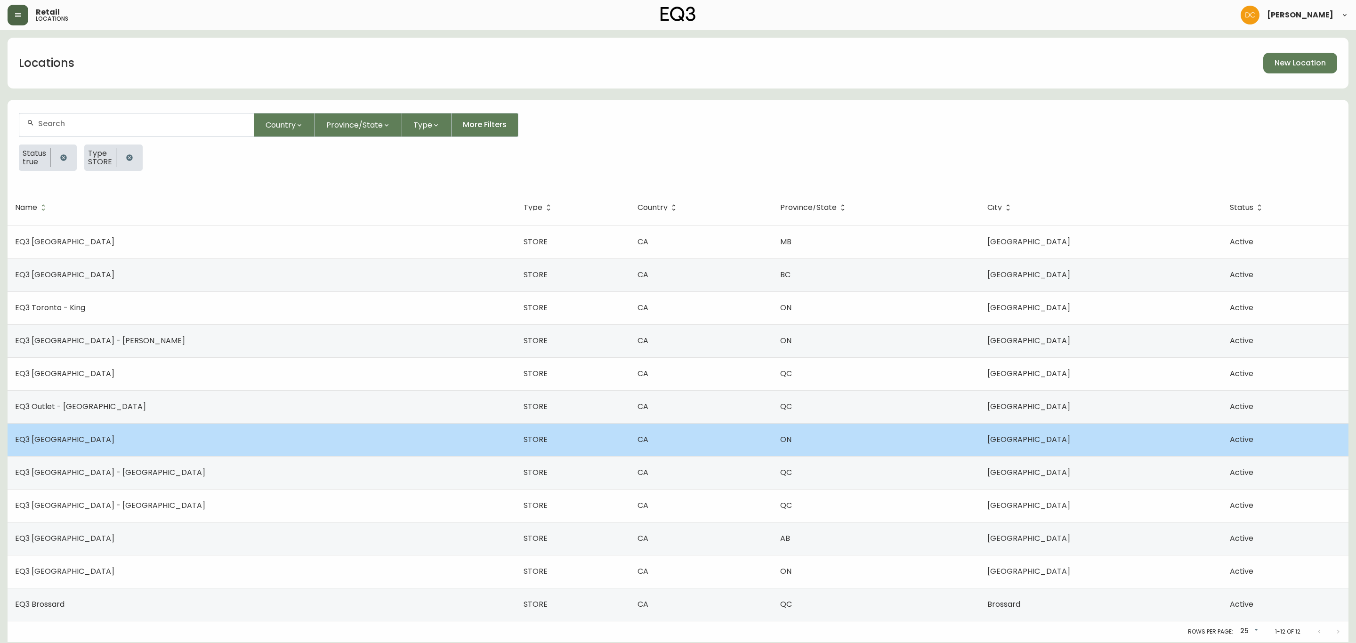
click at [105, 444] on td "EQ3 Ottawa" at bounding box center [262, 439] width 509 height 33
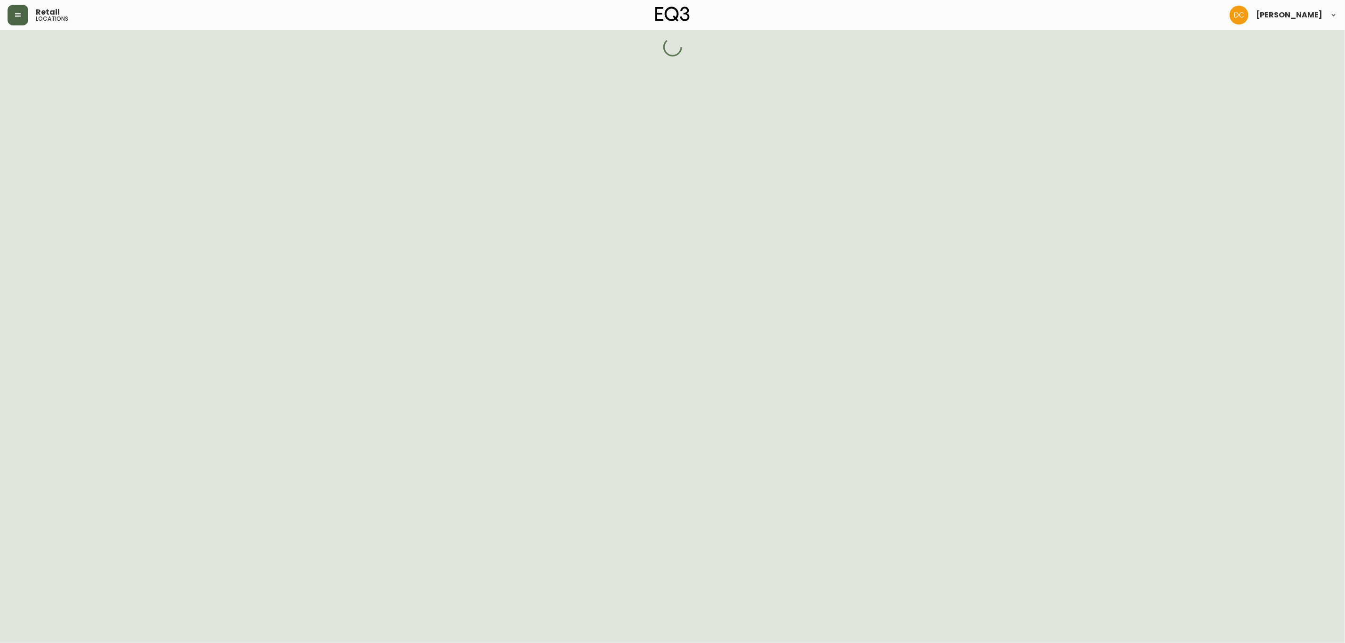
select select "ON"
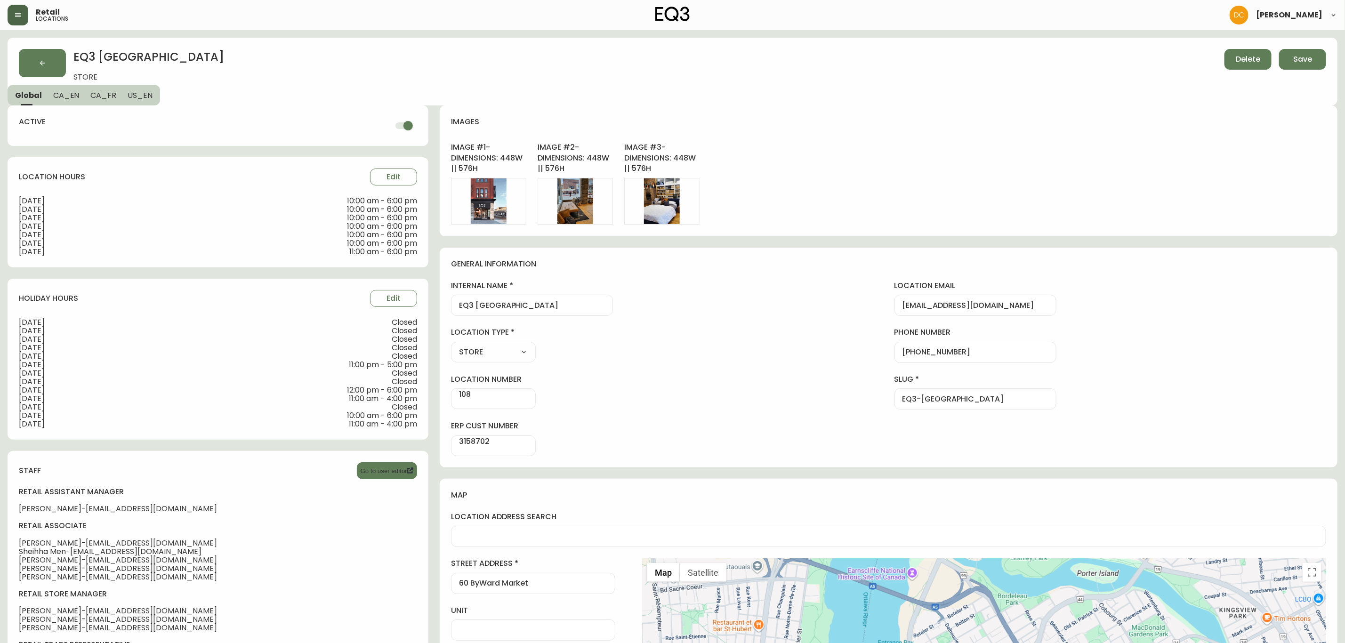
click at [72, 91] on span "CA_EN" at bounding box center [66, 95] width 26 height 10
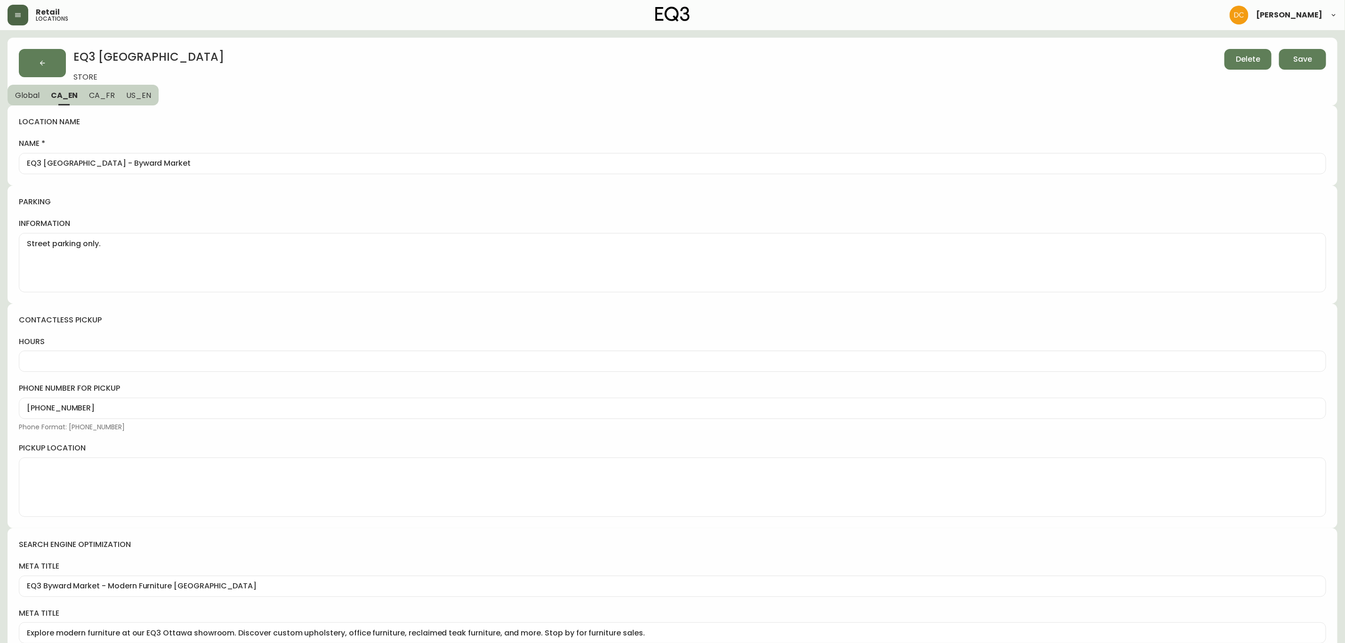
click at [162, 162] on input "EQ3 Ottawa - Byward Market" at bounding box center [673, 163] width 1292 height 9
paste input ", featuring Palliser Studios"
type input "EQ3 Ottawa - Byward Market, featuring Palliser Studios"
click at [1287, 57] on button "Save" at bounding box center [1302, 59] width 47 height 21
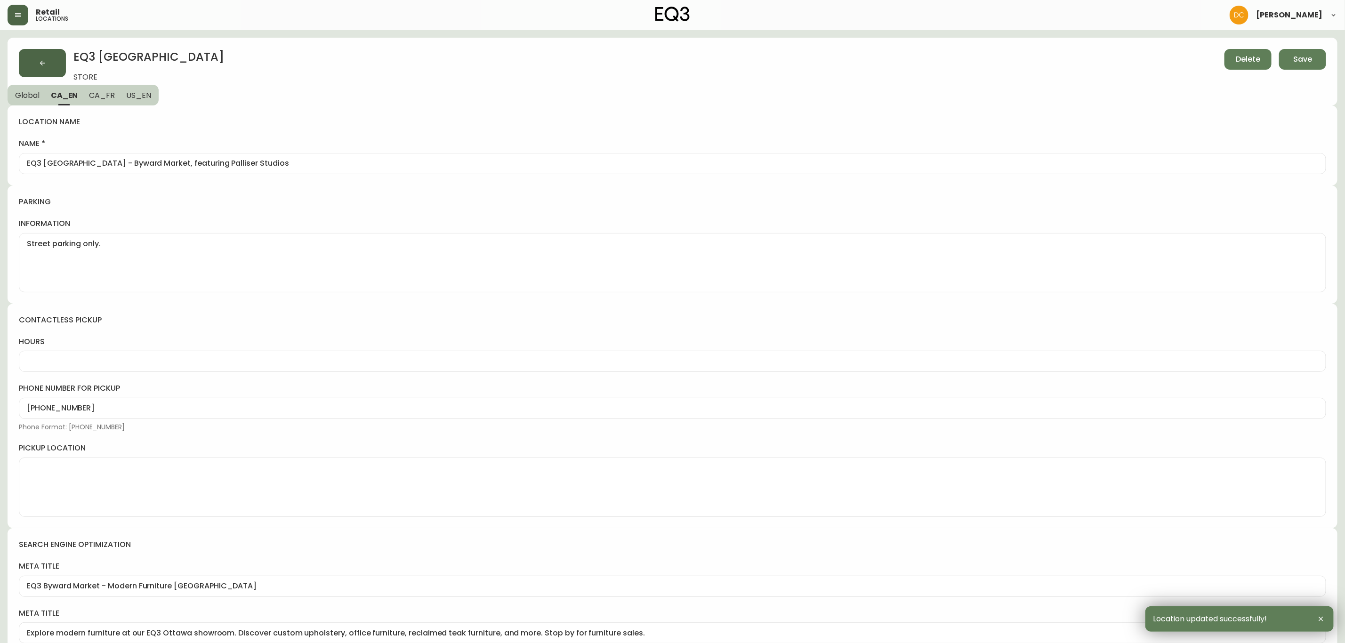
click at [45, 59] on icon "button" at bounding box center [43, 63] width 8 height 8
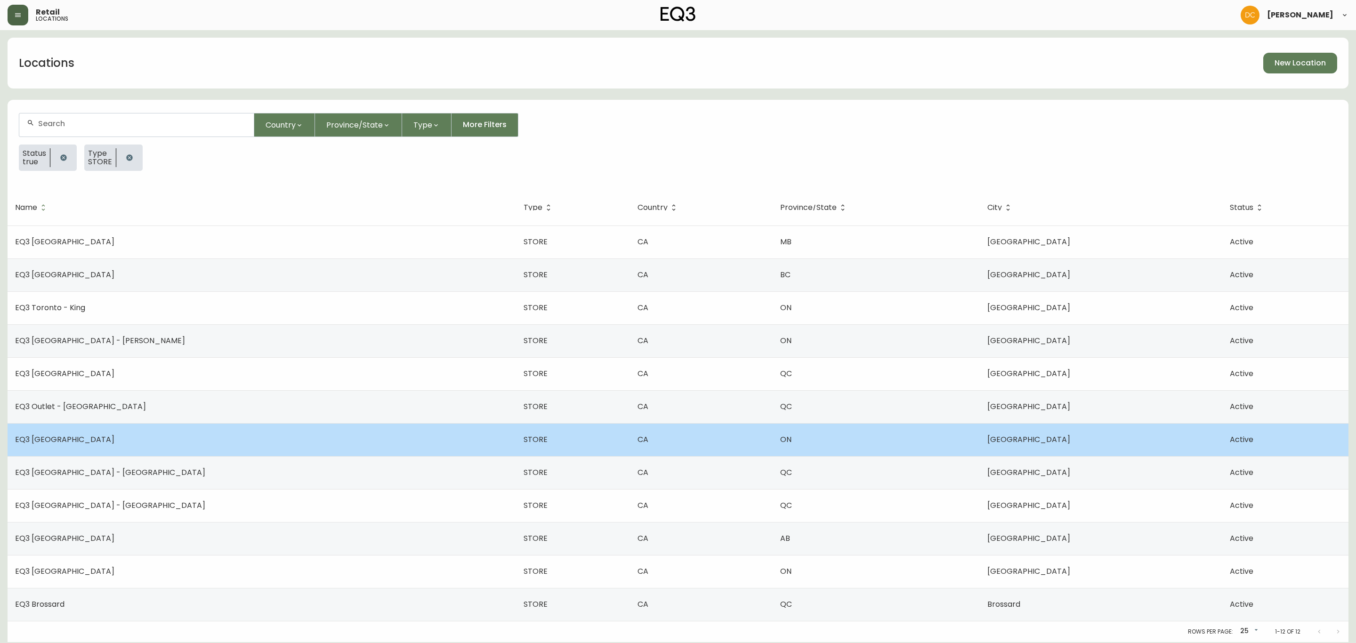
click at [145, 424] on td "EQ3 Ottawa" at bounding box center [262, 439] width 509 height 33
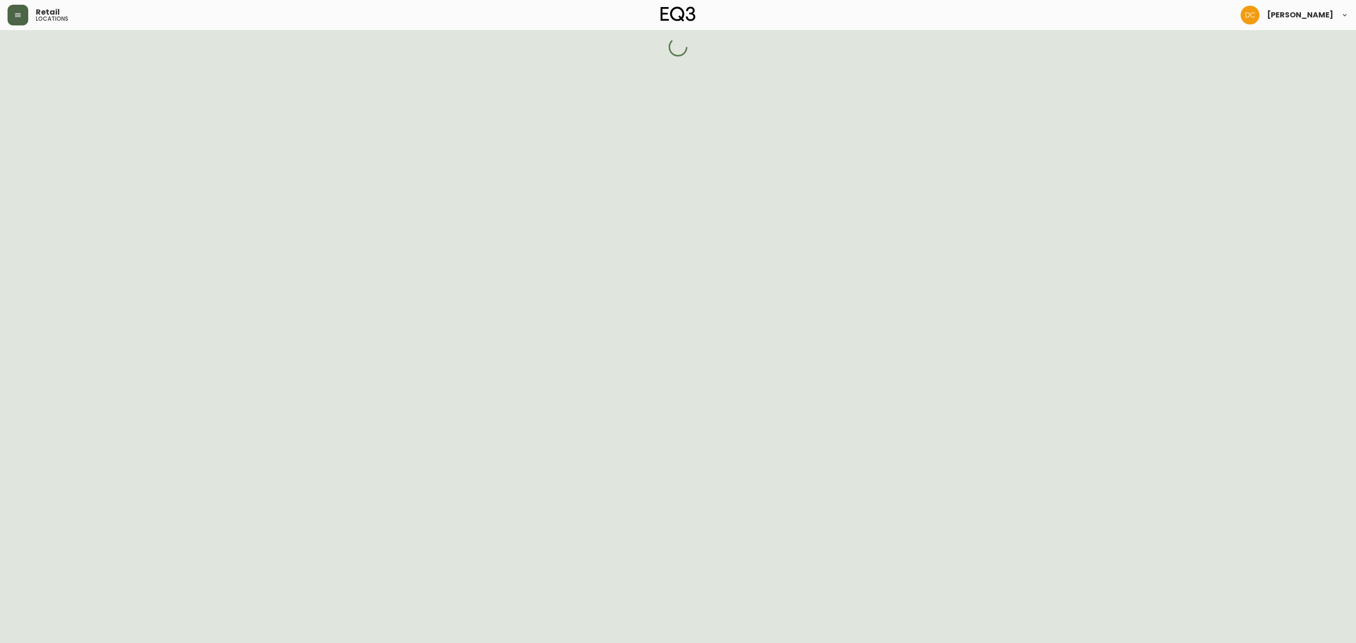
select select "ON"
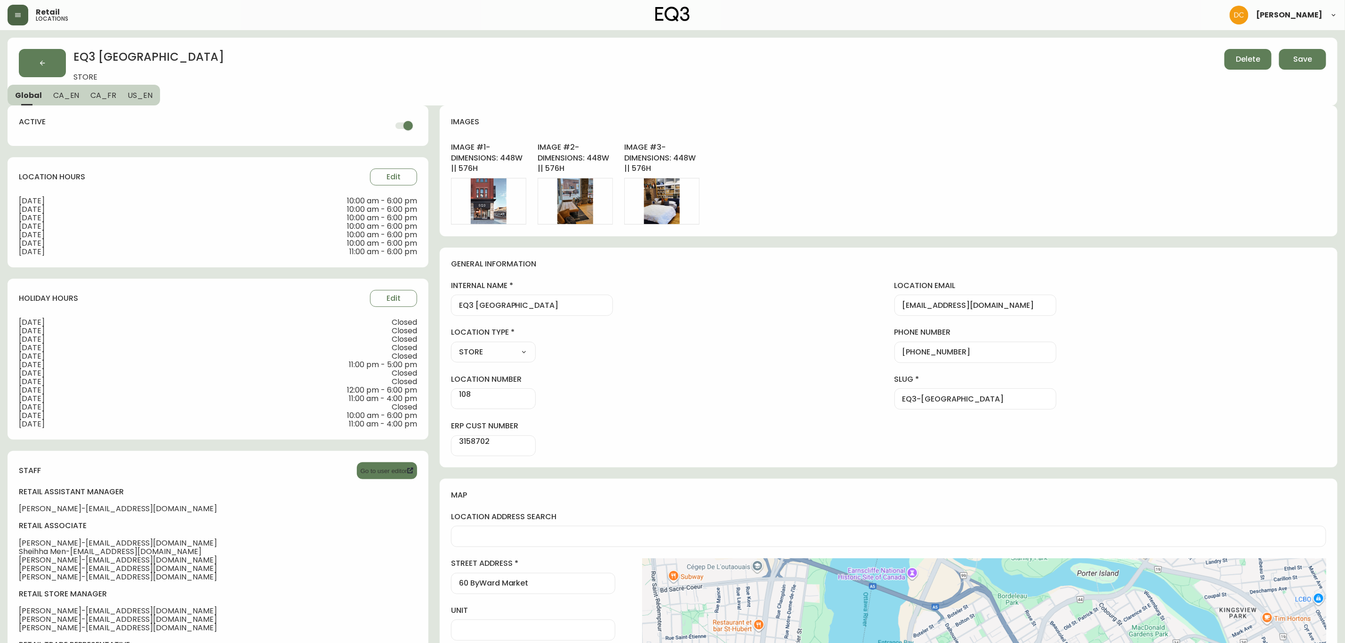
click at [61, 91] on span "CA_EN" at bounding box center [66, 95] width 26 height 10
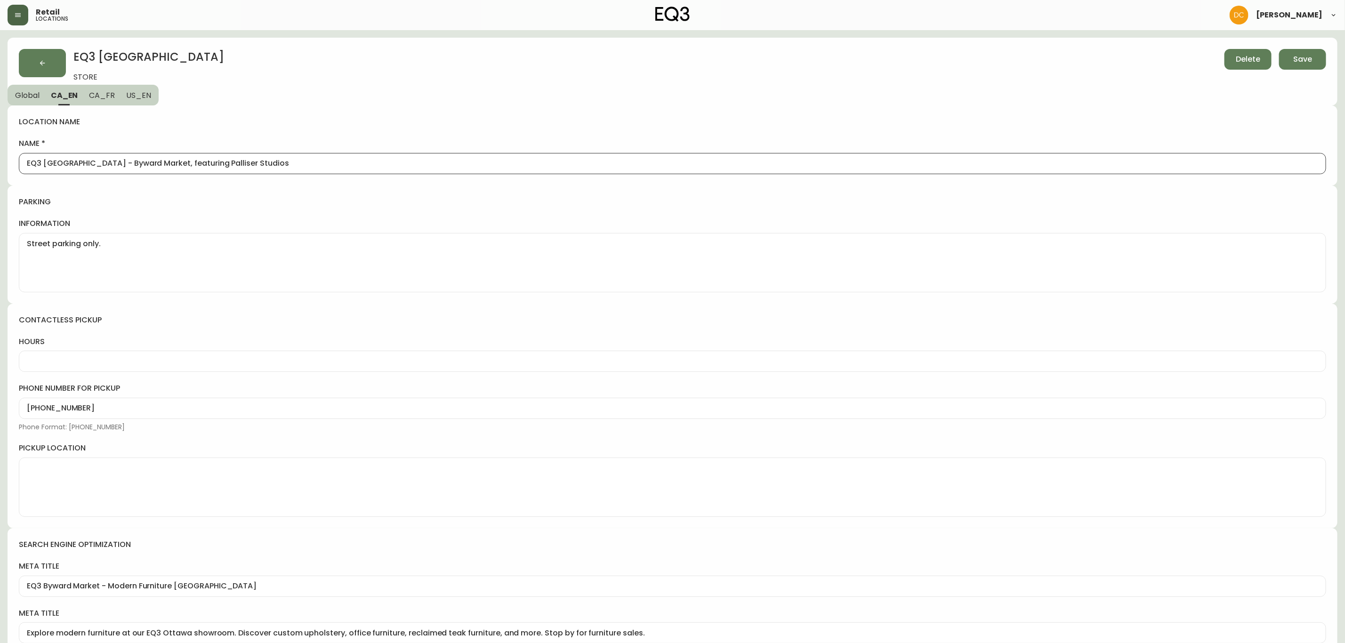
drag, startPoint x: 133, startPoint y: 163, endPoint x: 389, endPoint y: 158, distance: 255.8
click at [389, 158] on div "EQ3 Ottawa - Byward Market, featuring Palliser Studios" at bounding box center [673, 163] width 1308 height 21
type input "EQ3 Ottawa - Byward Market"
drag, startPoint x: 364, startPoint y: 105, endPoint x: 390, endPoint y: 104, distance: 26.4
click at [363, 105] on div "location name name EQ3 Ottawa - Byward Market" at bounding box center [673, 145] width 1330 height 80
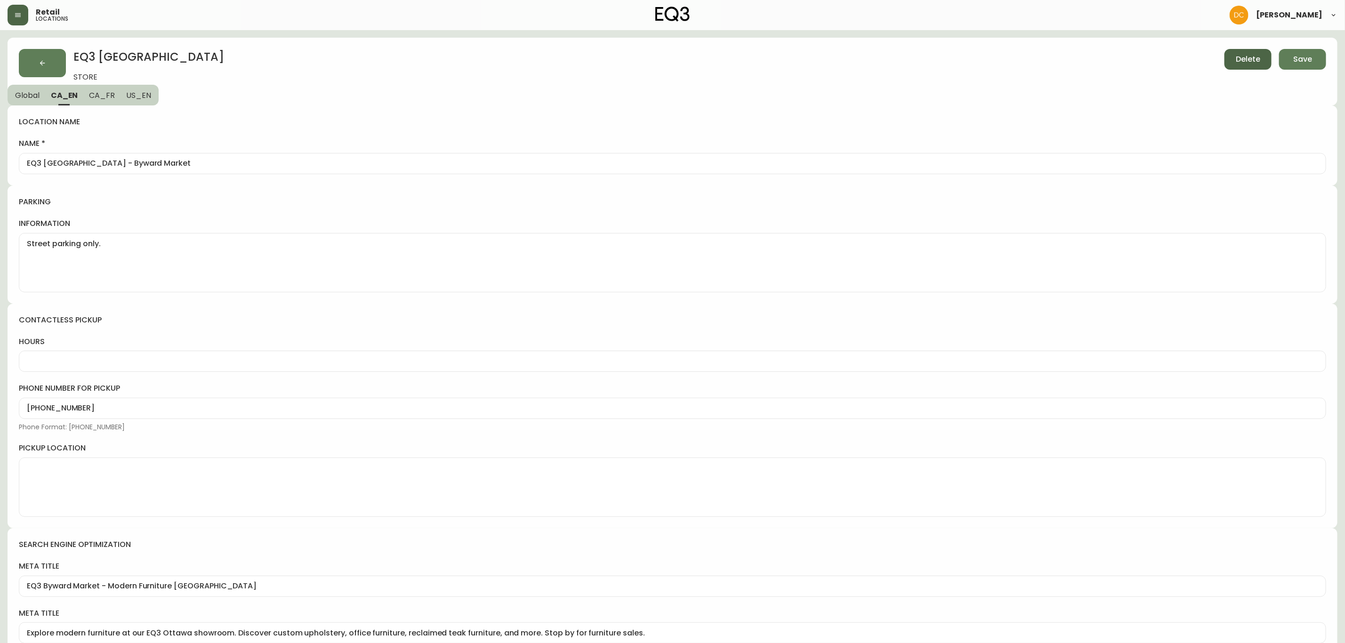
click at [1269, 64] on button "Delete" at bounding box center [1248, 59] width 47 height 21
click at [1295, 58] on span "Save" at bounding box center [1303, 59] width 19 height 10
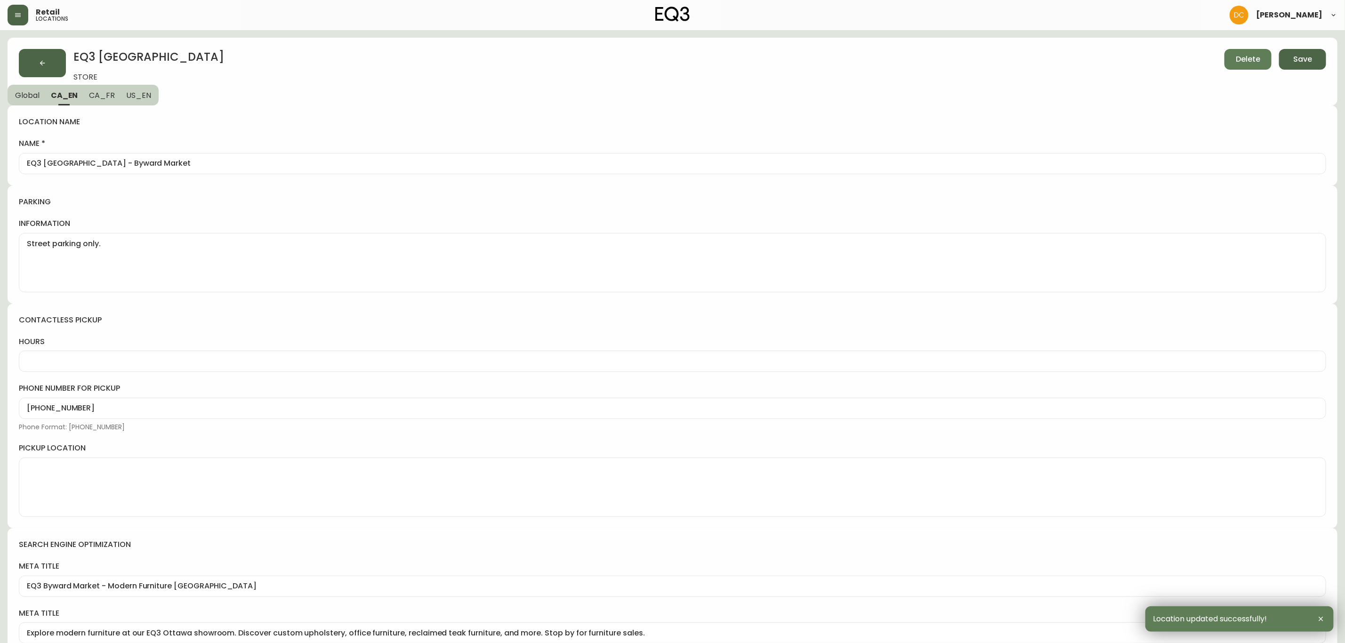
click at [35, 65] on button "button" at bounding box center [42, 63] width 47 height 28
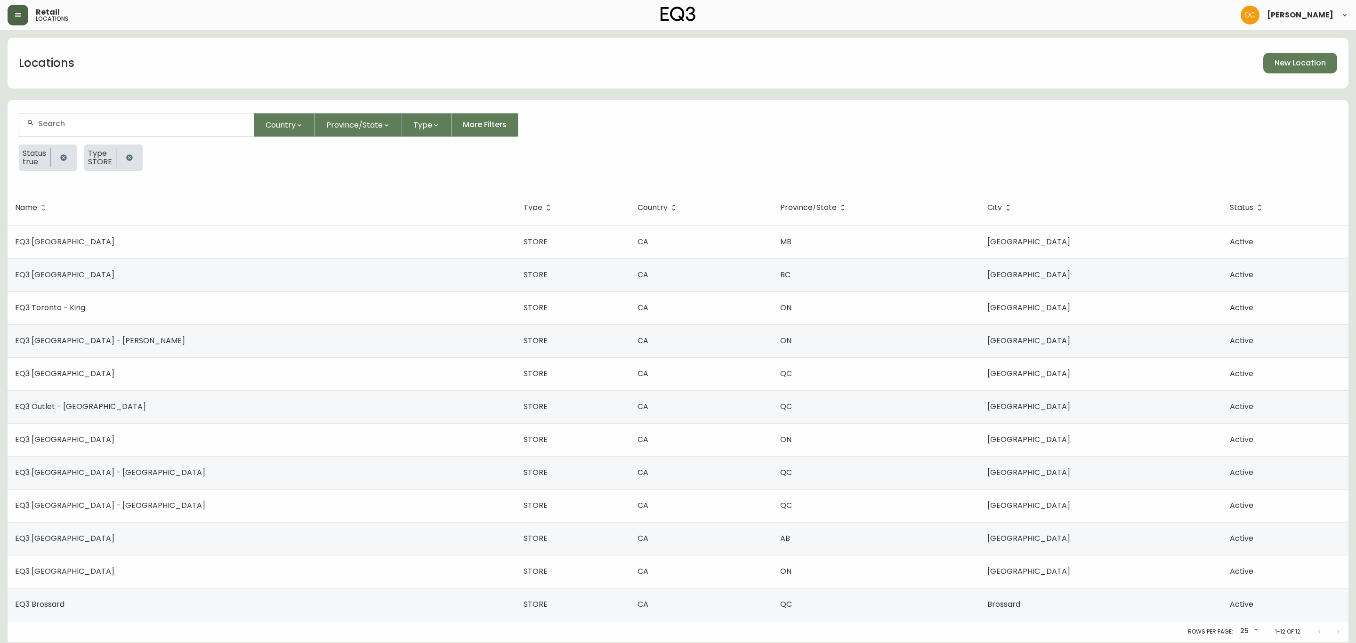
click at [143, 438] on td "EQ3 Ottawa" at bounding box center [262, 439] width 509 height 33
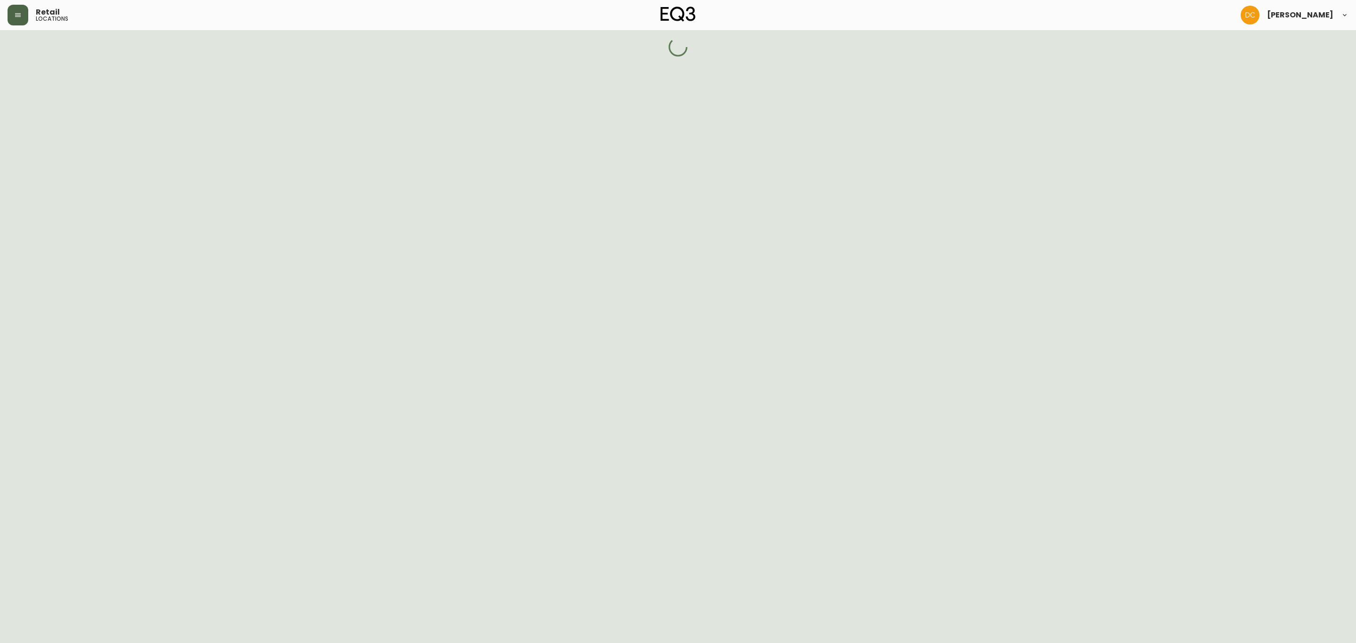
select select "ON"
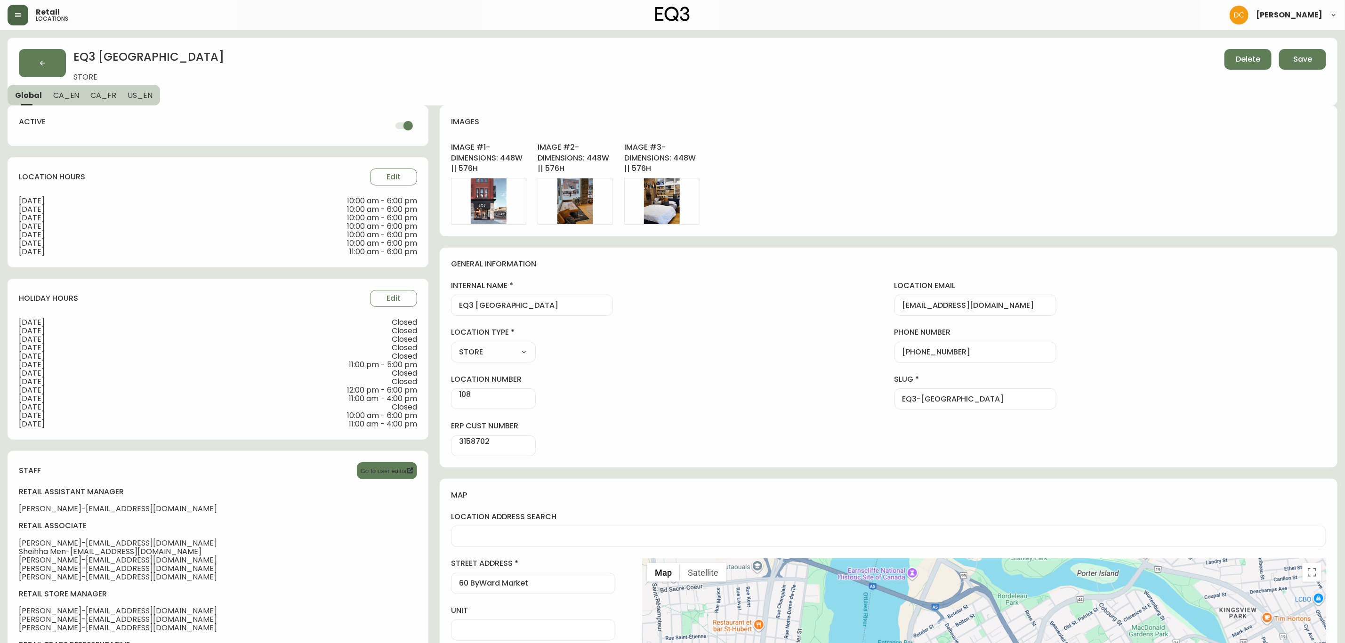
click at [60, 96] on span "CA_EN" at bounding box center [66, 95] width 26 height 10
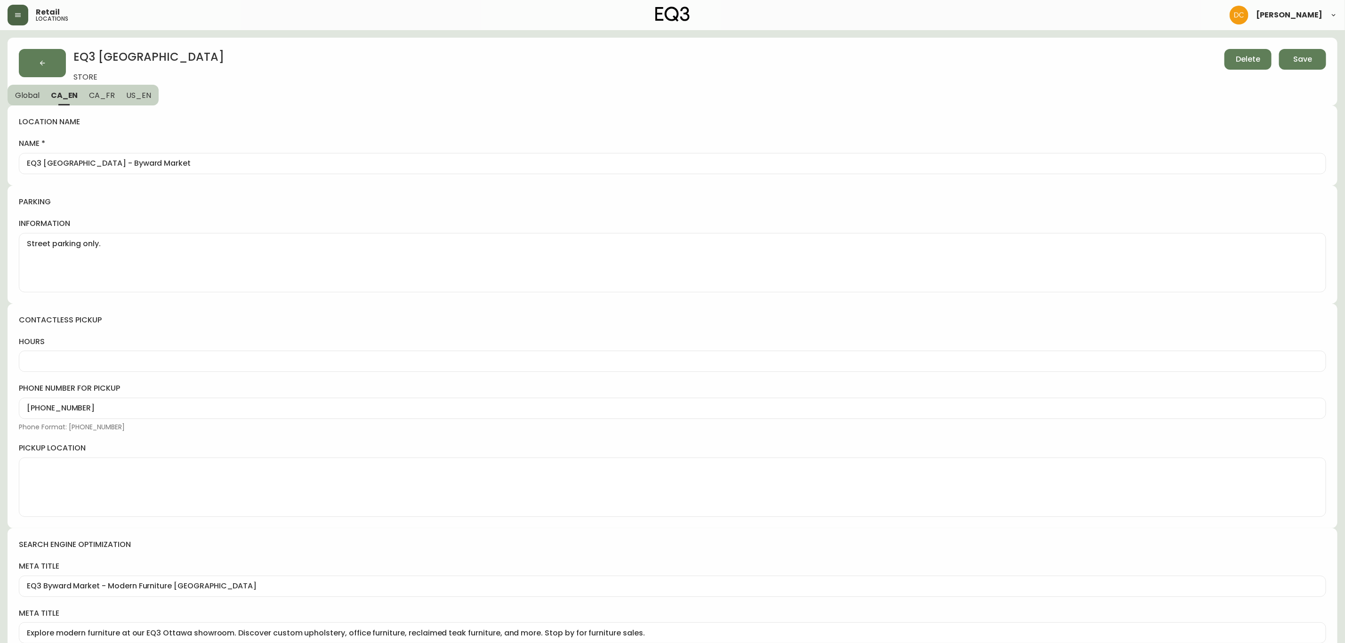
click at [172, 158] on div "EQ3 Ottawa - Byward Market" at bounding box center [673, 163] width 1308 height 21
paste input ", featuring Palliser Studios"
type input "EQ3 Ottawa - Byward Market, featuring Palliser Studios"
click at [1304, 57] on span "Save" at bounding box center [1303, 59] width 19 height 10
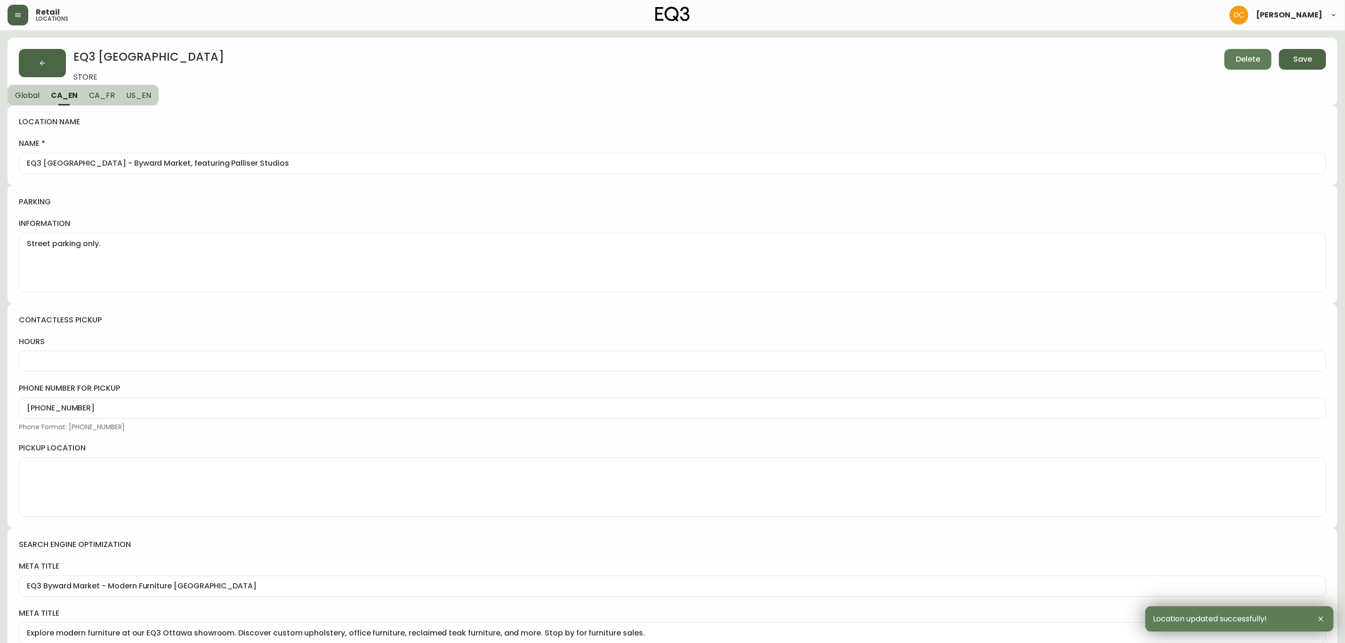
click at [48, 63] on button "button" at bounding box center [42, 63] width 47 height 28
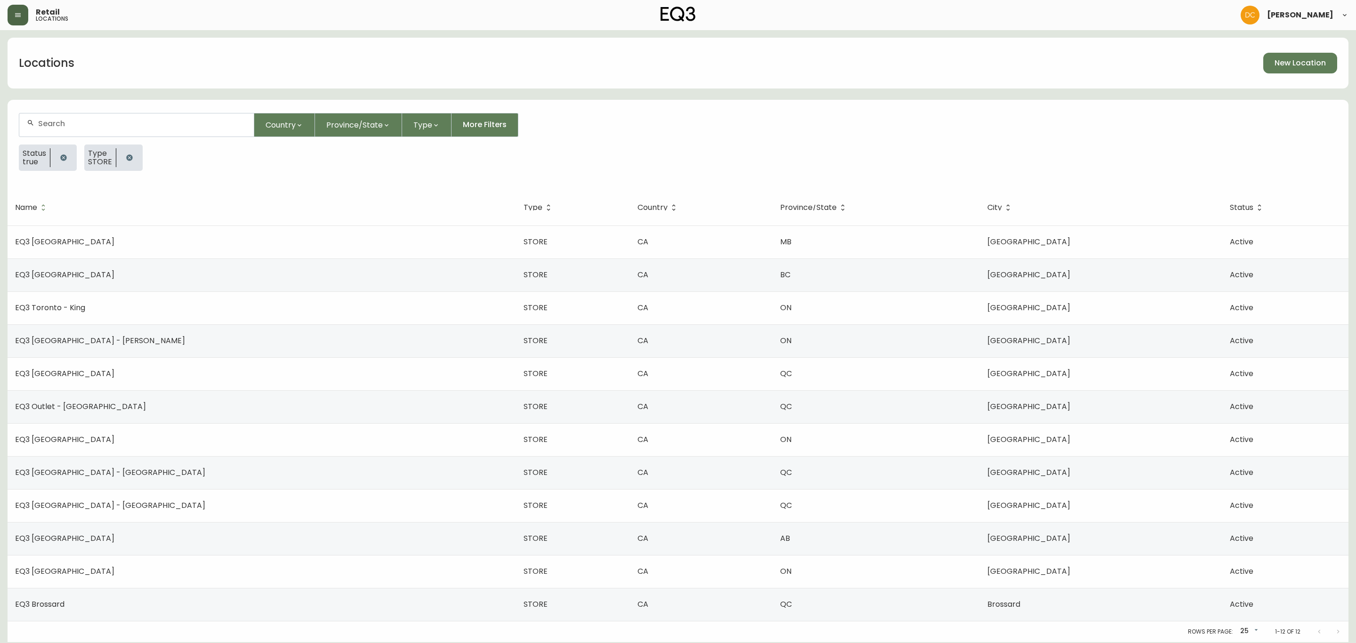
click at [119, 311] on td "EQ3 Toronto - King" at bounding box center [262, 307] width 509 height 33
select select "ON"
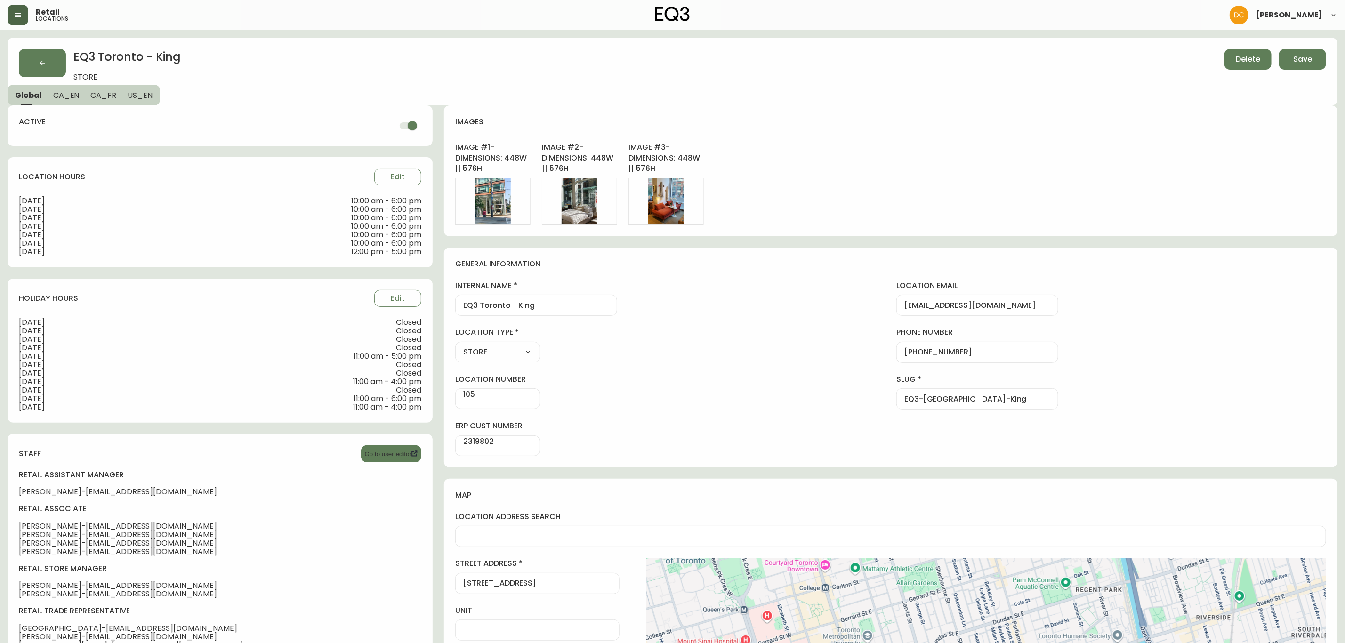
click at [68, 90] on span "CA_EN" at bounding box center [66, 95] width 26 height 10
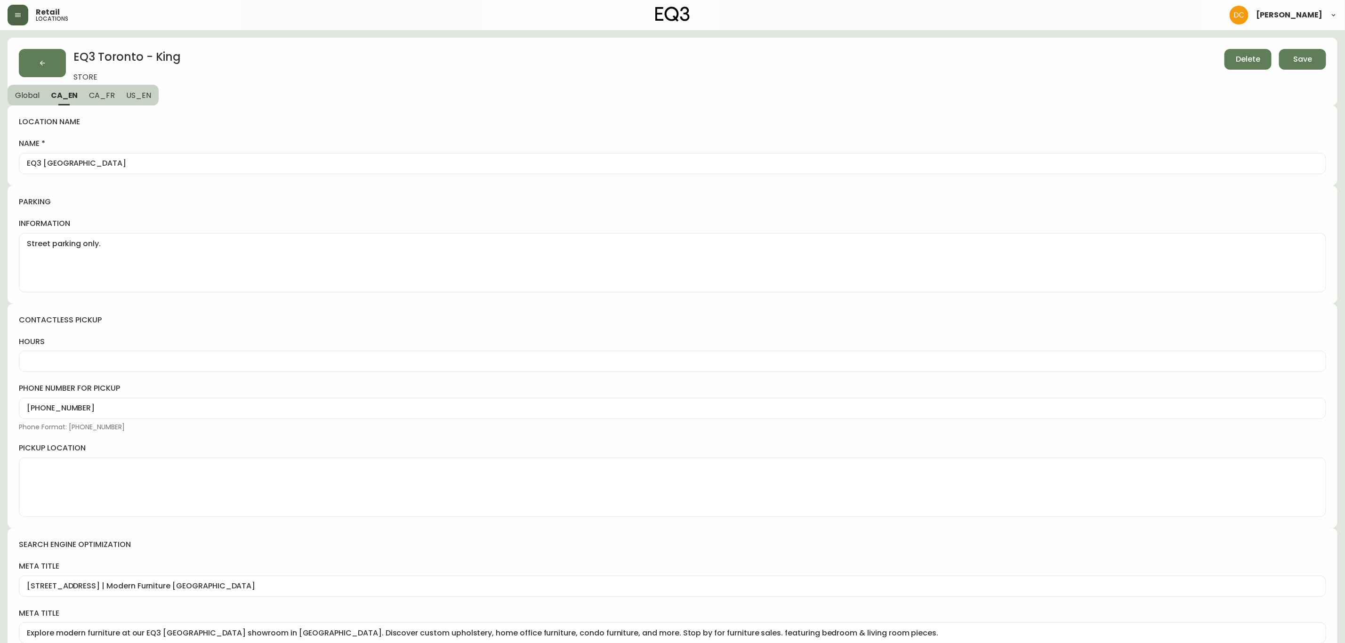
click at [179, 164] on input "EQ3 Toronto - King Street East" at bounding box center [673, 163] width 1292 height 9
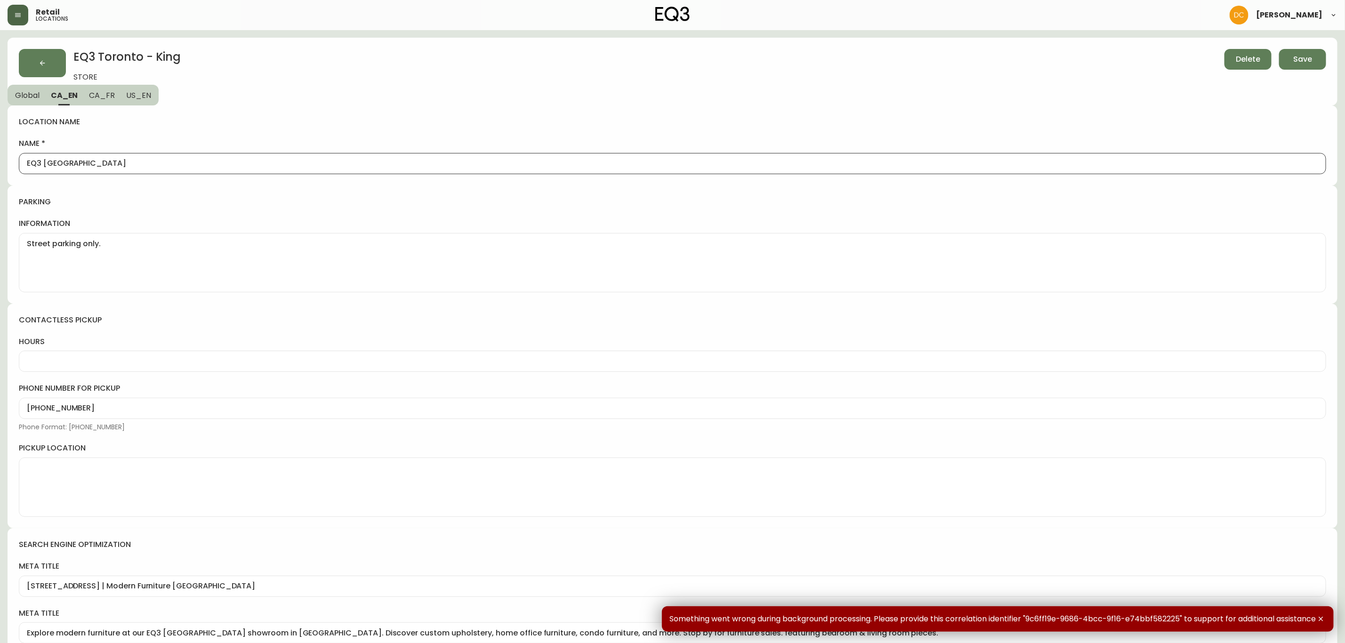
paste input ", featuring Palliser Studios"
click at [340, 130] on div "location name name EQ3 Toronto - King Street East, featuring Palliser Studios" at bounding box center [673, 145] width 1330 height 80
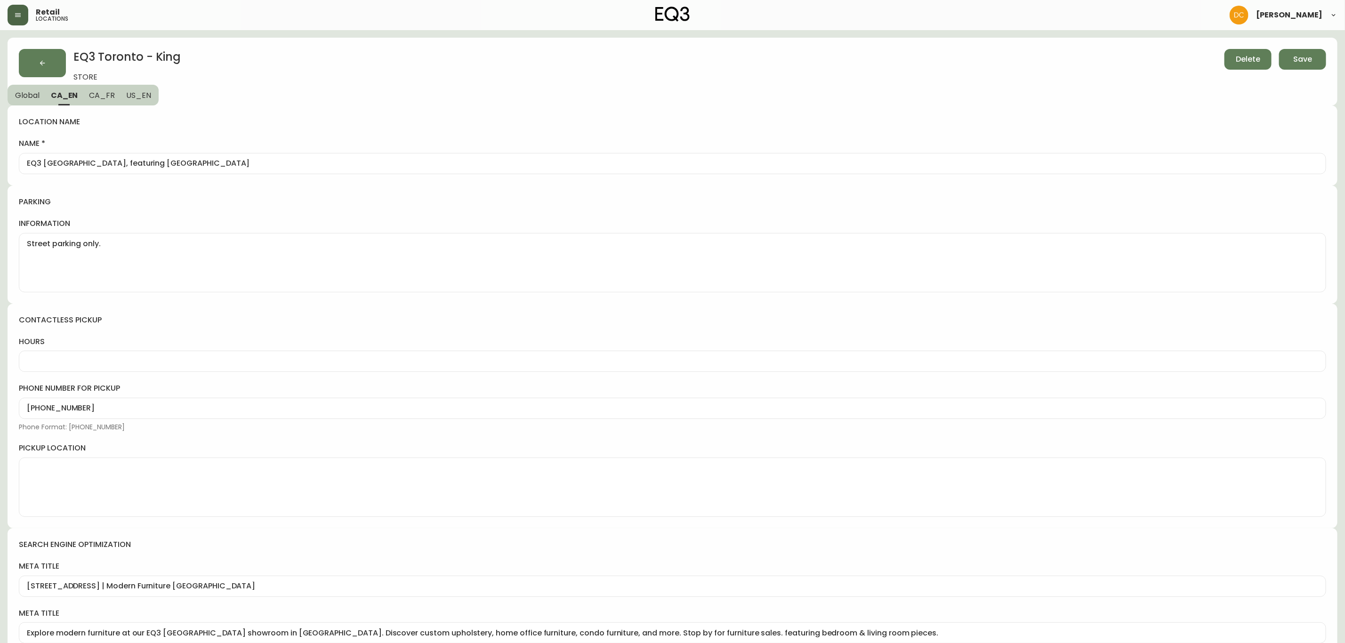
click at [275, 154] on div "EQ3 Toronto - King Street East, featuring Palliser Studios" at bounding box center [673, 163] width 1308 height 21
type input "EQ3 Toronto - King Street East, featuring Palliser Studio"
drag, startPoint x: 334, startPoint y: 137, endPoint x: 467, endPoint y: 125, distance: 133.4
click at [334, 136] on div "location name name EQ3 Toronto - King Street East, featuring Palliser Studio" at bounding box center [673, 145] width 1330 height 80
click at [1294, 66] on button "Save" at bounding box center [1302, 59] width 47 height 21
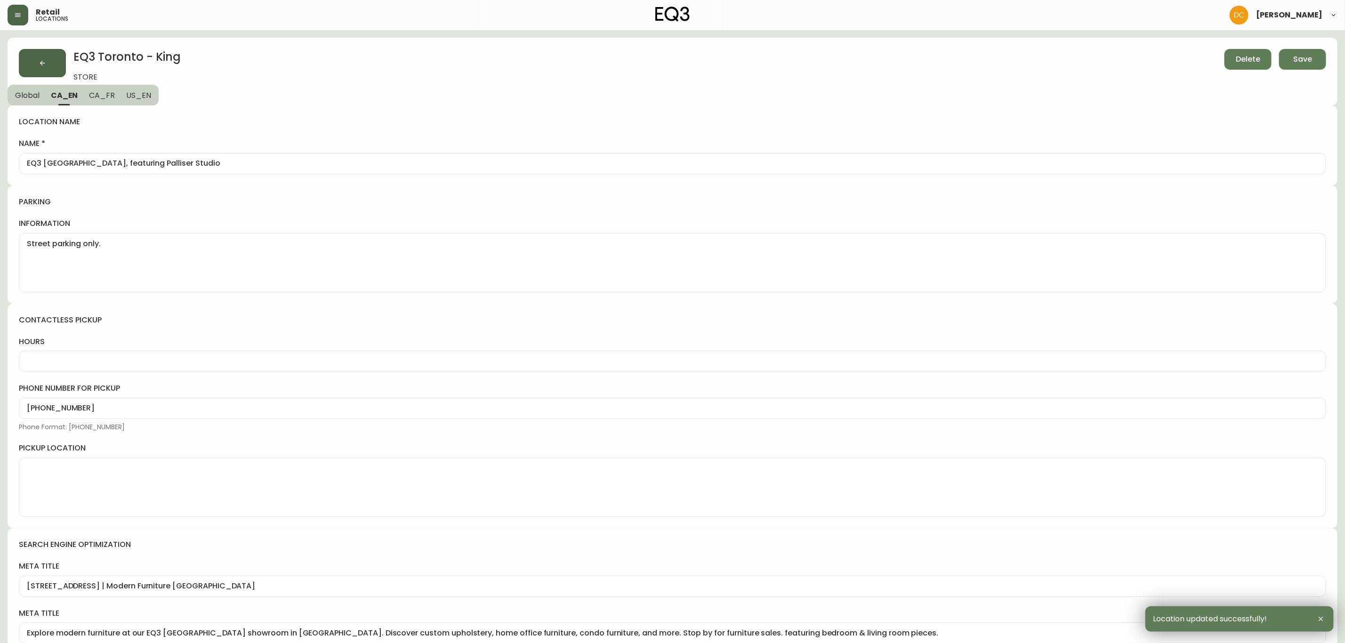
click at [57, 60] on button "button" at bounding box center [42, 63] width 47 height 28
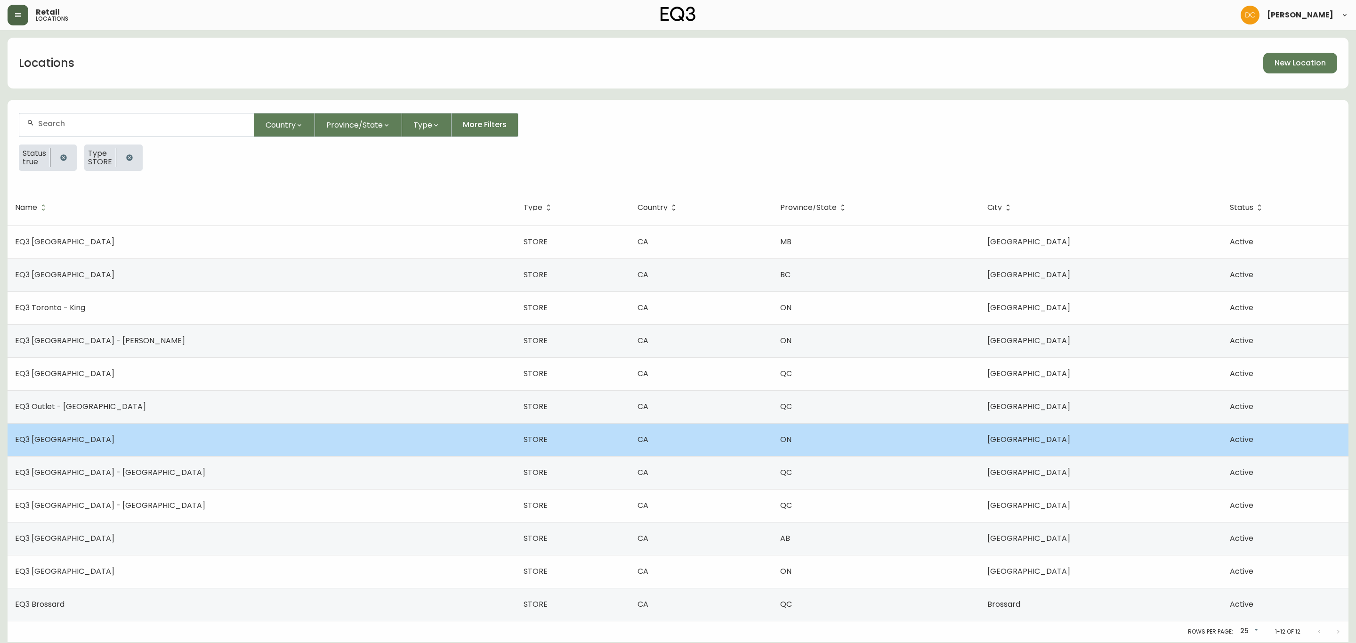
click at [101, 440] on td "EQ3 Ottawa" at bounding box center [262, 439] width 509 height 33
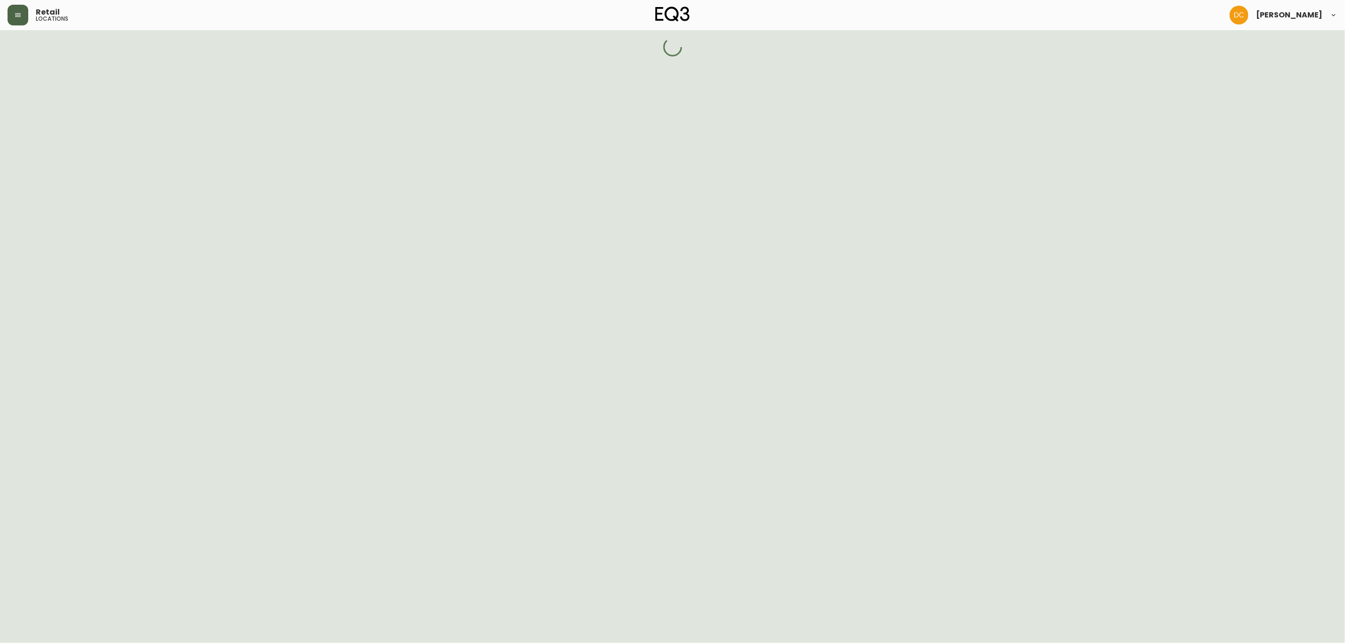
select select "ON"
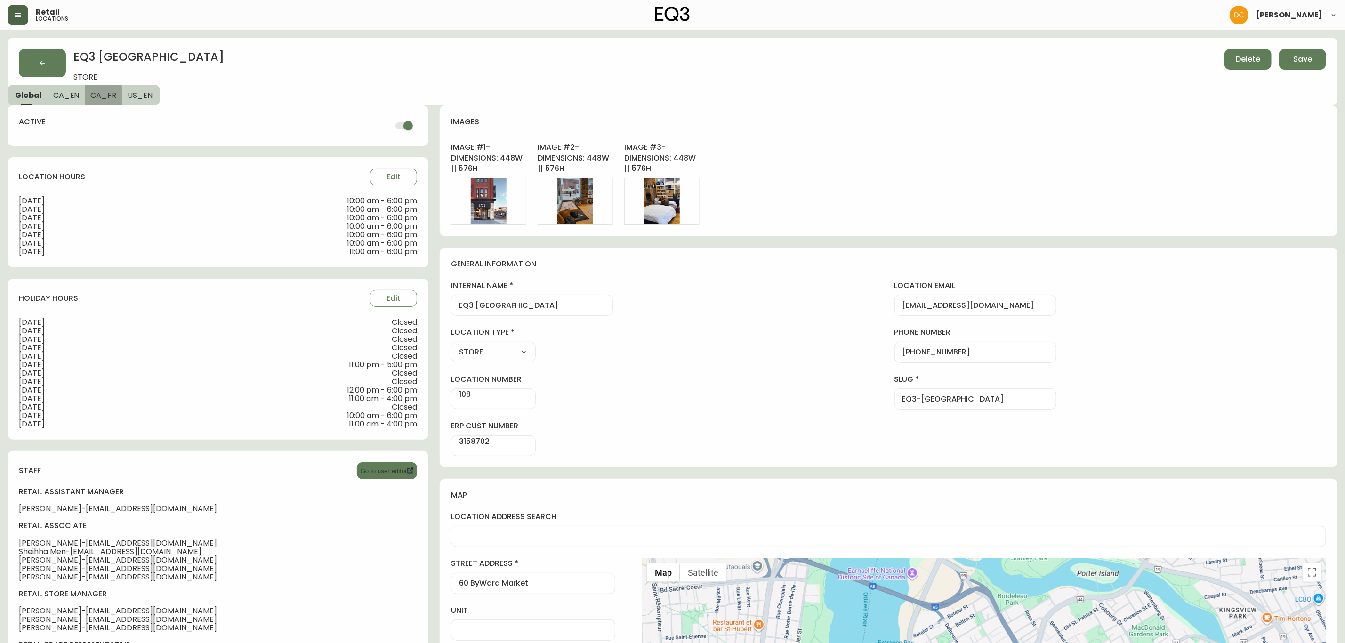
drag, startPoint x: 82, startPoint y: 99, endPoint x: 70, endPoint y: 104, distance: 13.4
click at [78, 100] on div "Global CA_EN CA_FR US_EN" at bounding box center [84, 95] width 153 height 21
click at [70, 103] on button "CA_EN" at bounding box center [67, 95] width 38 height 21
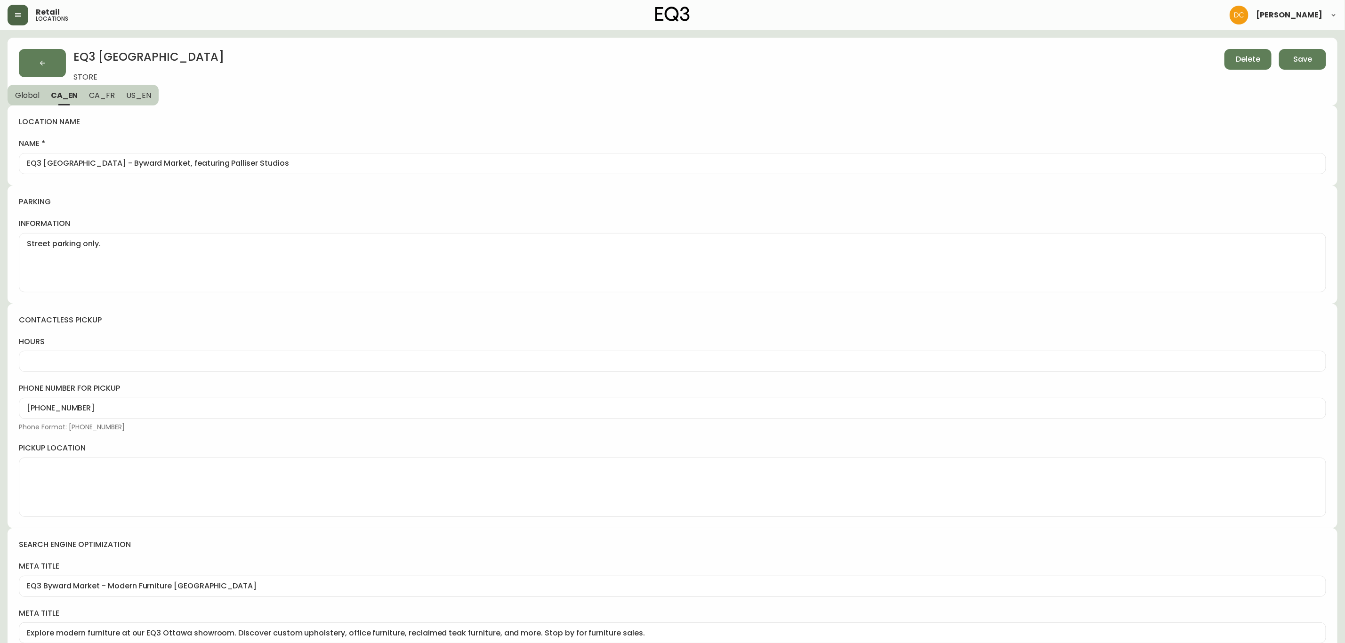
click at [265, 162] on input "EQ3 Ottawa - Byward Market, featuring Palliser Studios" at bounding box center [673, 163] width 1292 height 9
type input "EQ3 Ottawa - Byward Market, featuring Palliser Studio"
click at [1304, 63] on span "Save" at bounding box center [1303, 59] width 19 height 10
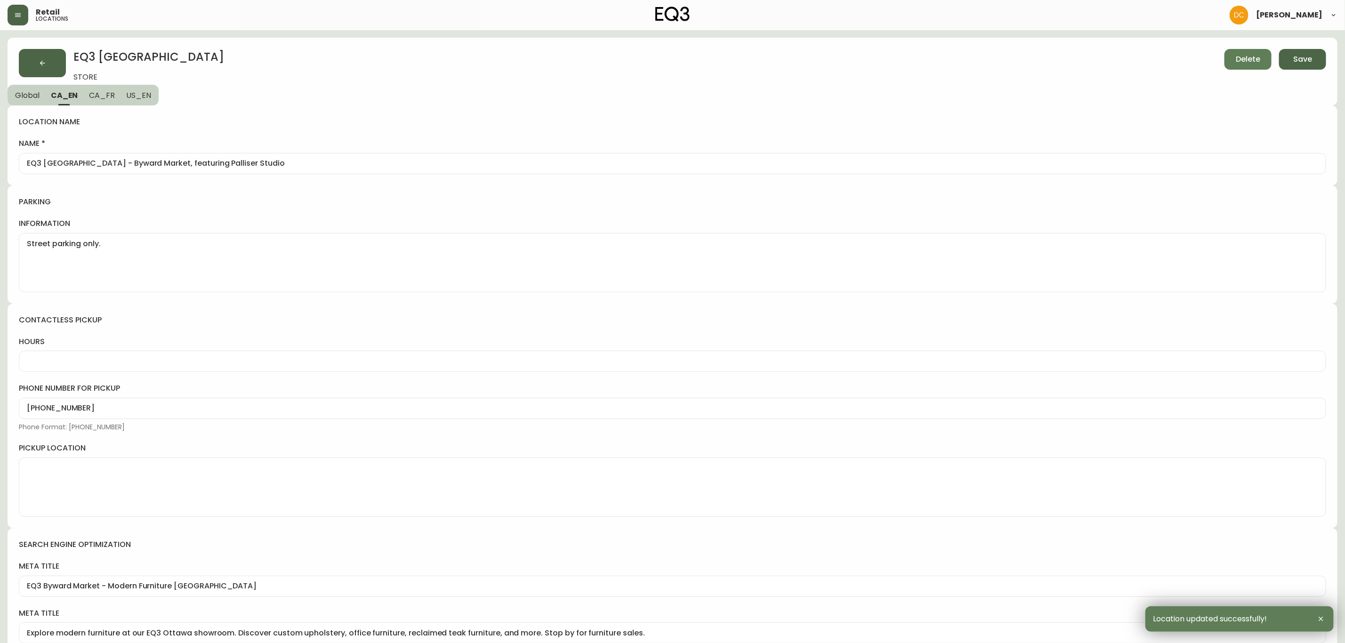
click at [34, 64] on button "button" at bounding box center [42, 63] width 47 height 28
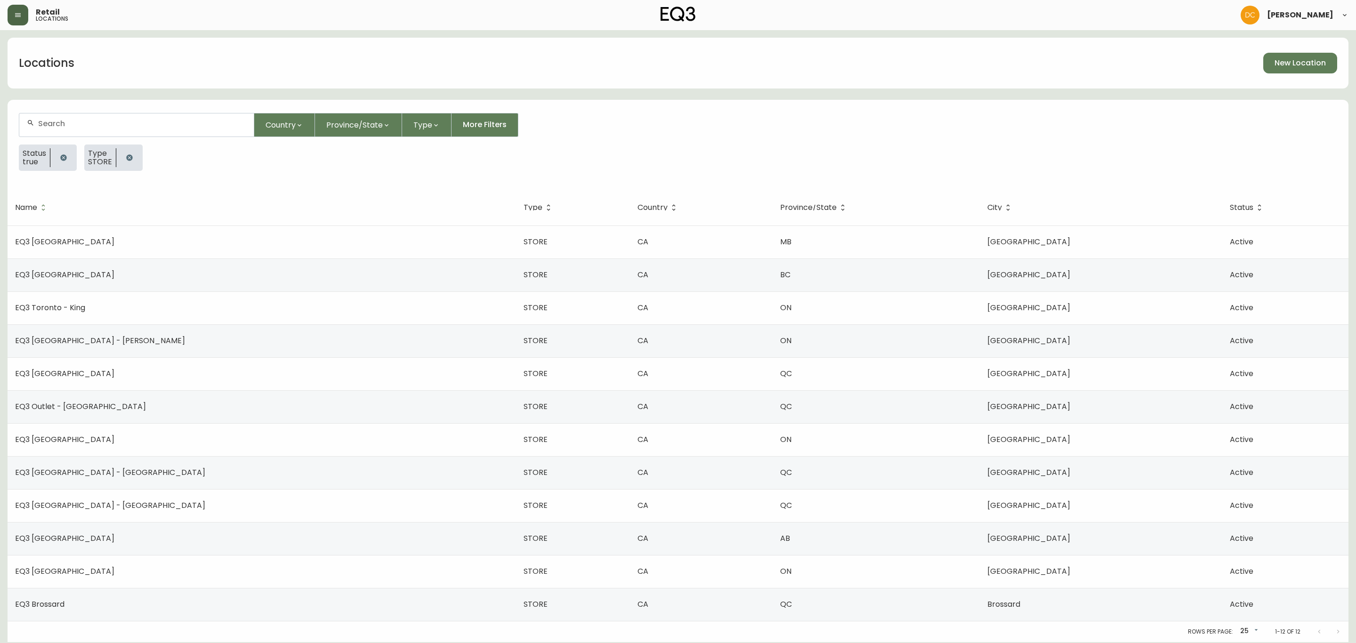
click at [105, 253] on td "EQ3 Winnipeg" at bounding box center [262, 242] width 509 height 33
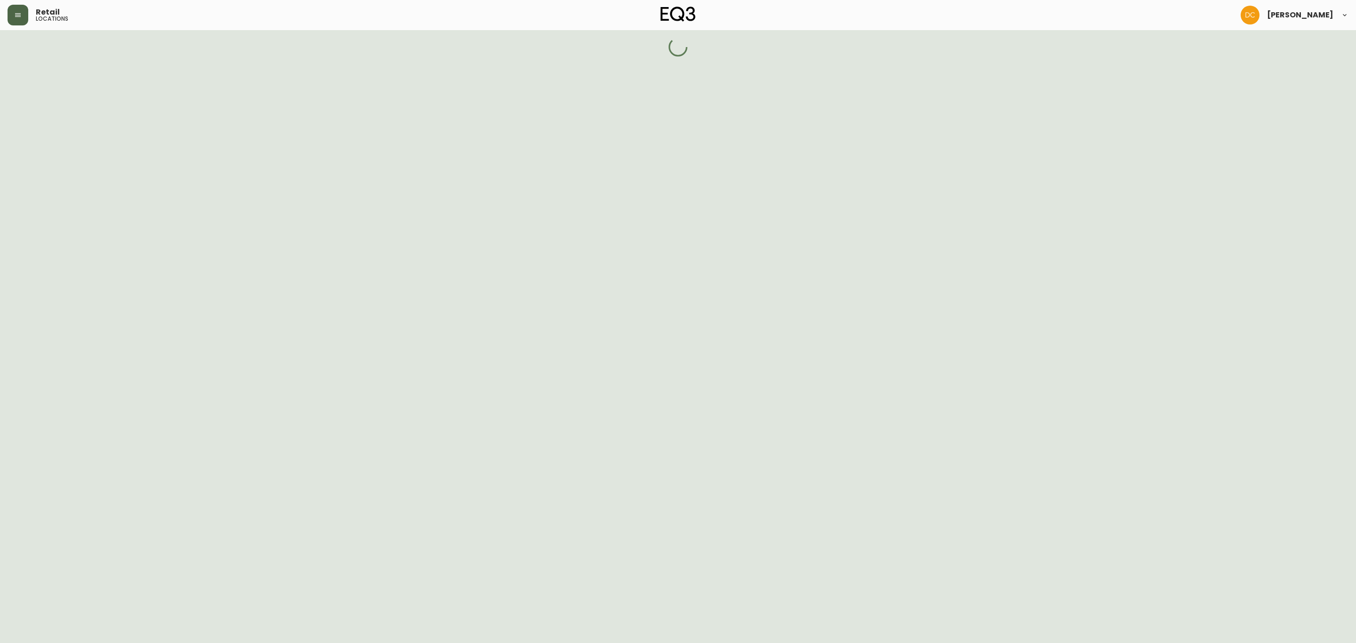
select select "MB"
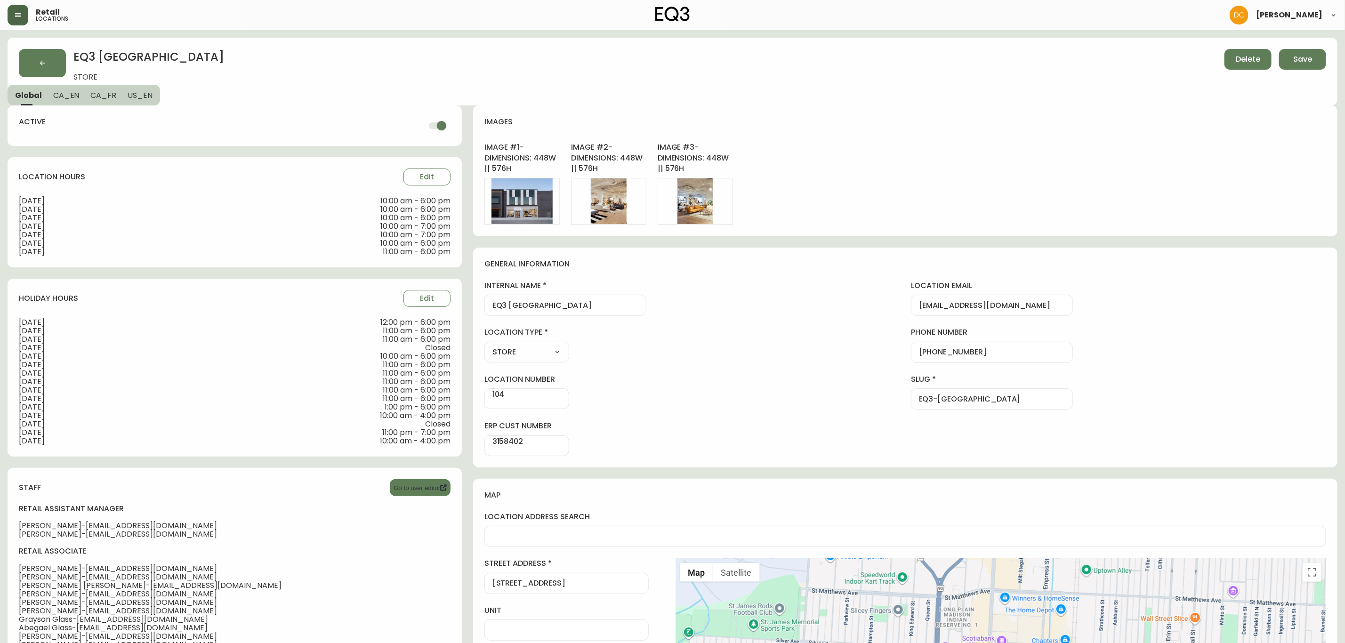
click at [65, 102] on button "CA_EN" at bounding box center [67, 95] width 38 height 21
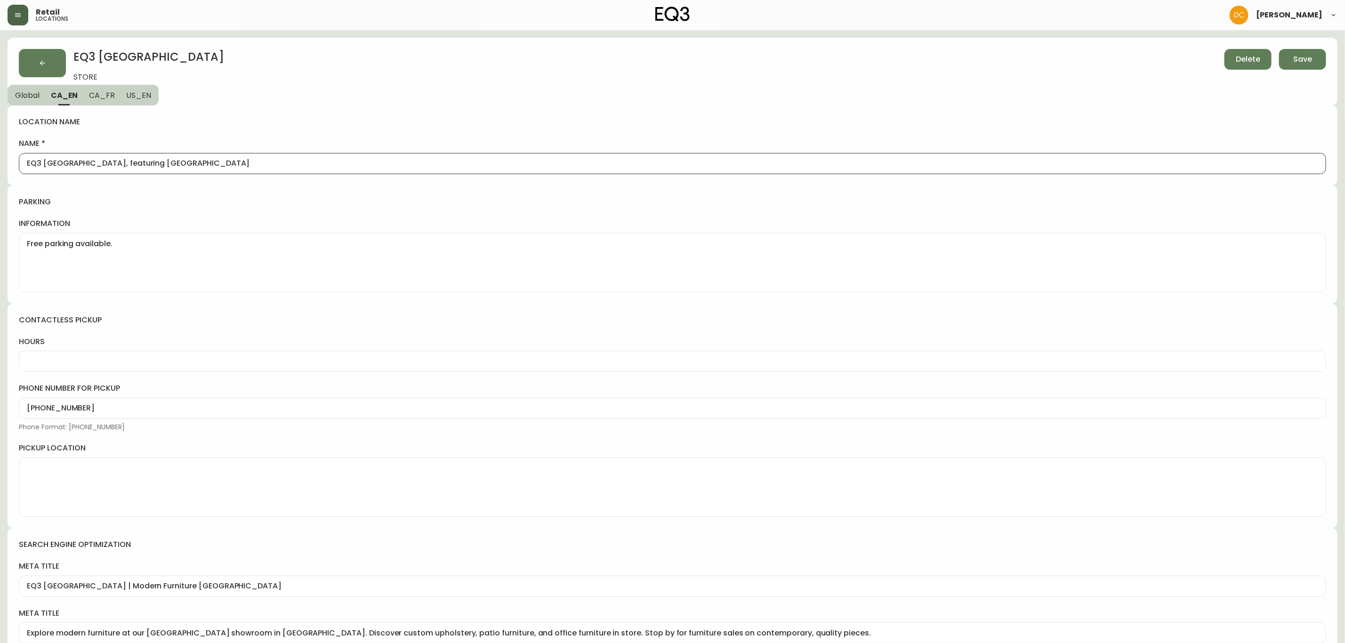
click at [250, 164] on input "EQ3 Winnipeg - Polo Park, featuring Palliser Studios" at bounding box center [673, 163] width 1292 height 9
type input "EQ3 Winnipeg - Polo Park, featuring Palliser Studio"
click at [444, 113] on div "location name name EQ3 Winnipeg - Polo Park, featuring Palliser Studio" at bounding box center [673, 145] width 1330 height 80
click at [1320, 65] on button "Save" at bounding box center [1302, 59] width 47 height 21
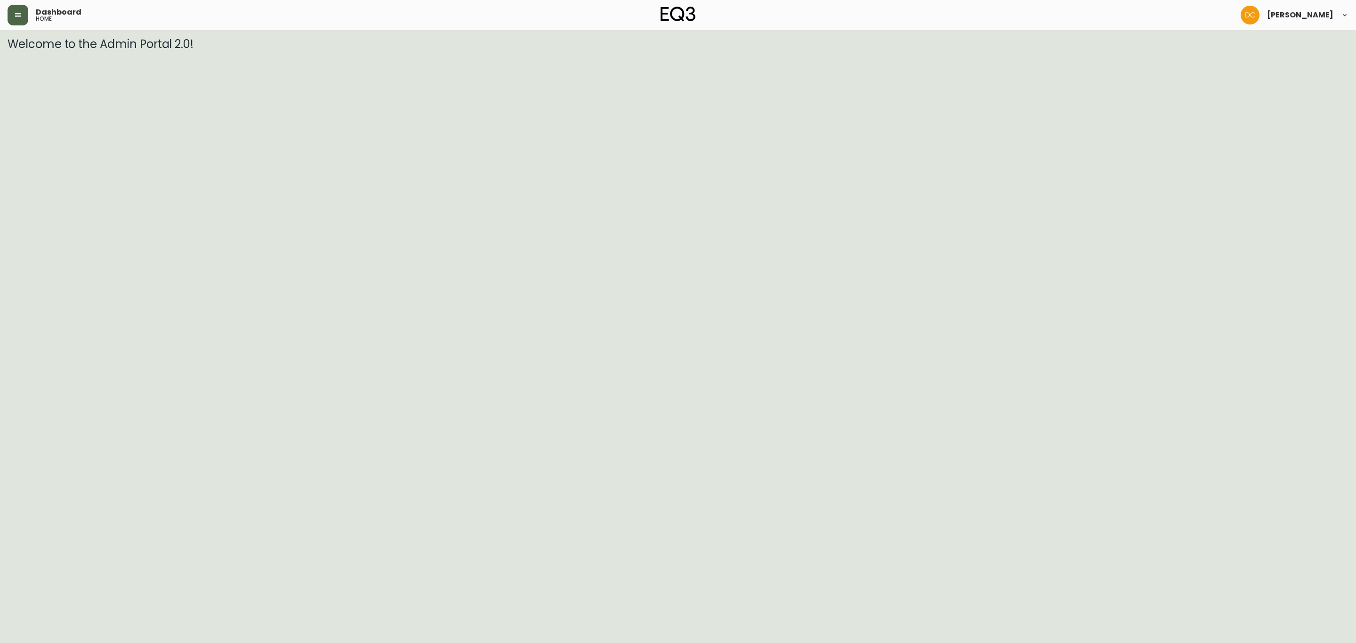
click at [18, 21] on button "button" at bounding box center [18, 15] width 21 height 21
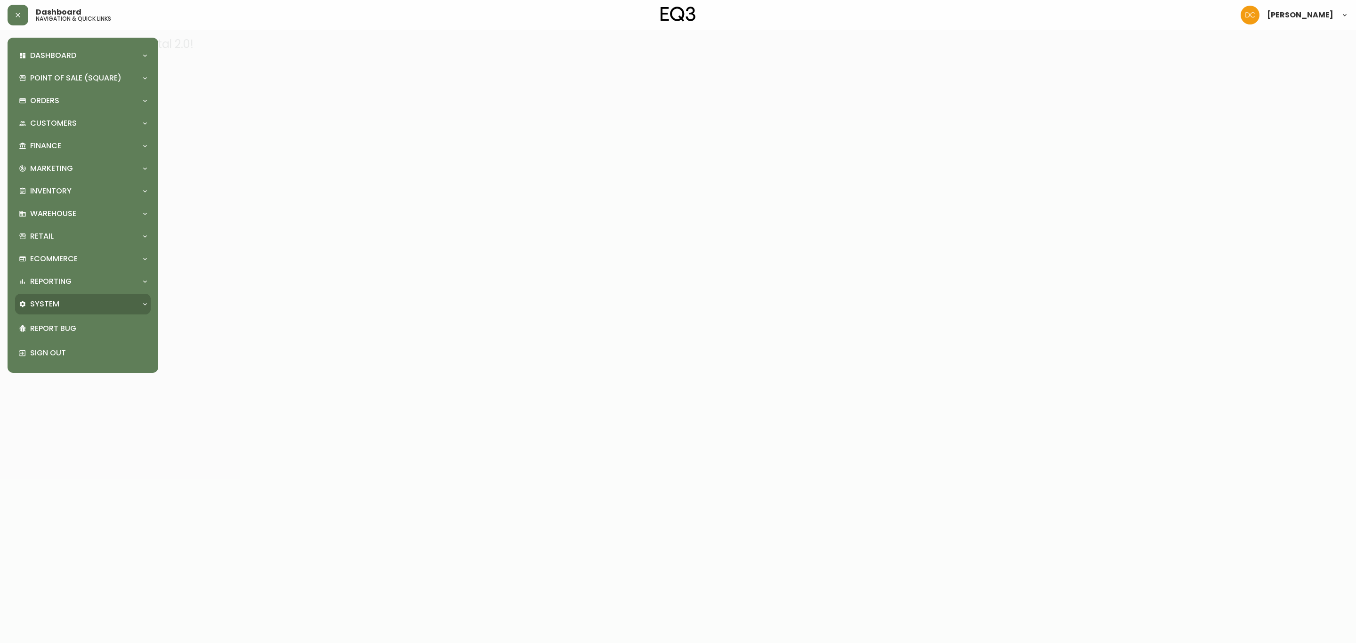
click at [92, 300] on div "System" at bounding box center [78, 304] width 119 height 10
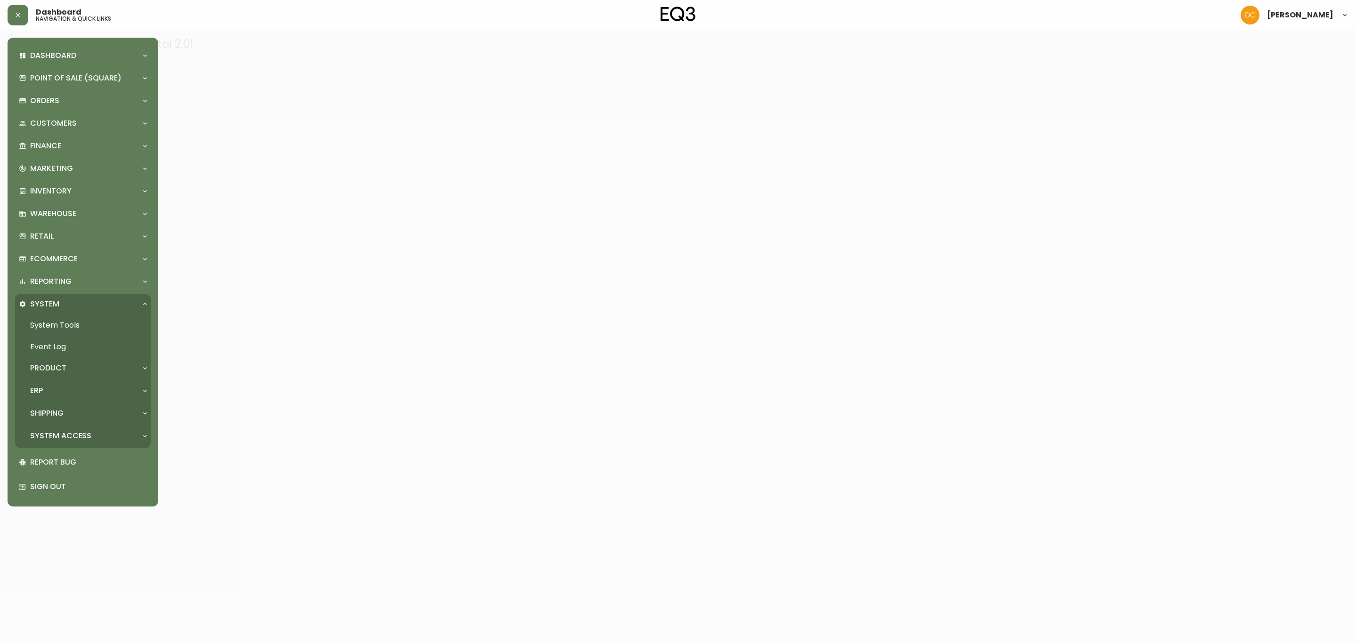
click at [81, 364] on div "Product" at bounding box center [78, 368] width 119 height 10
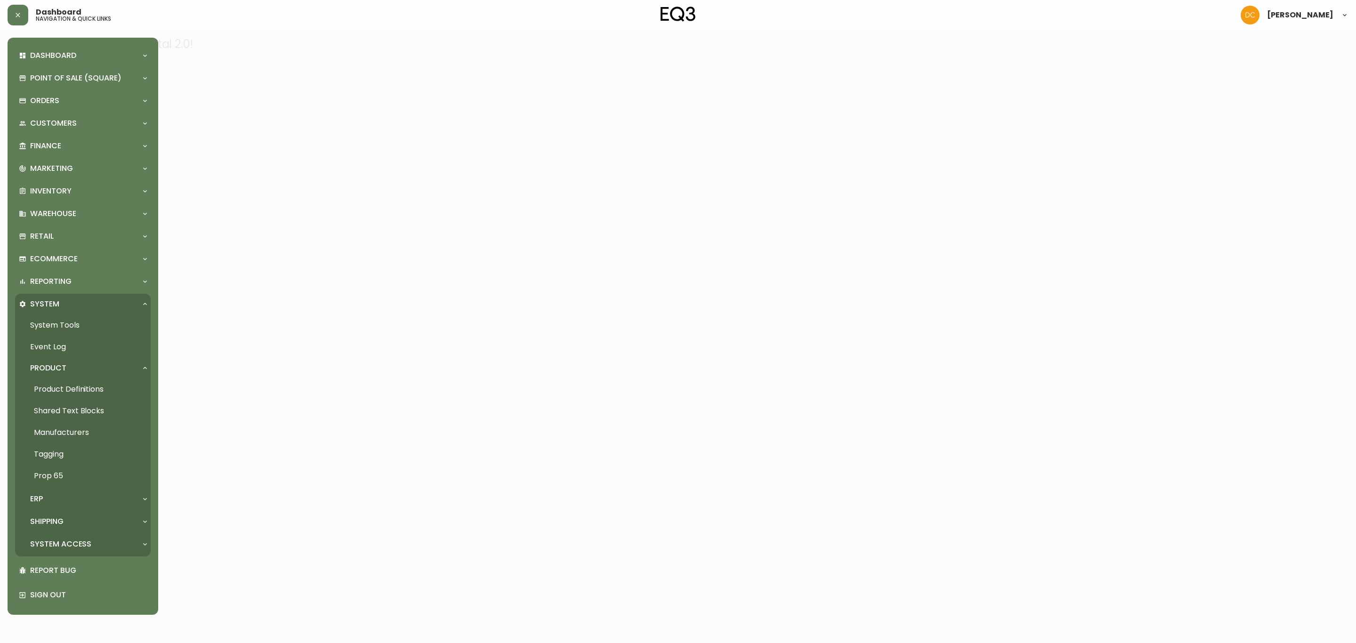
click at [85, 384] on link "Product Definitions" at bounding box center [83, 390] width 136 height 22
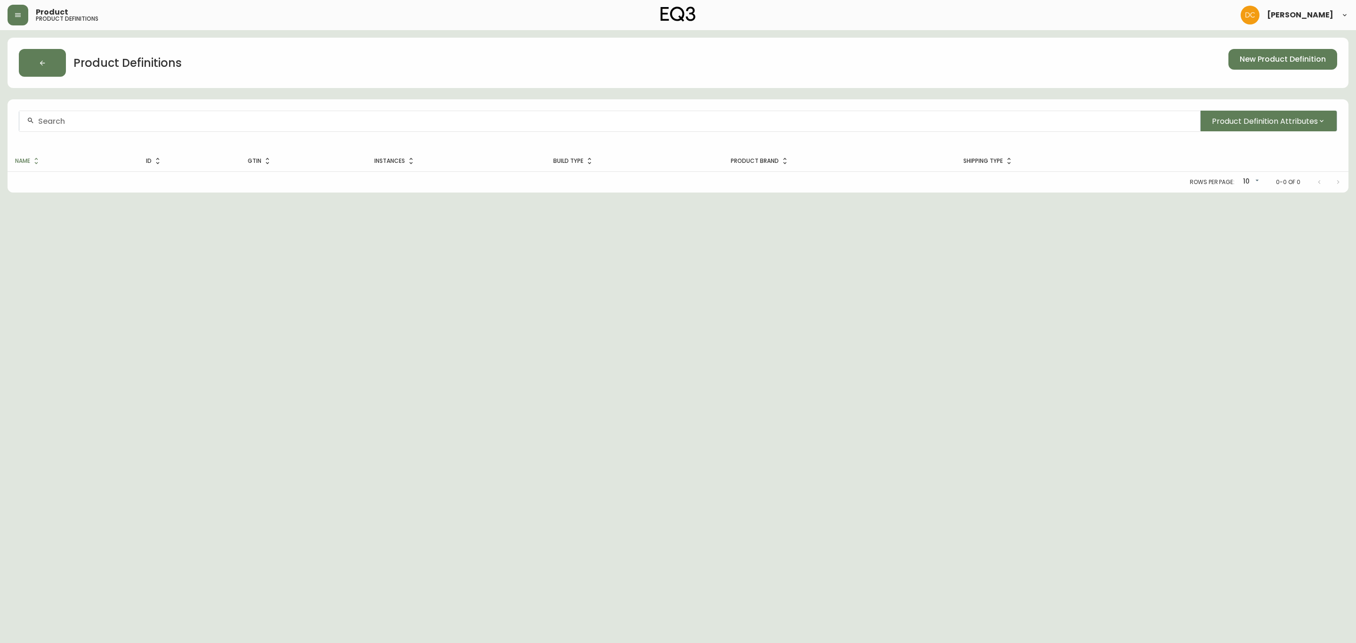
click at [154, 123] on input "text" at bounding box center [615, 121] width 1155 height 9
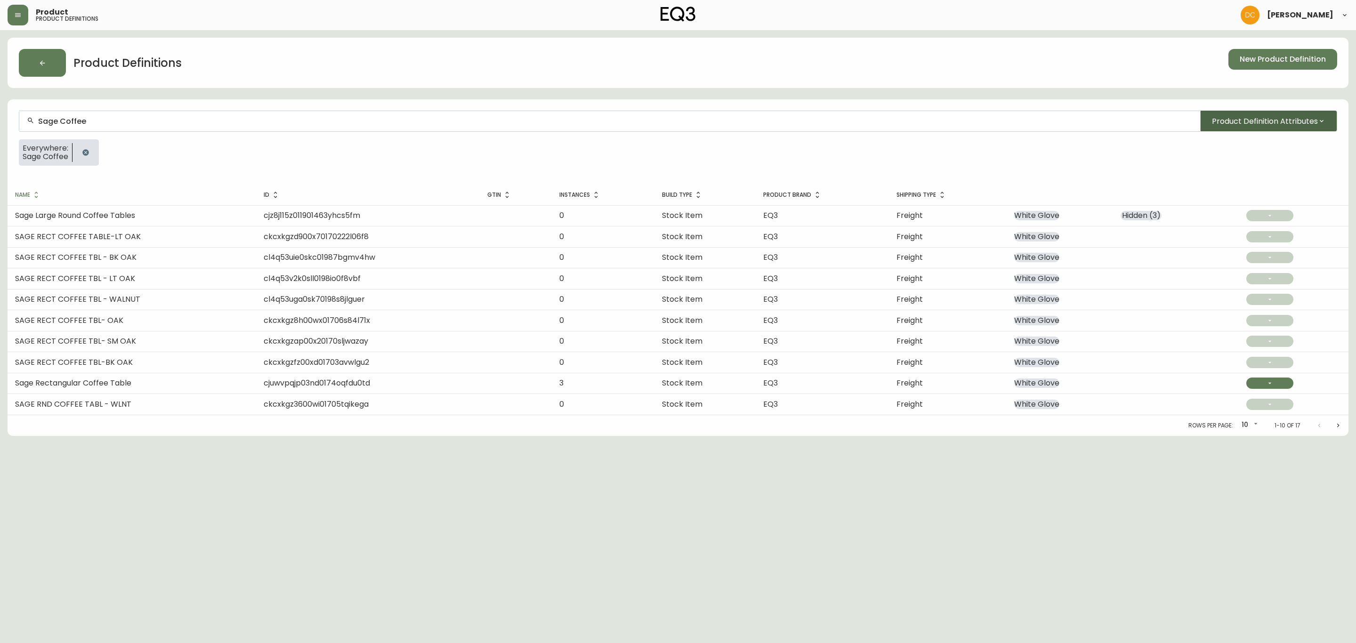
type input "Sage Coffee"
click at [1303, 124] on span "Product Definition Attributes" at bounding box center [1265, 121] width 106 height 12
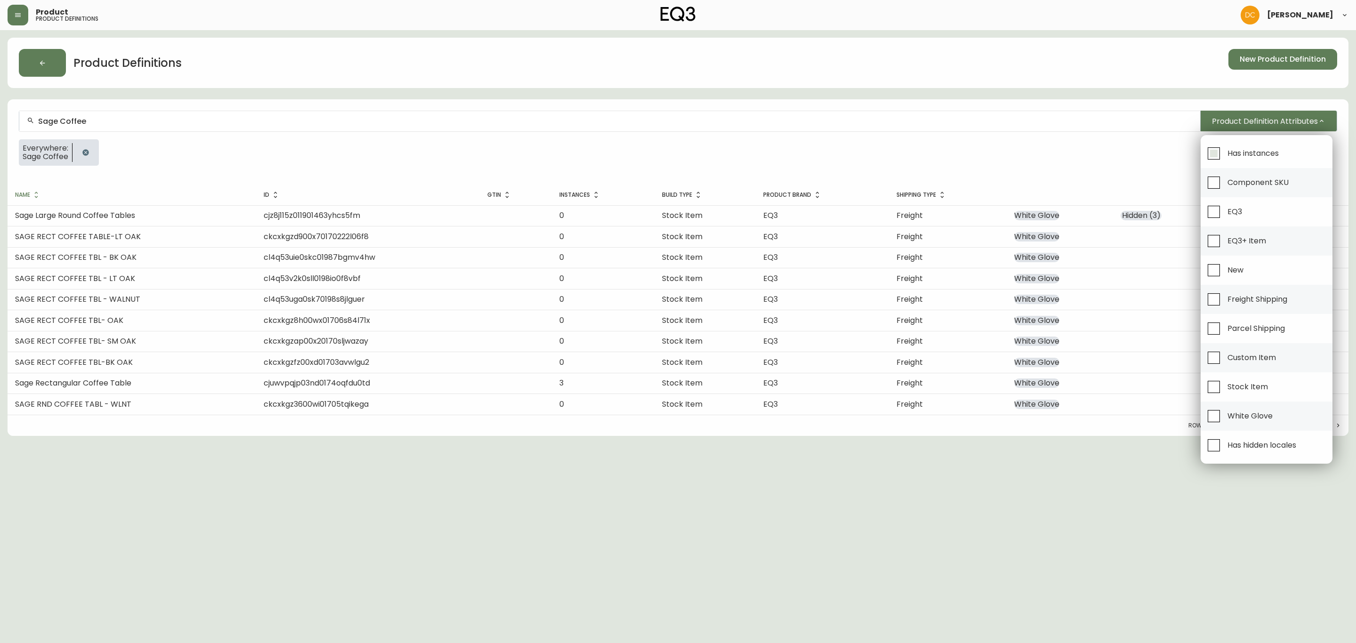
click at [1243, 153] on span "Has instances" at bounding box center [1253, 153] width 51 height 10
click at [1225, 153] on input "Has instances" at bounding box center [1214, 154] width 22 height 22
checkbox input "true"
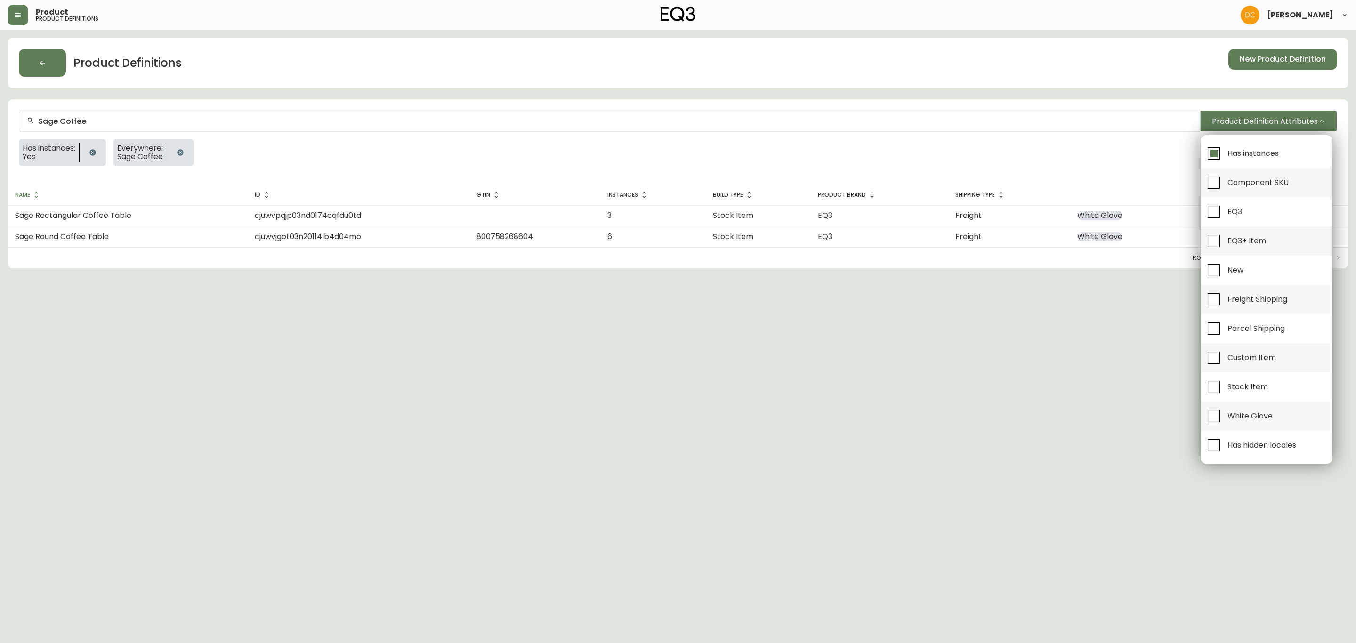
drag, startPoint x: 257, startPoint y: 235, endPoint x: 242, endPoint y: 243, distance: 17.1
click at [255, 235] on div at bounding box center [678, 321] width 1356 height 643
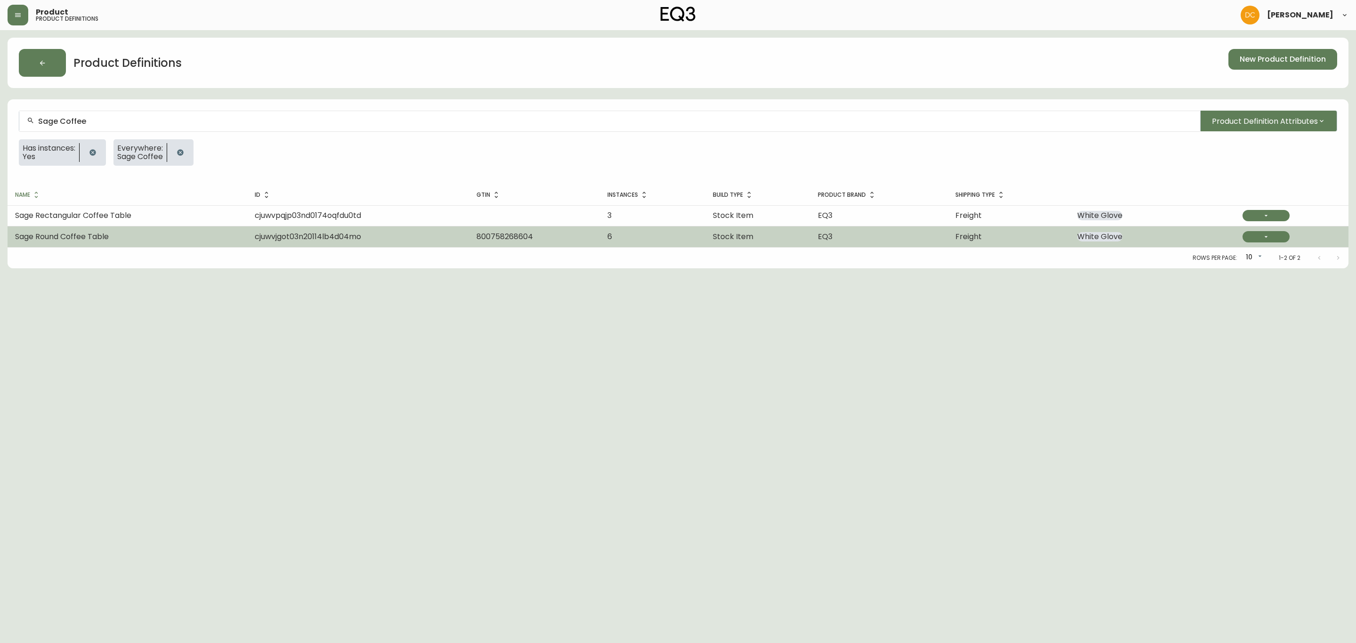
click at [130, 239] on td "Sage Round Coffee Table" at bounding box center [128, 237] width 240 height 21
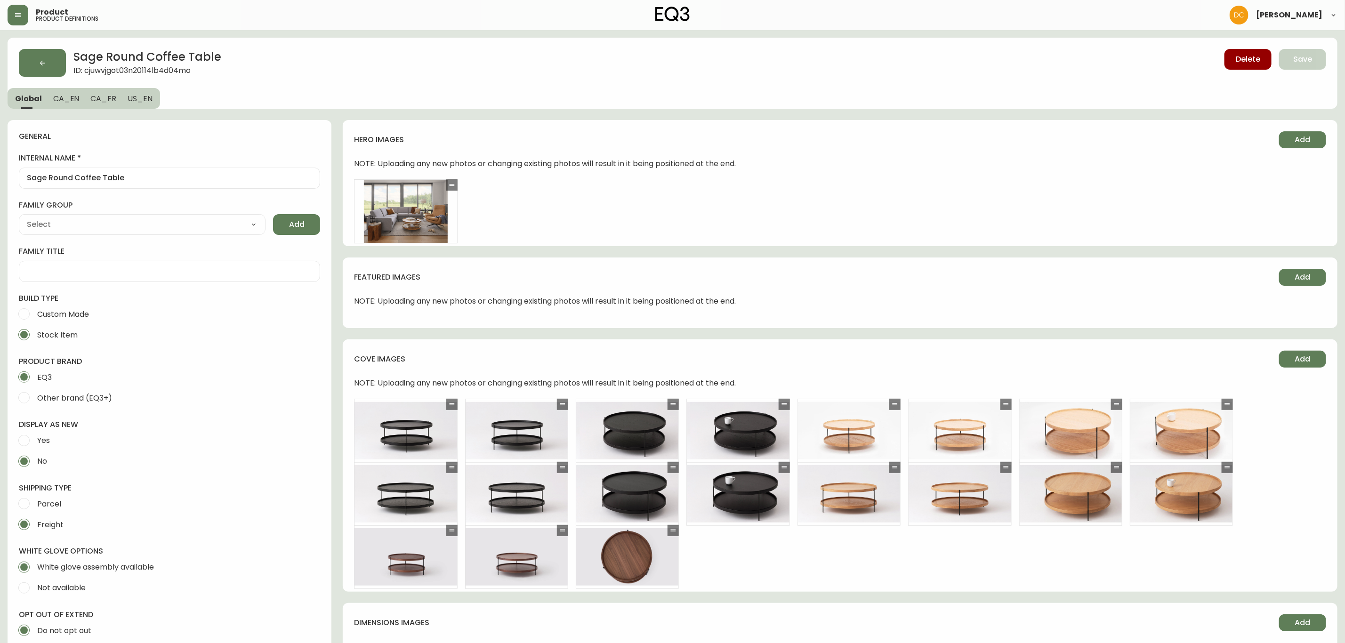
type input "EQ3"
type input "Casegoods_BPA"
type input "Furniture > Tables > Accent Tables > Coffee Tables"
select select "cjyt4m5lw0000pt749bx6gh7n"
select select "cjpjx8gs500024c74b3bw7963"
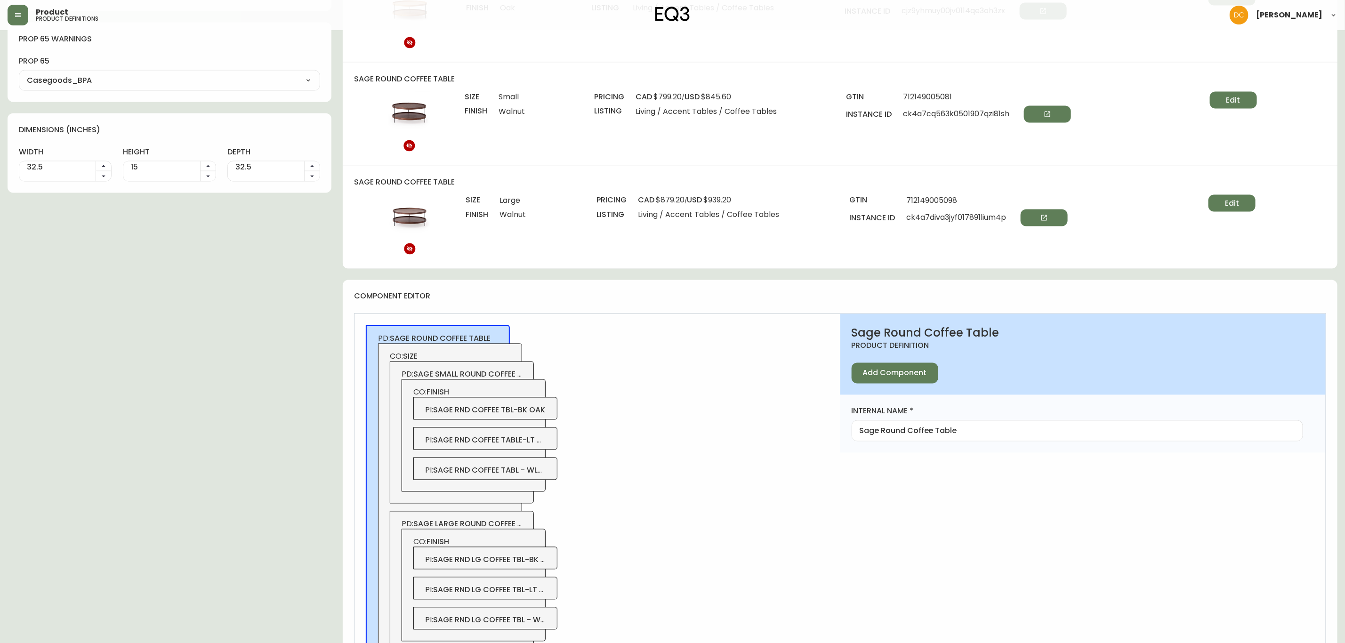
scroll to position [1040, 0]
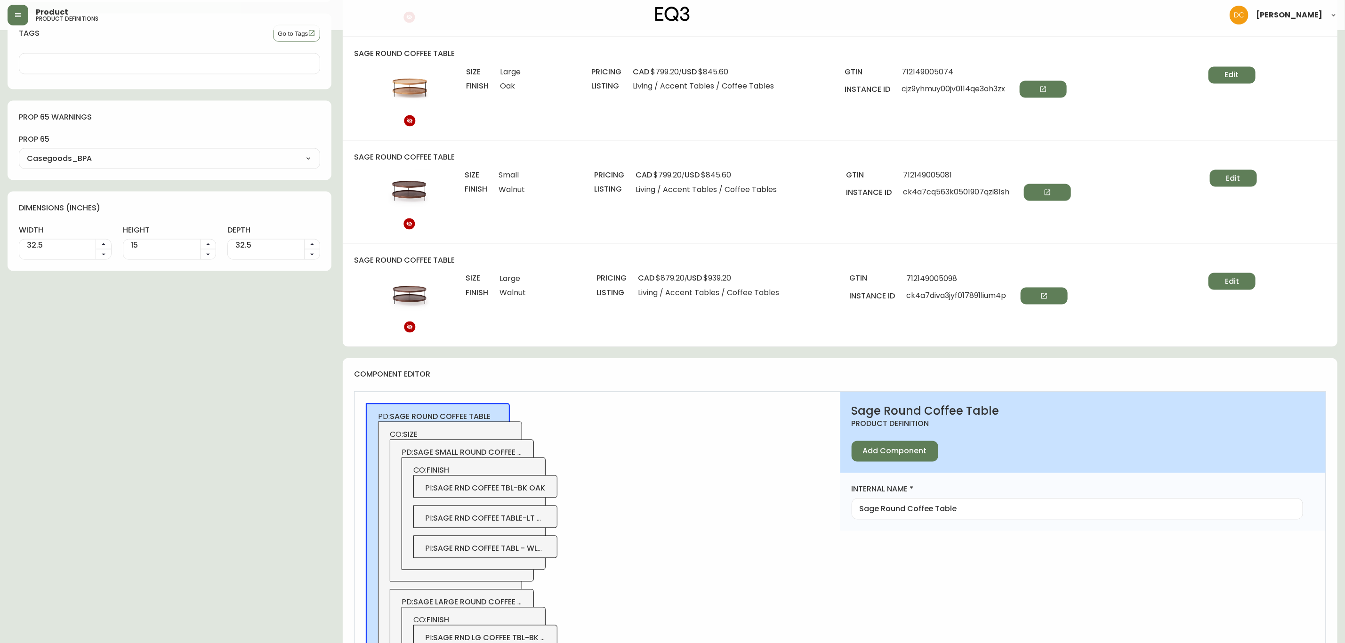
click at [34, 250] on input "32.5" at bounding box center [57, 245] width 76 height 11
type input "0"
click at [170, 249] on input "15" at bounding box center [161, 245] width 76 height 11
type input "0"
click at [246, 260] on div "32.5" at bounding box center [273, 249] width 93 height 21
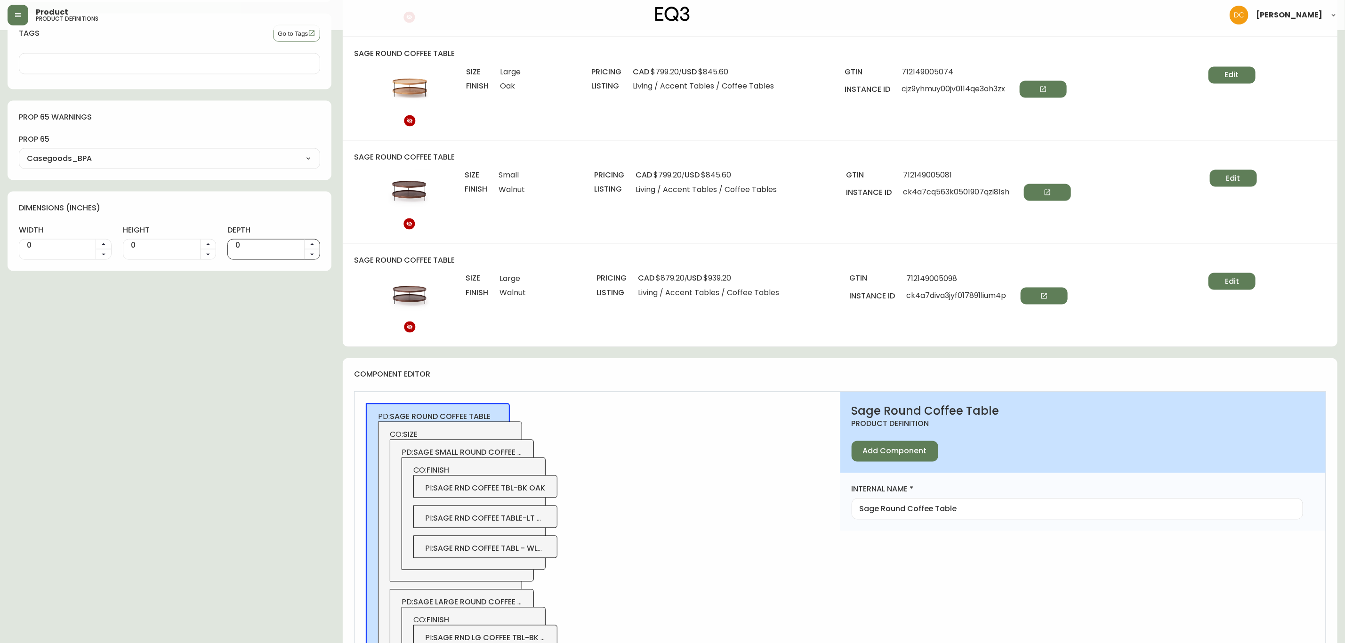
type input "0"
click at [607, 425] on div "PD: sage round coffee table CO: size PD: sage small round coffee tables CO: fin…" at bounding box center [598, 579] width 486 height 375
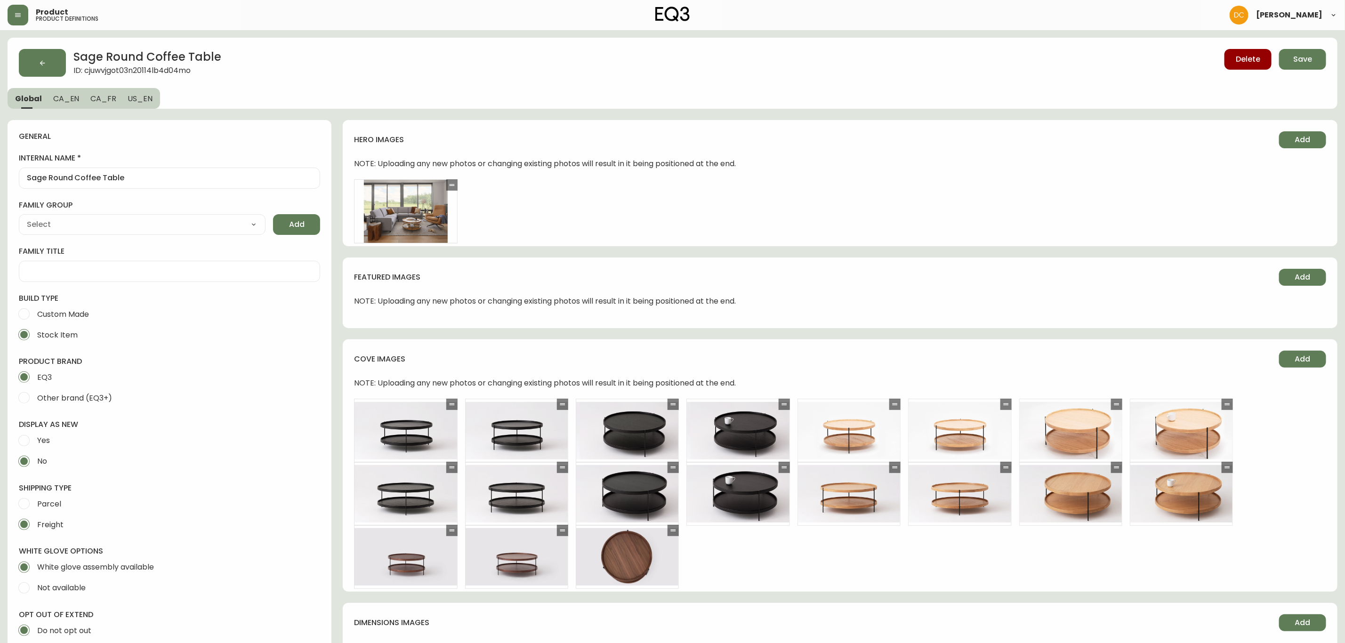
drag, startPoint x: 618, startPoint y: 307, endPoint x: 636, endPoint y: 206, distance: 102.0
click at [1300, 67] on button "Save" at bounding box center [1302, 59] width 47 height 21
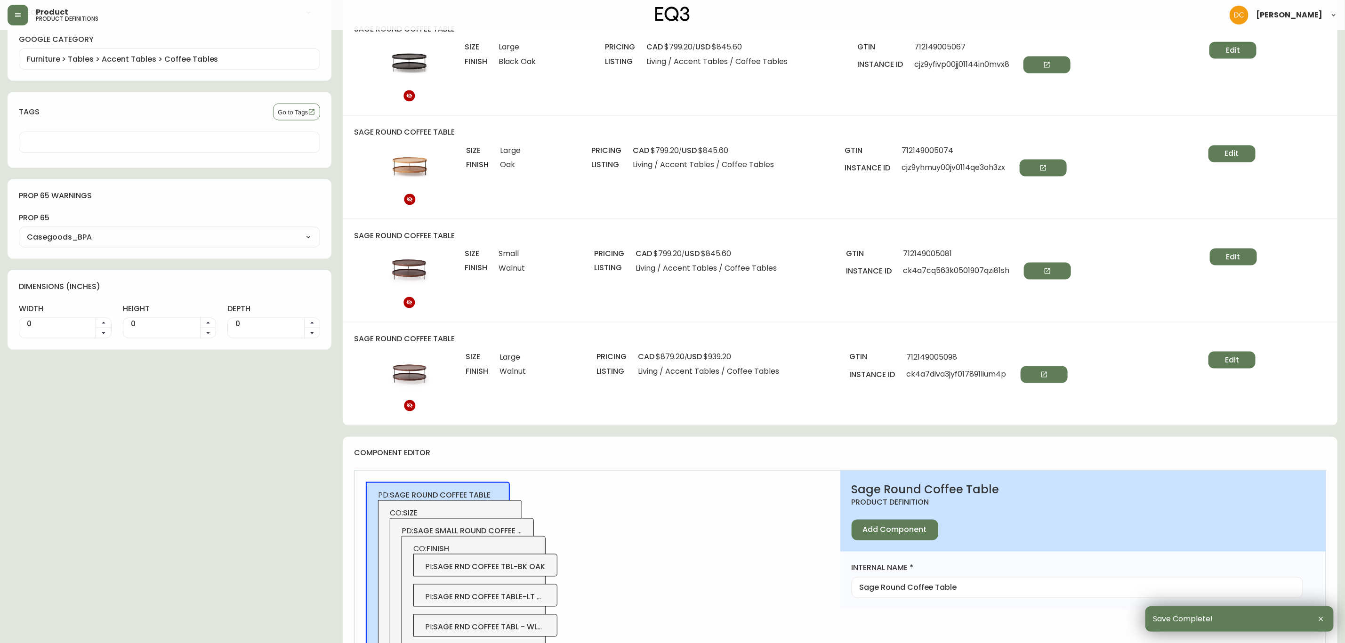
scroll to position [687, 0]
